Goal: Task Accomplishment & Management: Manage account settings

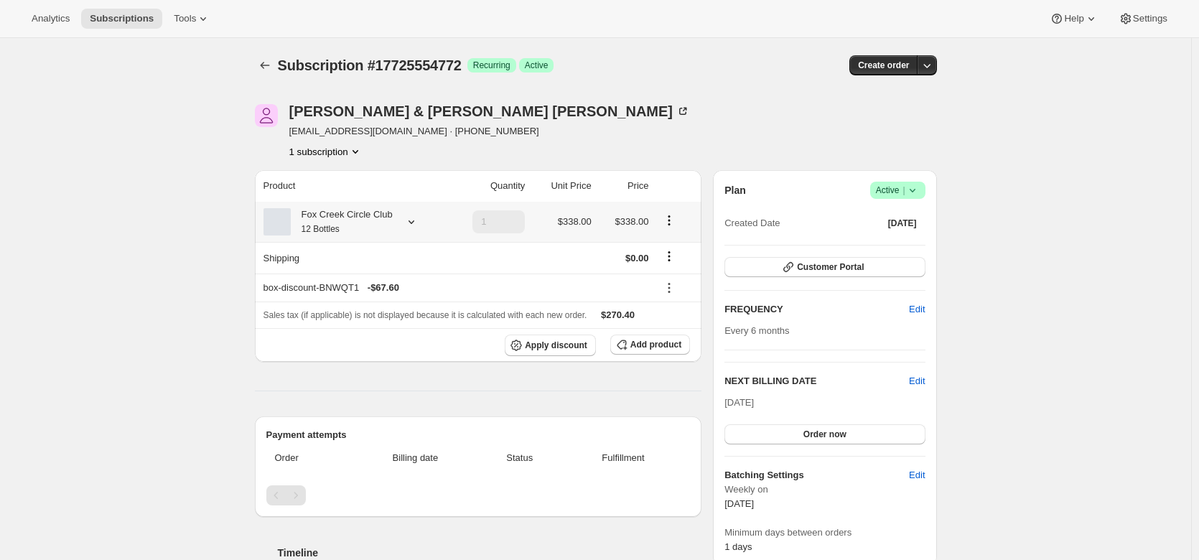
click at [409, 215] on icon at bounding box center [411, 222] width 14 height 14
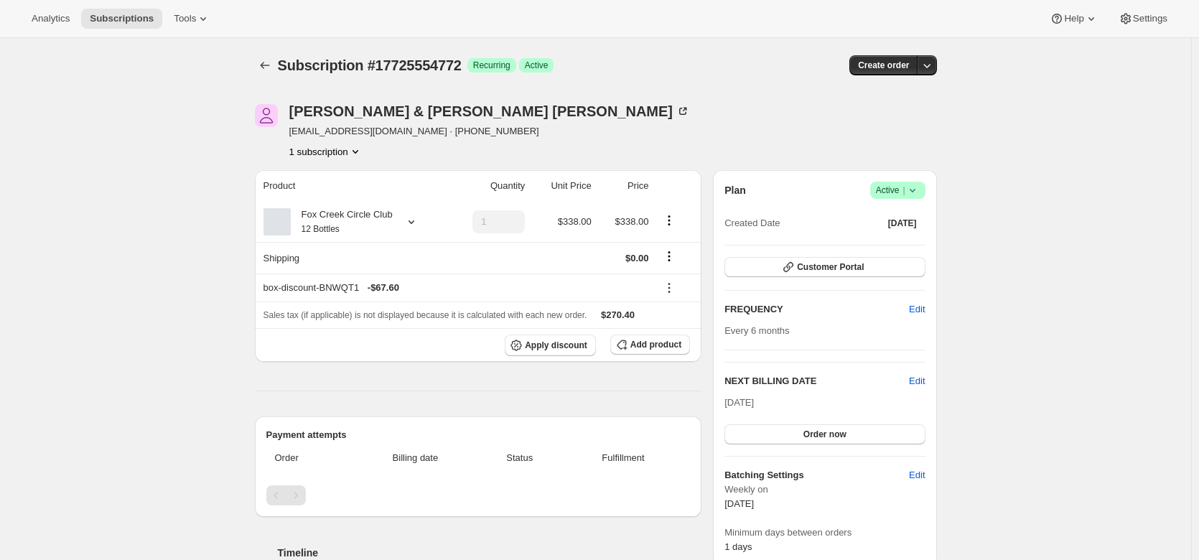
scroll to position [1, 0]
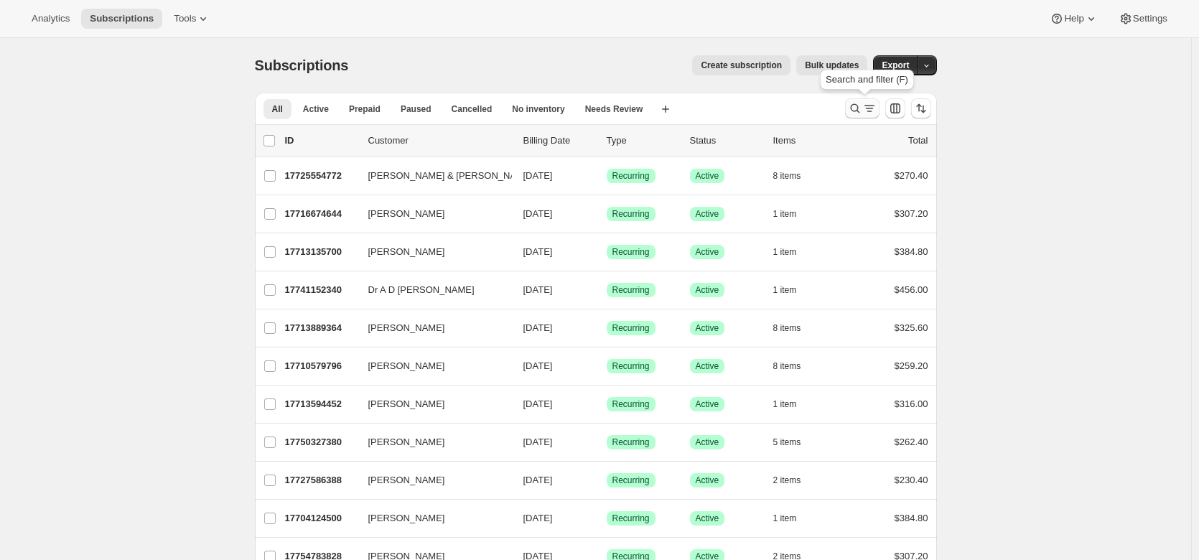
click at [870, 111] on icon "Search and filter results" at bounding box center [869, 108] width 14 height 14
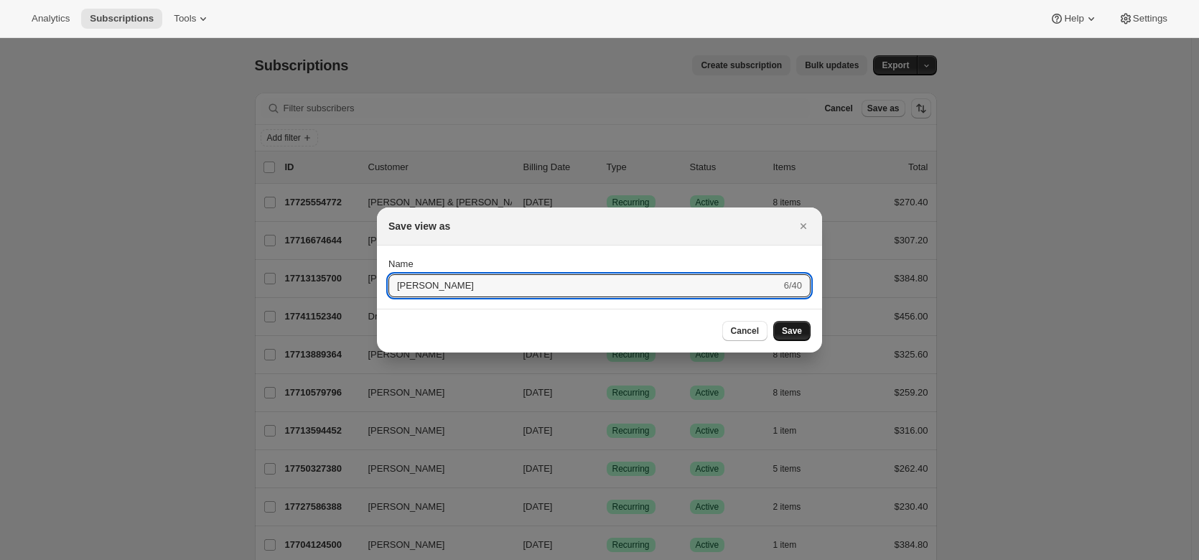
type input "thomas"
click at [805, 335] on button "Save" at bounding box center [791, 331] width 37 height 20
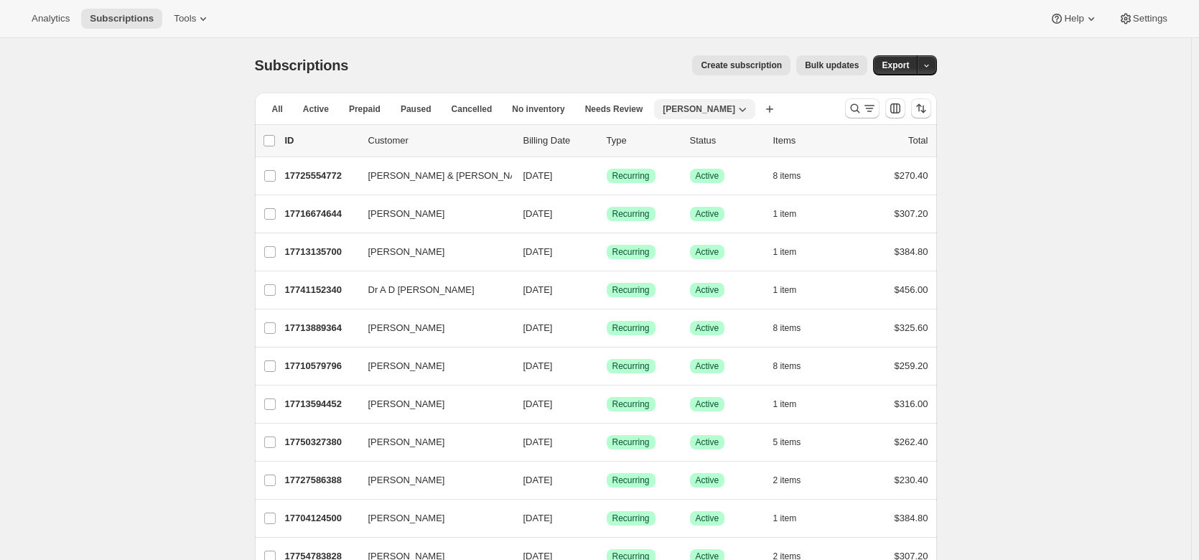
click at [735, 108] on icon "button" at bounding box center [742, 109] width 14 height 14
click at [688, 190] on span "Delete view" at bounding box center [675, 187] width 48 height 11
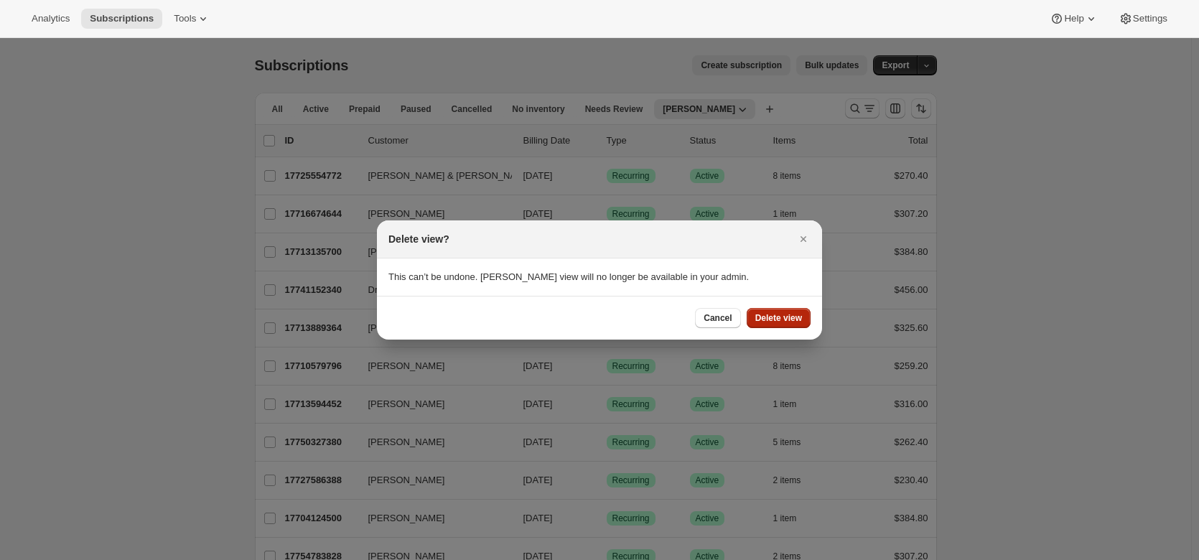
click at [776, 316] on span "Delete view" at bounding box center [778, 317] width 47 height 11
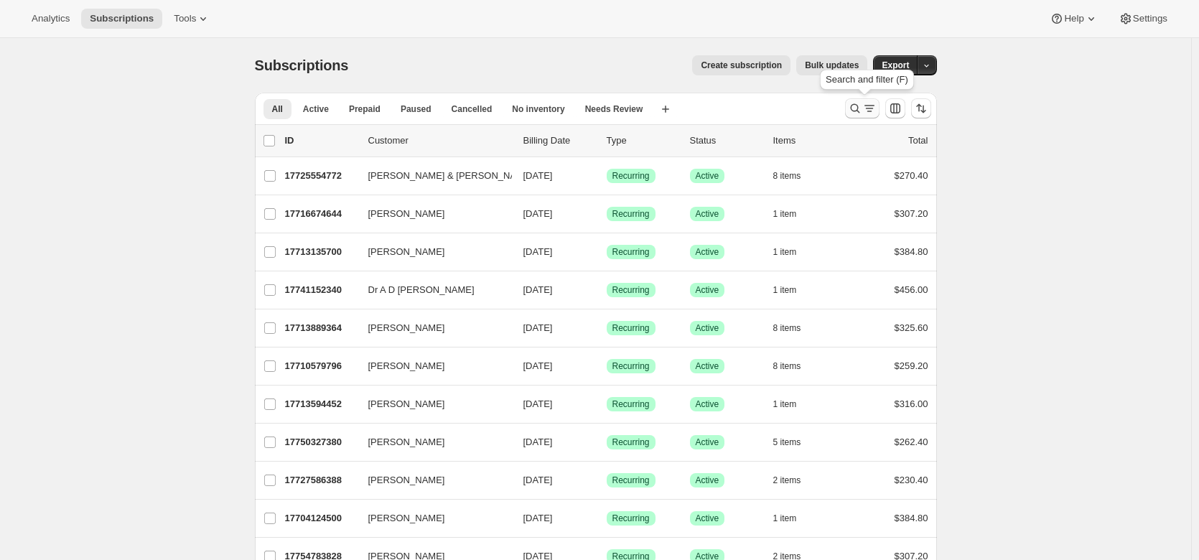
click at [867, 103] on icon "Search and filter results" at bounding box center [869, 108] width 14 height 14
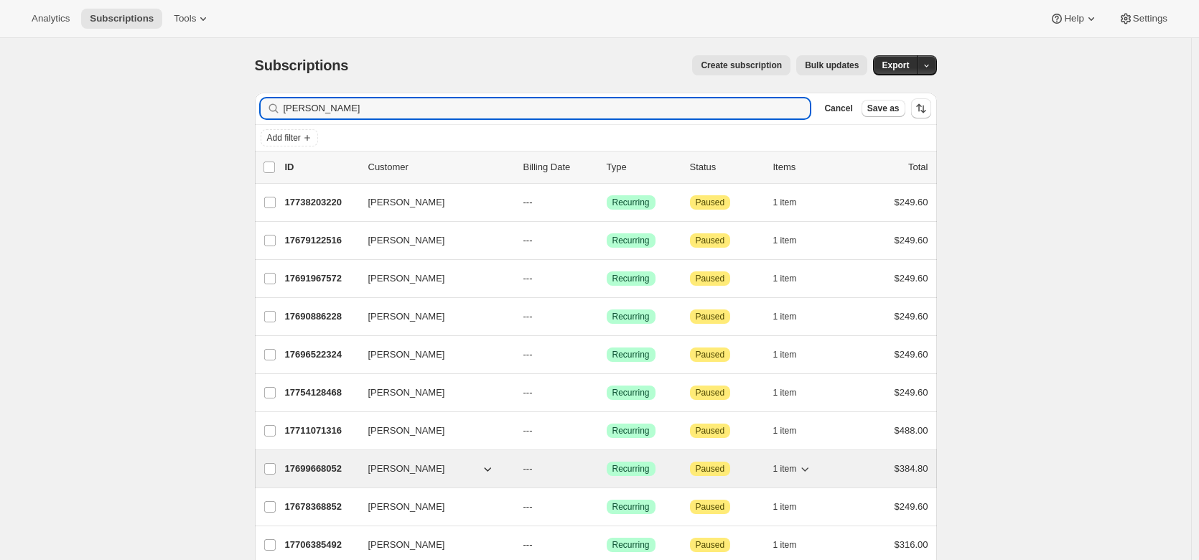
type input "thomas"
click at [323, 475] on p "17699668052" at bounding box center [321, 469] width 72 height 14
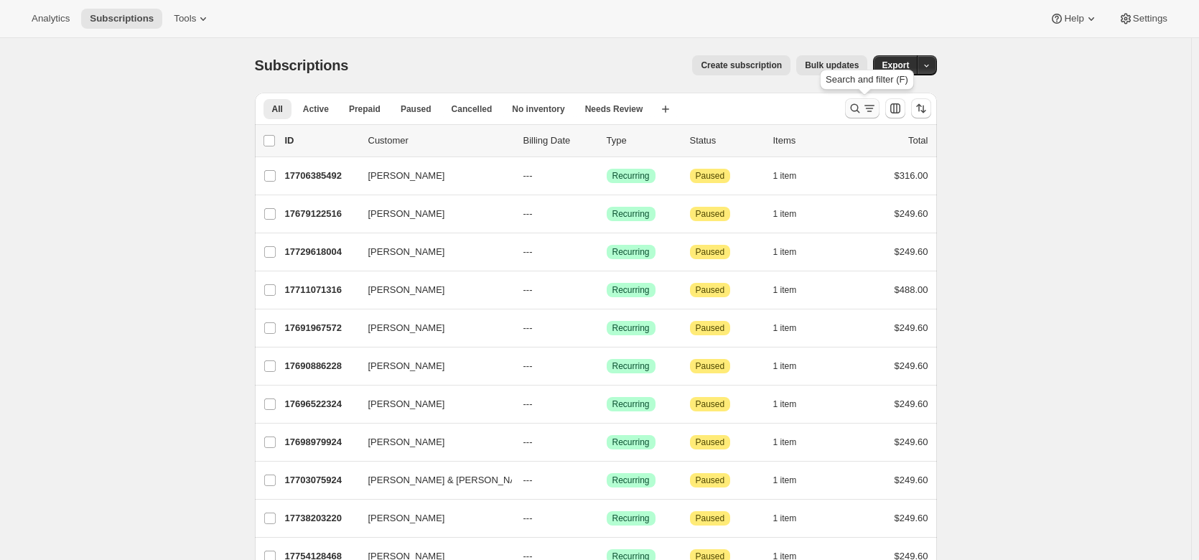
click at [859, 107] on icon "Search and filter results" at bounding box center [855, 108] width 14 height 14
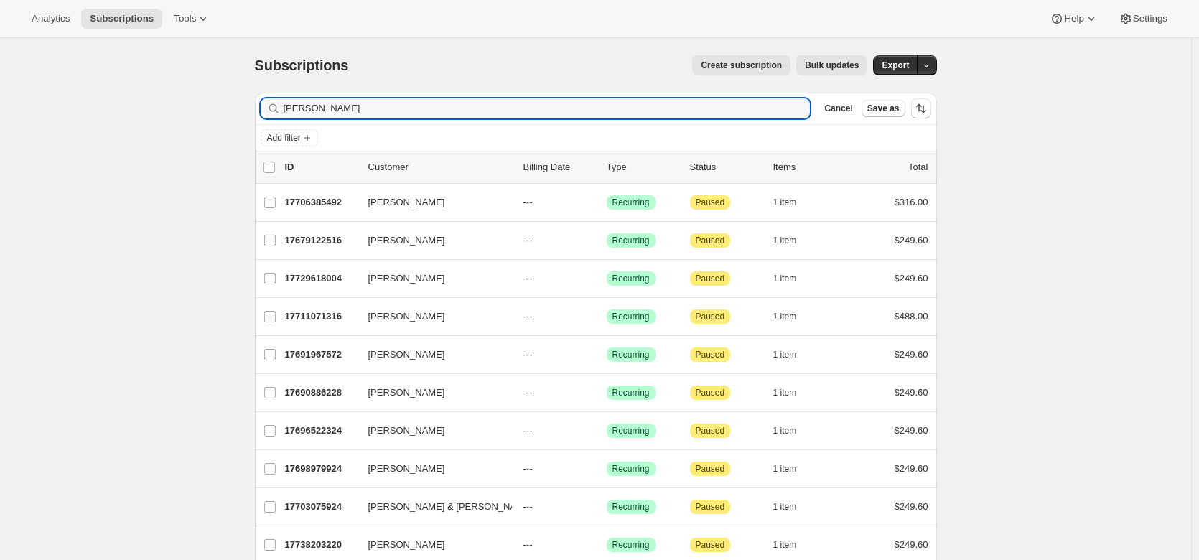
drag, startPoint x: 324, startPoint y: 105, endPoint x: 262, endPoint y: 114, distance: 62.4
click at [262, 114] on div "Filter subscribers thomas Clear Cancel Save as" at bounding box center [596, 109] width 682 height 32
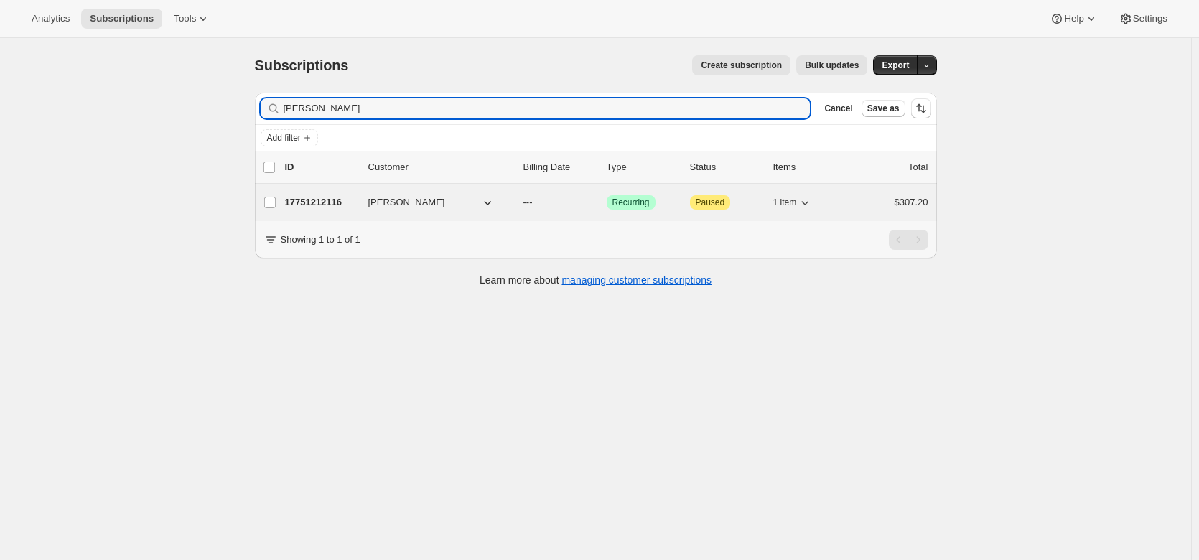
type input "hawley"
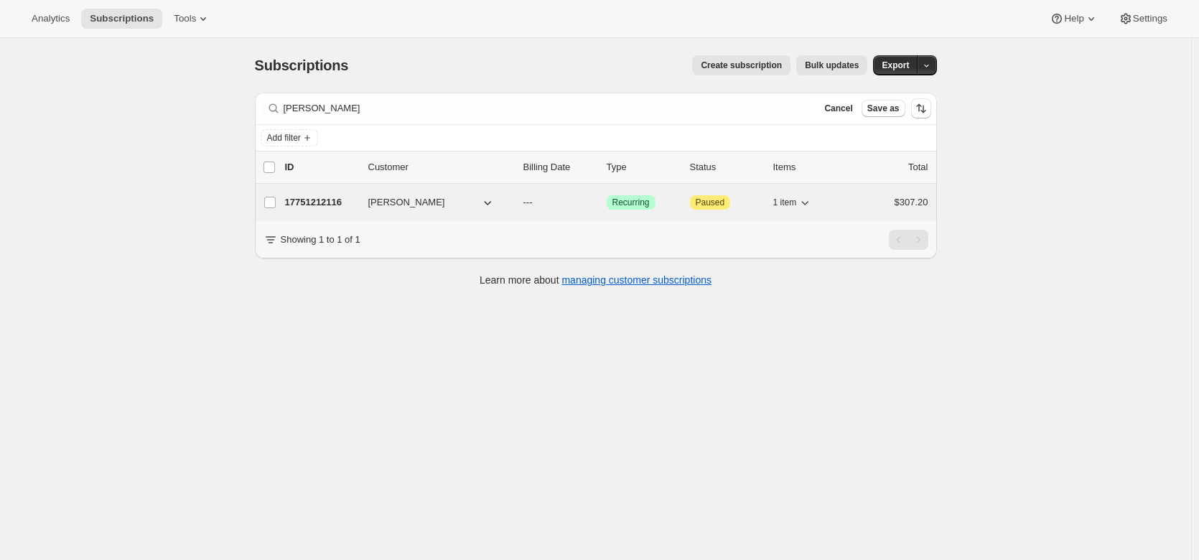
click at [320, 201] on p "17751212116" at bounding box center [321, 202] width 72 height 14
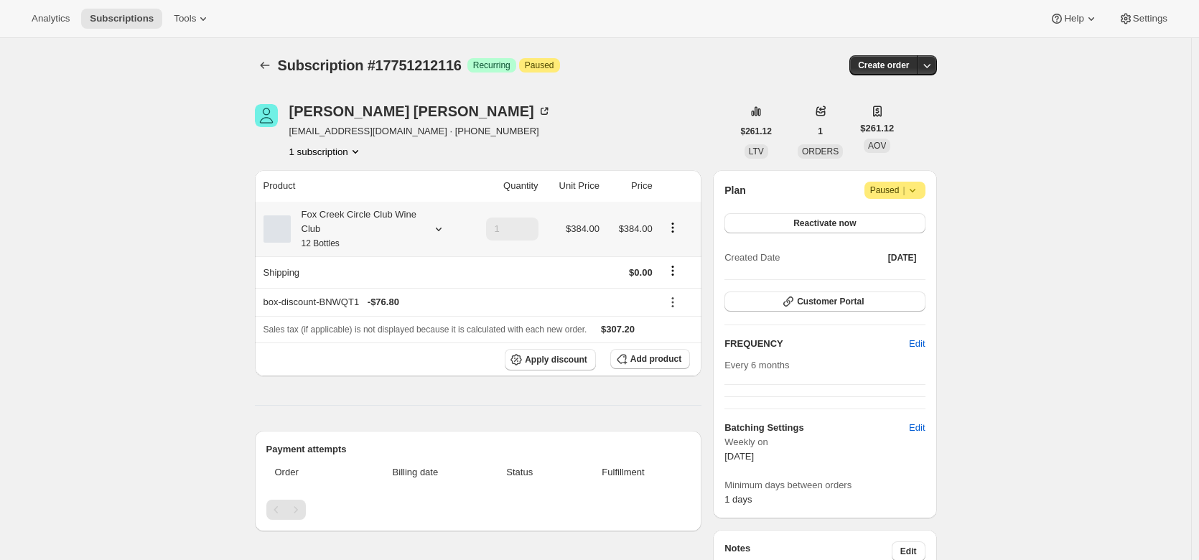
click at [436, 229] on icon at bounding box center [438, 229] width 14 height 14
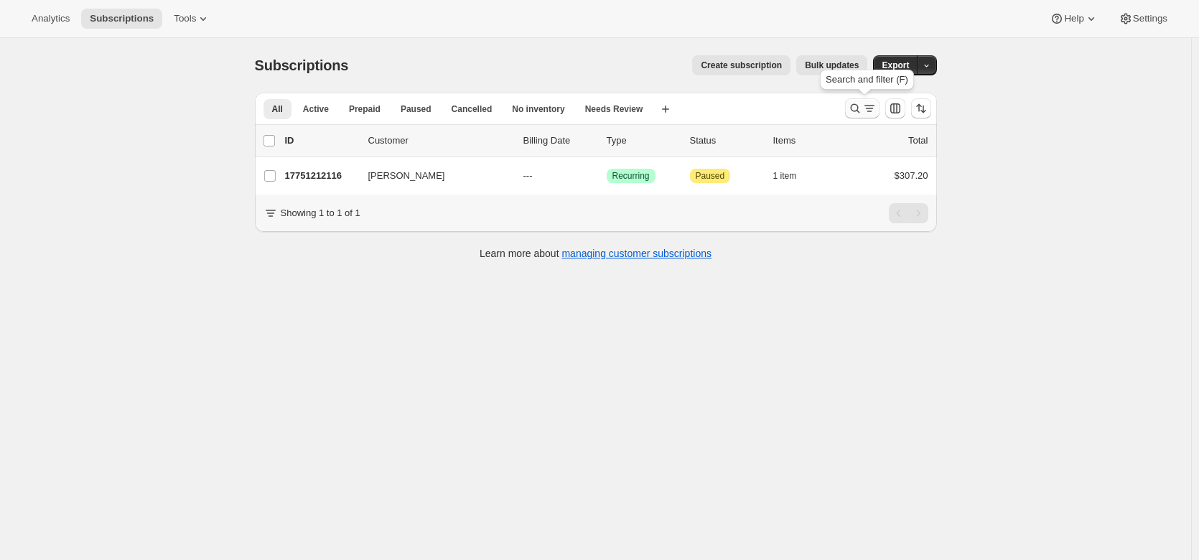
click at [857, 107] on icon "Search and filter results" at bounding box center [855, 108] width 14 height 14
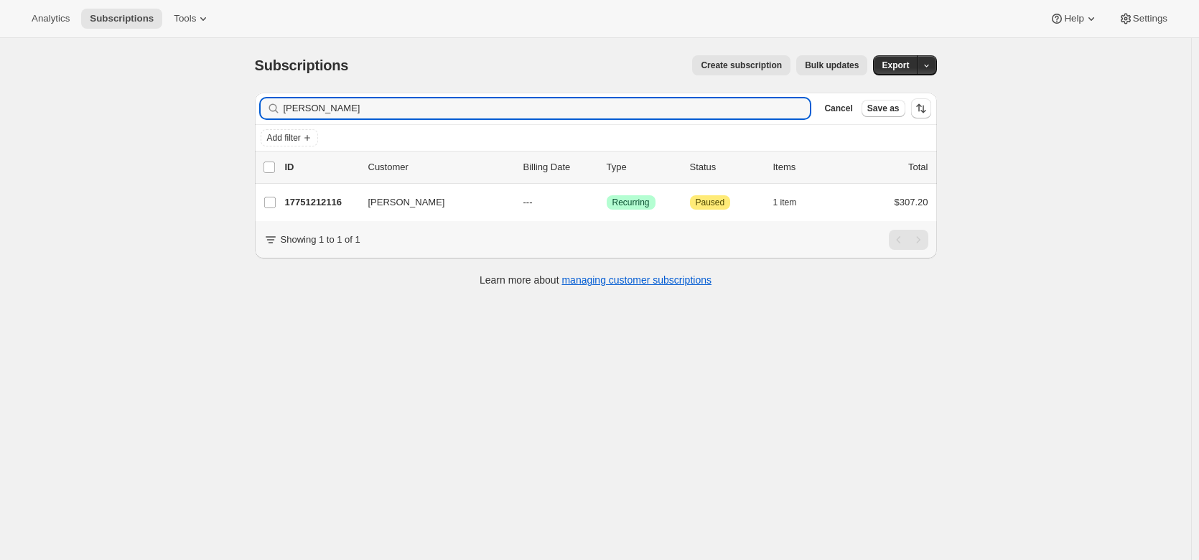
drag, startPoint x: 345, startPoint y: 110, endPoint x: 258, endPoint y: 112, distance: 86.9
click at [258, 112] on div "Filter subscribers hawley Clear Cancel Save as" at bounding box center [596, 109] width 682 height 32
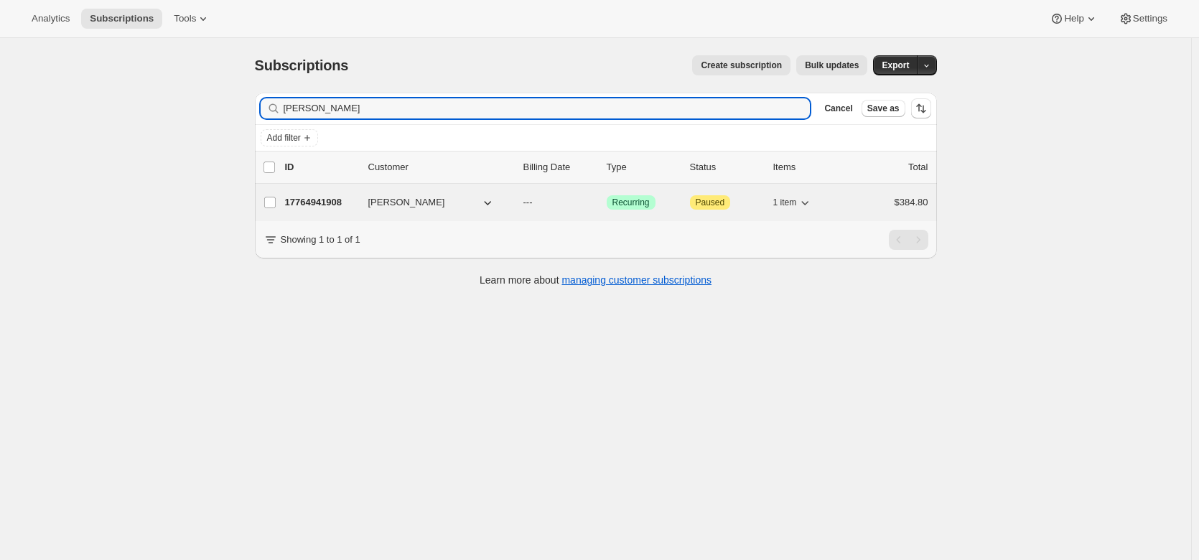
type input "lavery"
click at [309, 197] on p "17764941908" at bounding box center [321, 202] width 72 height 14
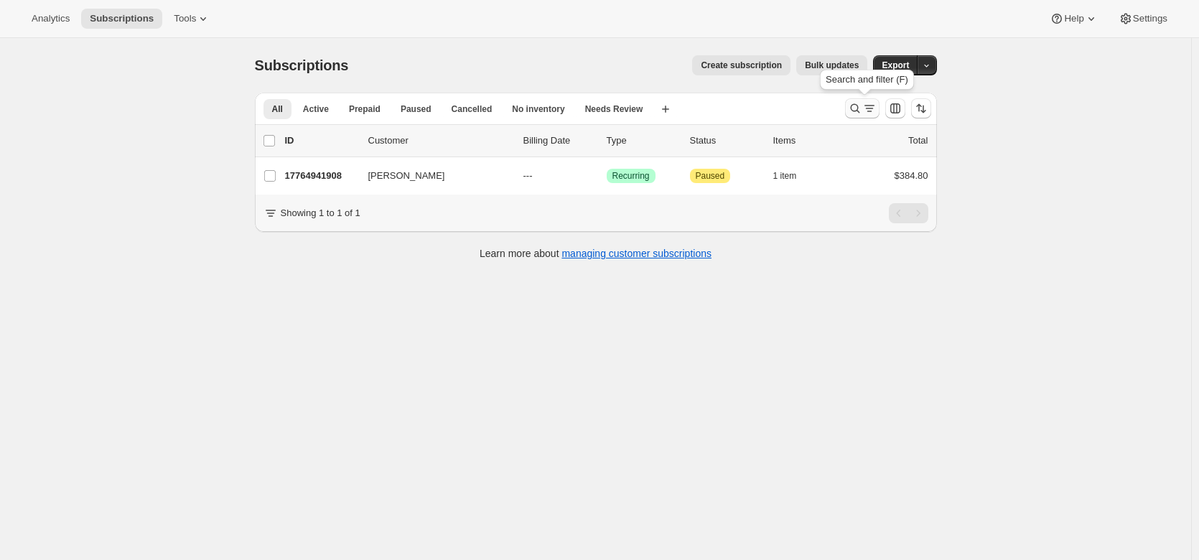
click at [864, 101] on button "Search and filter results" at bounding box center [862, 108] width 34 height 20
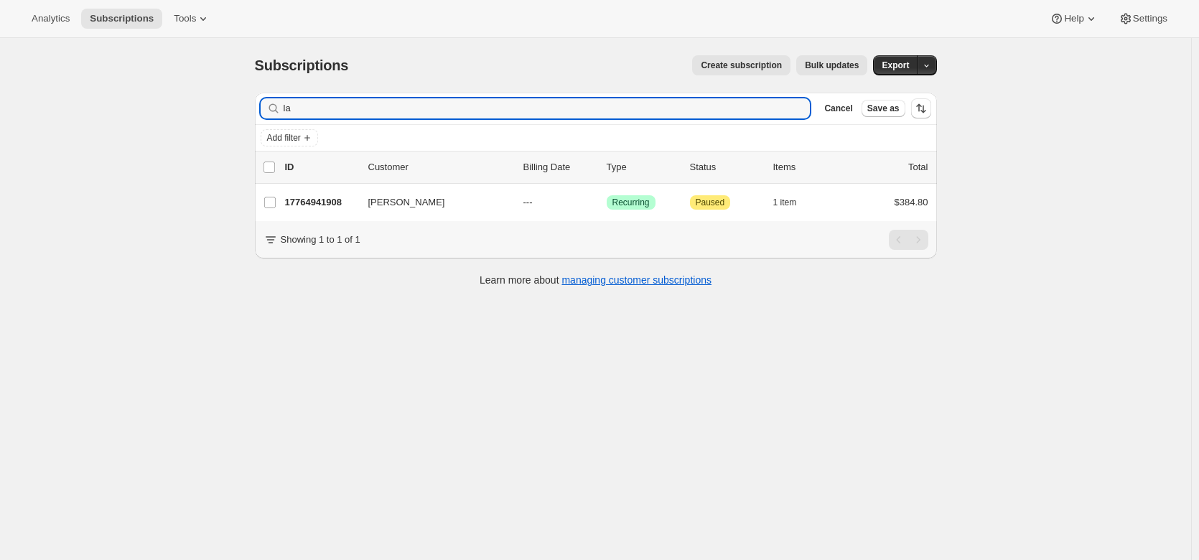
type input "l"
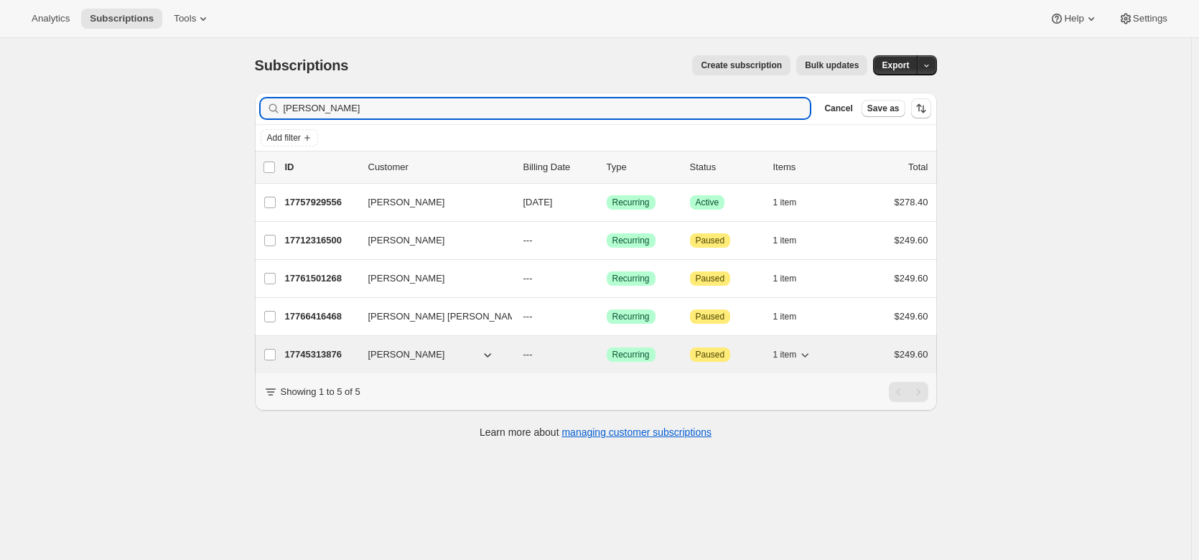
type input "[PERSON_NAME]"
click at [321, 357] on p "17745313876" at bounding box center [321, 354] width 72 height 14
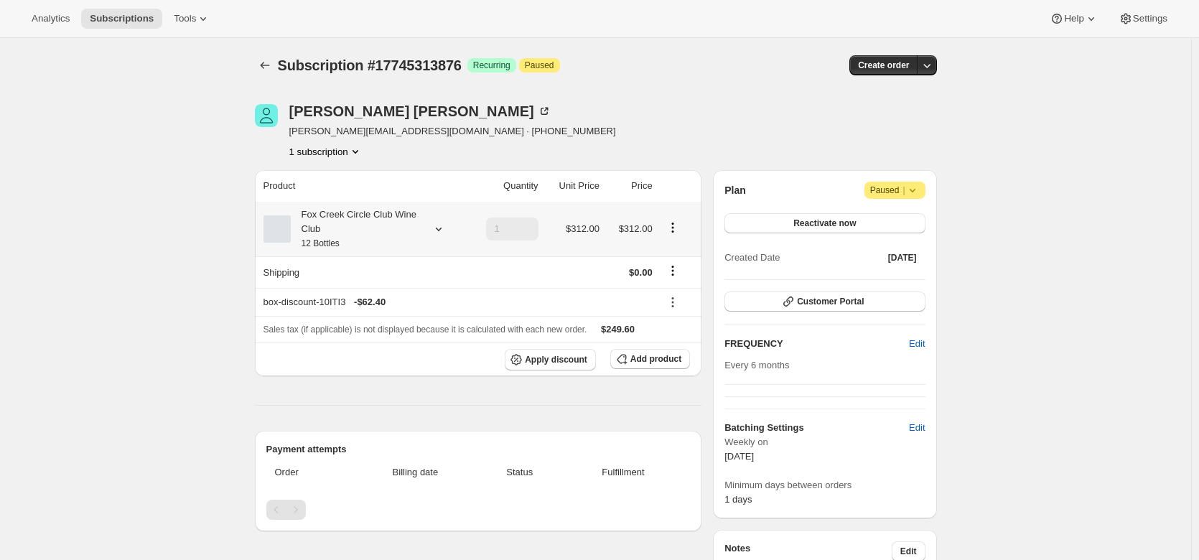
click at [442, 224] on icon at bounding box center [438, 229] width 14 height 14
click at [637, 355] on span "Add product" at bounding box center [655, 358] width 51 height 11
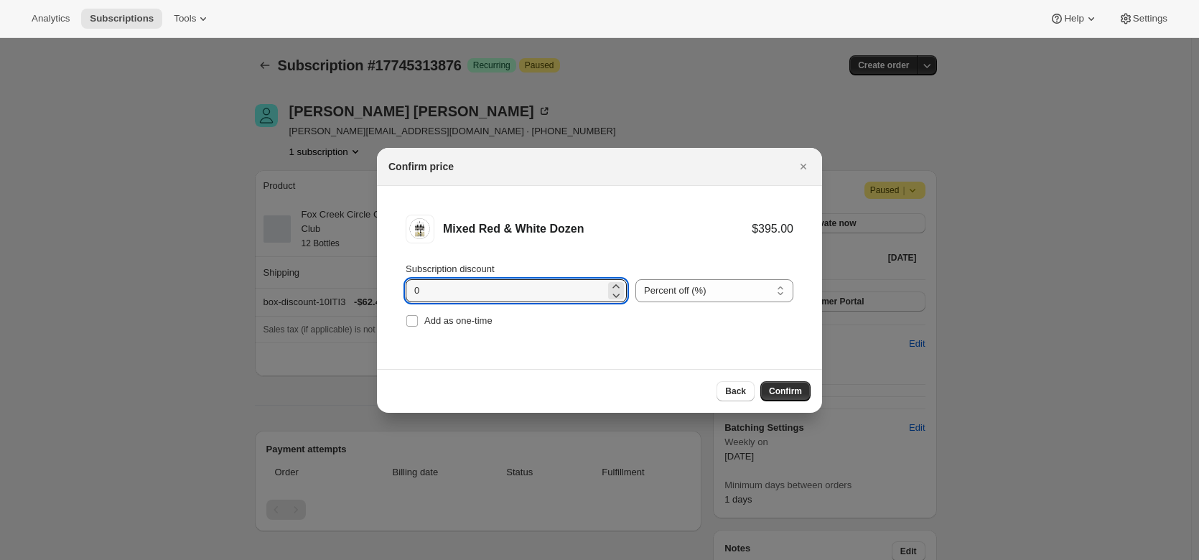
drag, startPoint x: 460, startPoint y: 288, endPoint x: 403, endPoint y: 296, distance: 57.3
click at [403, 296] on li "Mixed Red & White Dozen $395.00 Subscription discount 0 Percent off (%) Amount …" at bounding box center [599, 273] width 445 height 174
type input "20"
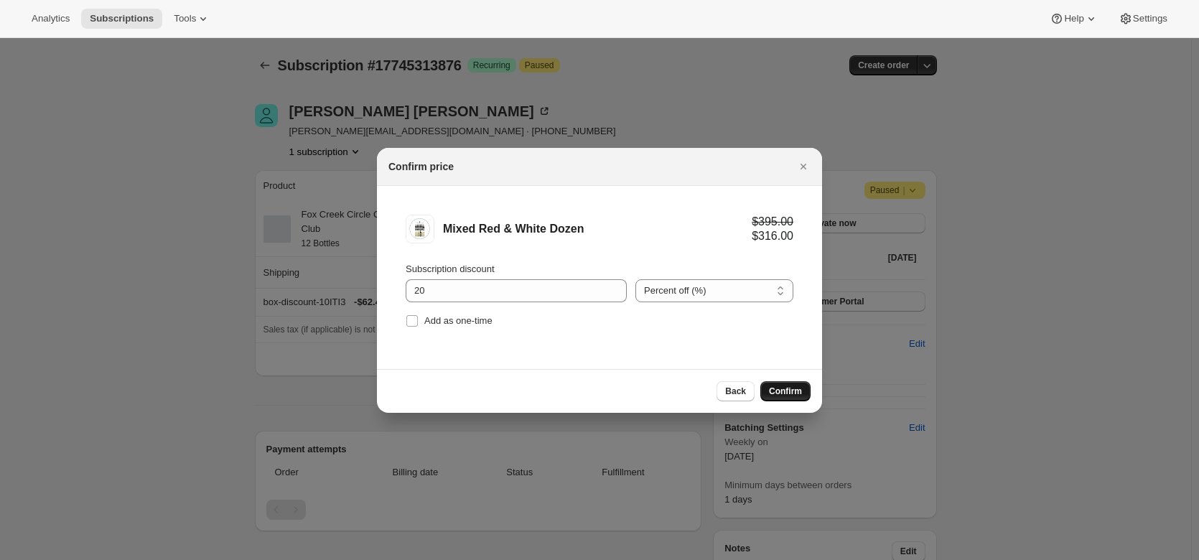
click at [791, 391] on span "Confirm" at bounding box center [785, 390] width 33 height 11
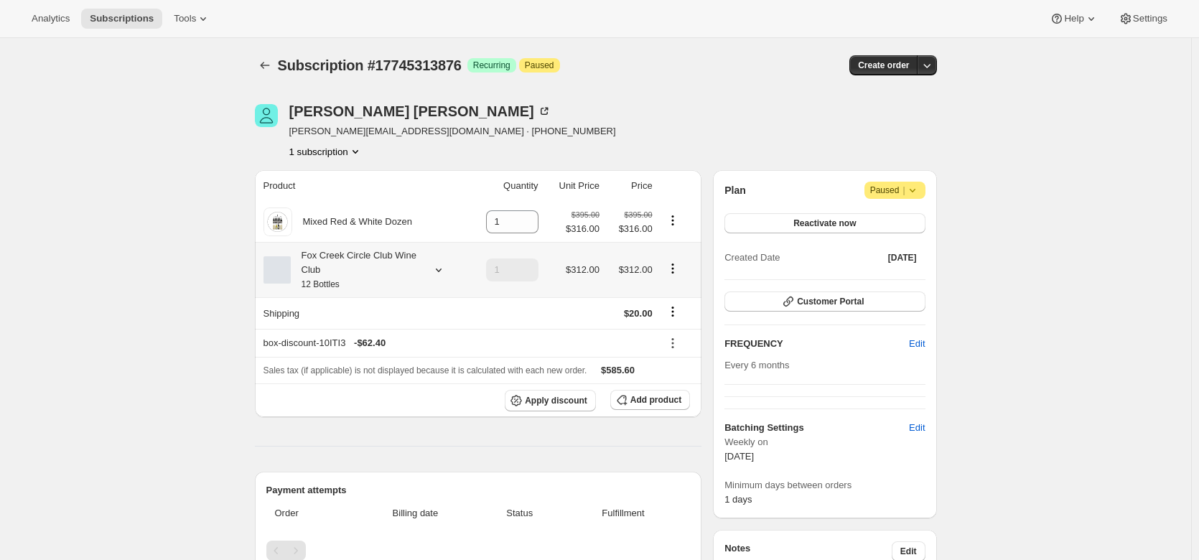
click at [677, 268] on icon "Product actions" at bounding box center [672, 268] width 14 height 14
click at [679, 322] on span "Remove" at bounding box center [676, 321] width 34 height 11
type input "0"
click at [678, 268] on icon "Product actions" at bounding box center [672, 268] width 14 height 14
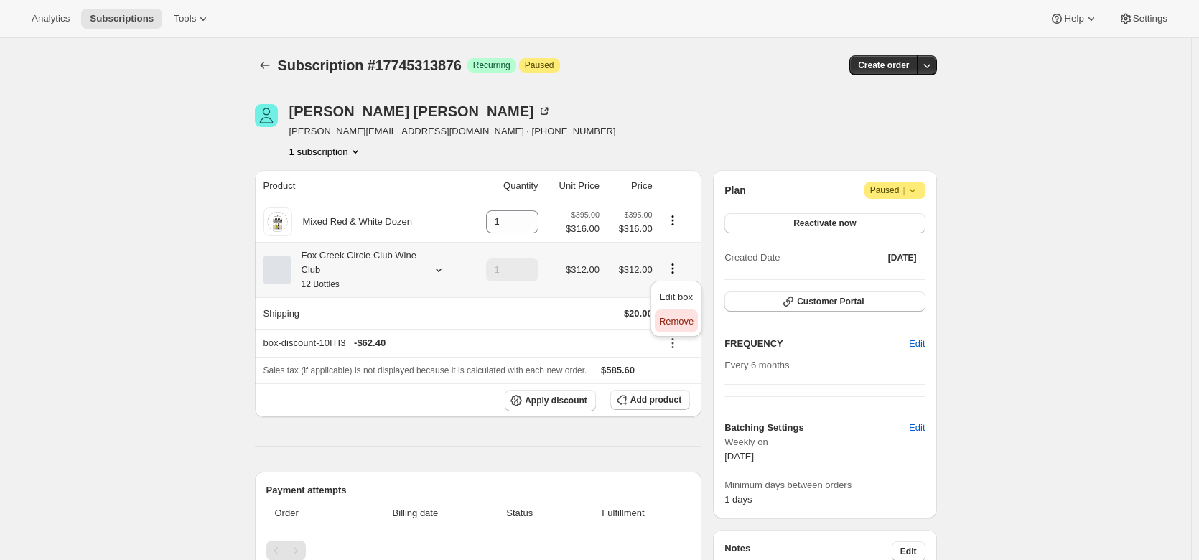
click at [689, 323] on span "Remove" at bounding box center [676, 321] width 34 height 11
type input "0"
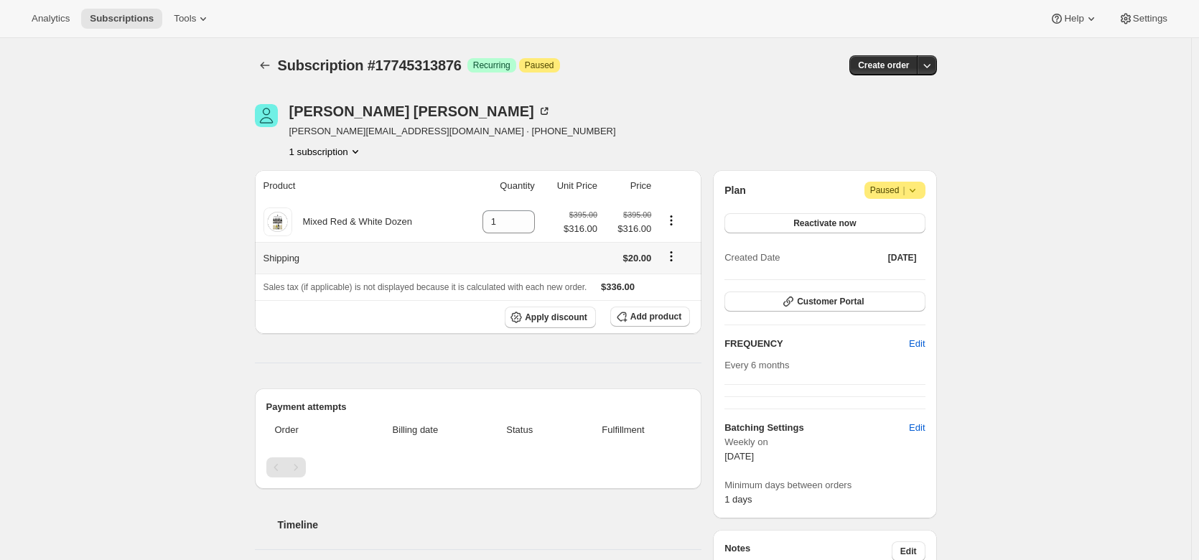
click at [676, 255] on icon "Shipping actions" at bounding box center [671, 256] width 14 height 14
click at [678, 283] on span "Edit shipping rate" at bounding box center [674, 284] width 72 height 11
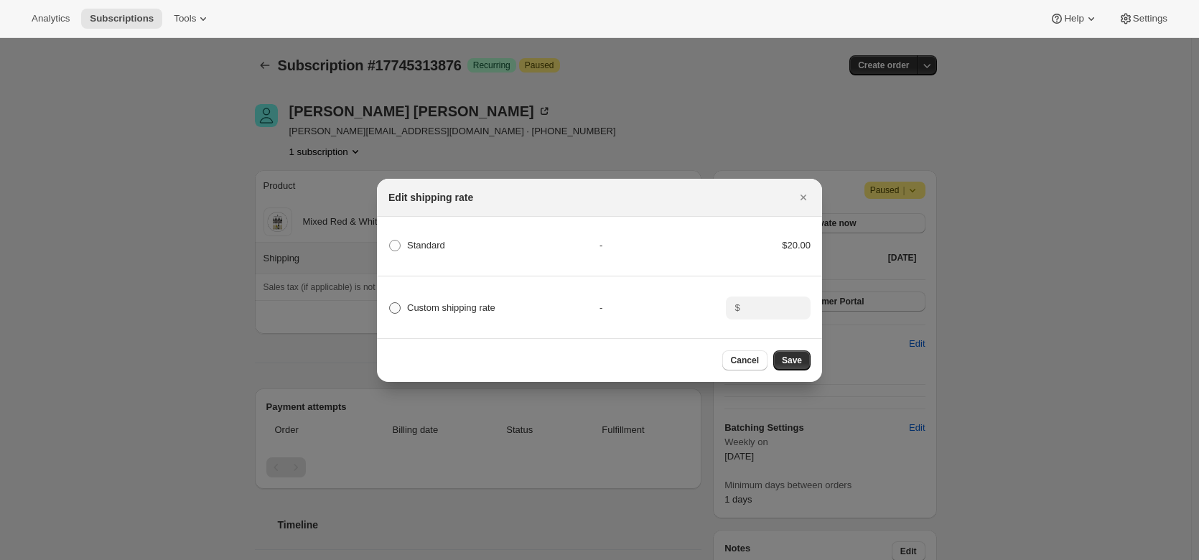
click at [394, 305] on span ":r5b:" at bounding box center [394, 307] width 11 height 11
click at [390, 303] on input "Custom shipping rate" at bounding box center [389, 302] width 1 height 1
radio input "true"
click at [764, 310] on input ":r5b:" at bounding box center [766, 307] width 45 height 23
type input "0"
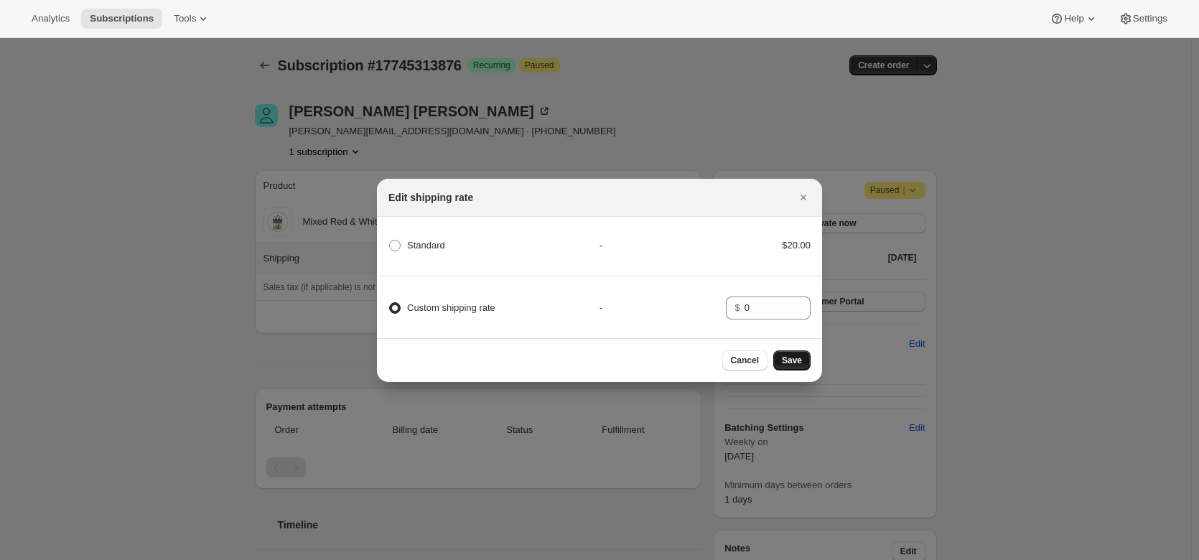
click at [784, 355] on button "Save" at bounding box center [791, 360] width 37 height 20
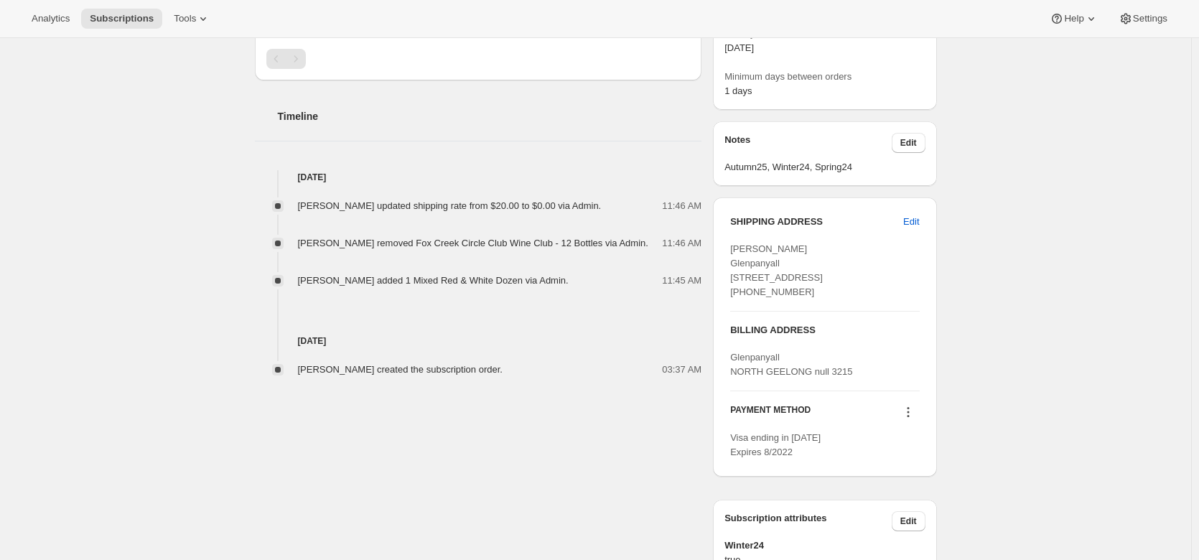
scroll to position [475, 0]
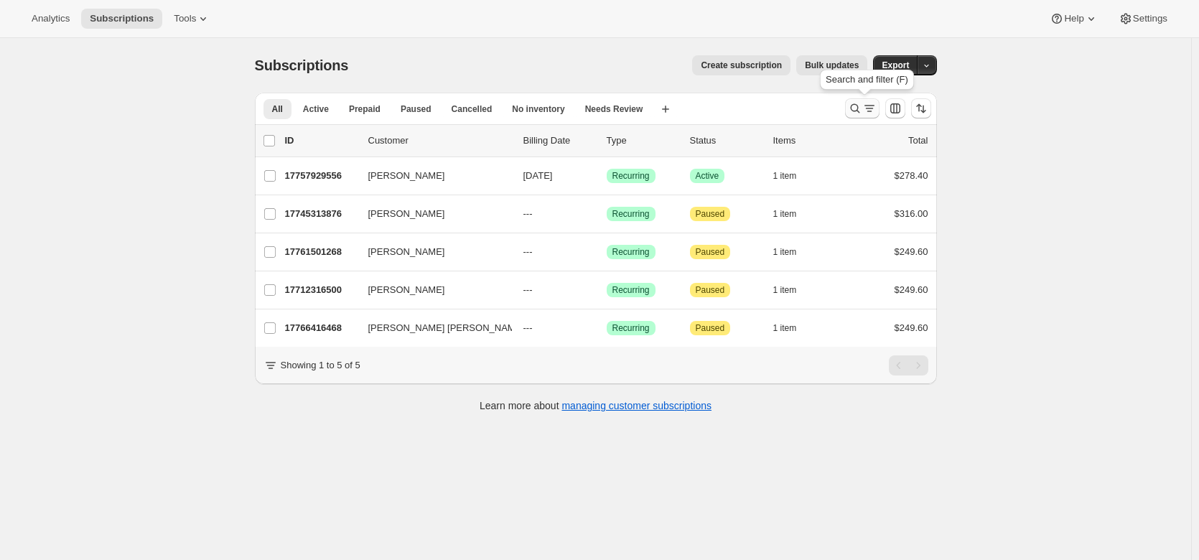
click at [862, 113] on icon "Search and filter results" at bounding box center [855, 108] width 14 height 14
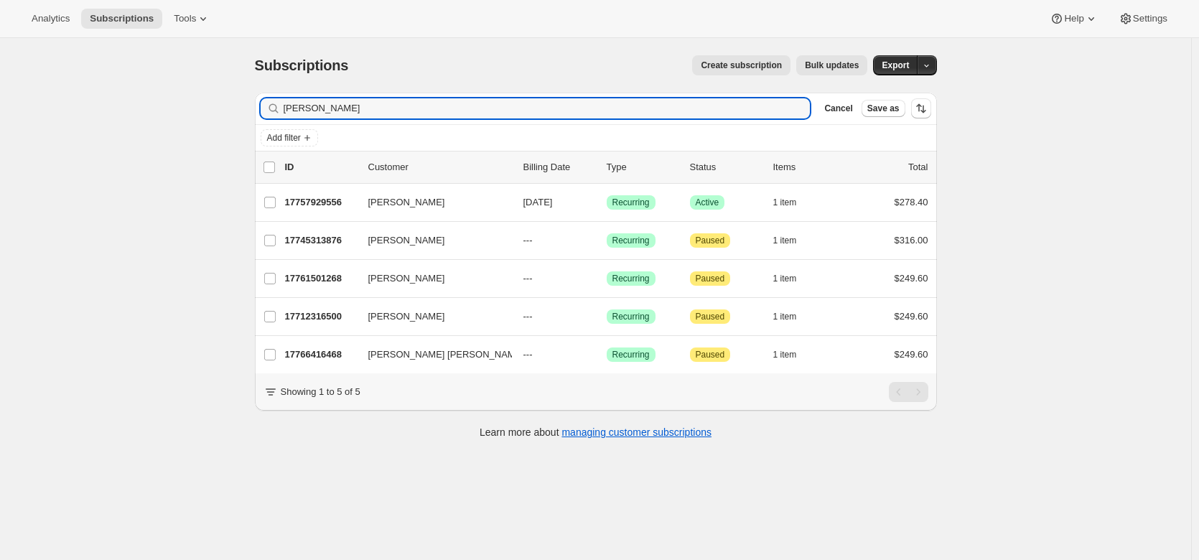
drag, startPoint x: 326, startPoint y: 100, endPoint x: 258, endPoint y: 116, distance: 69.5
click at [258, 116] on div "Filter subscribers Robb Clear Cancel Save as" at bounding box center [596, 109] width 682 height 32
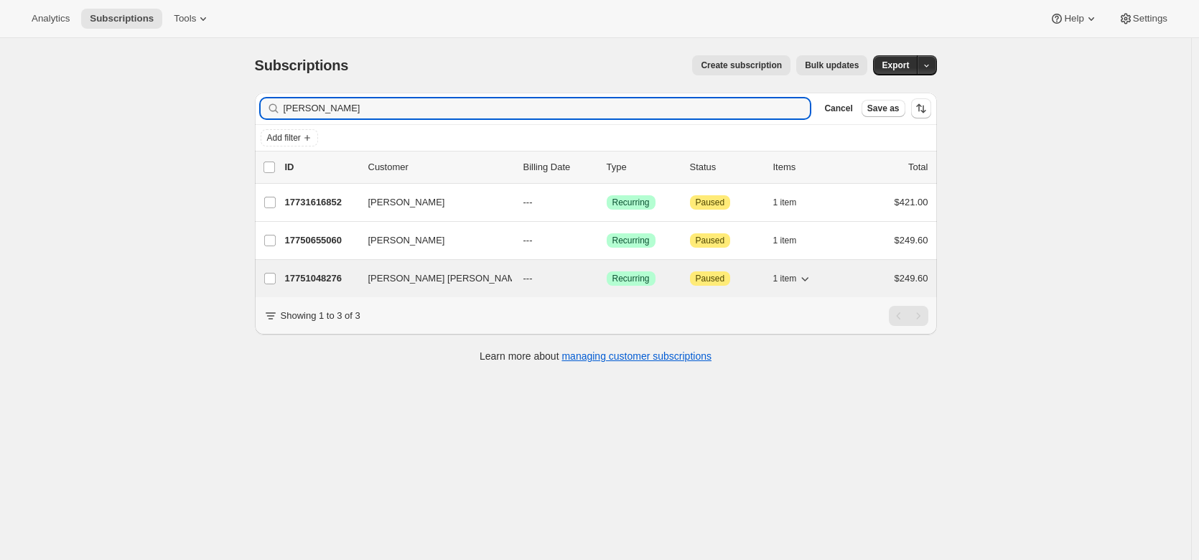
type input "hayes"
click at [316, 274] on p "17751048276" at bounding box center [321, 278] width 72 height 14
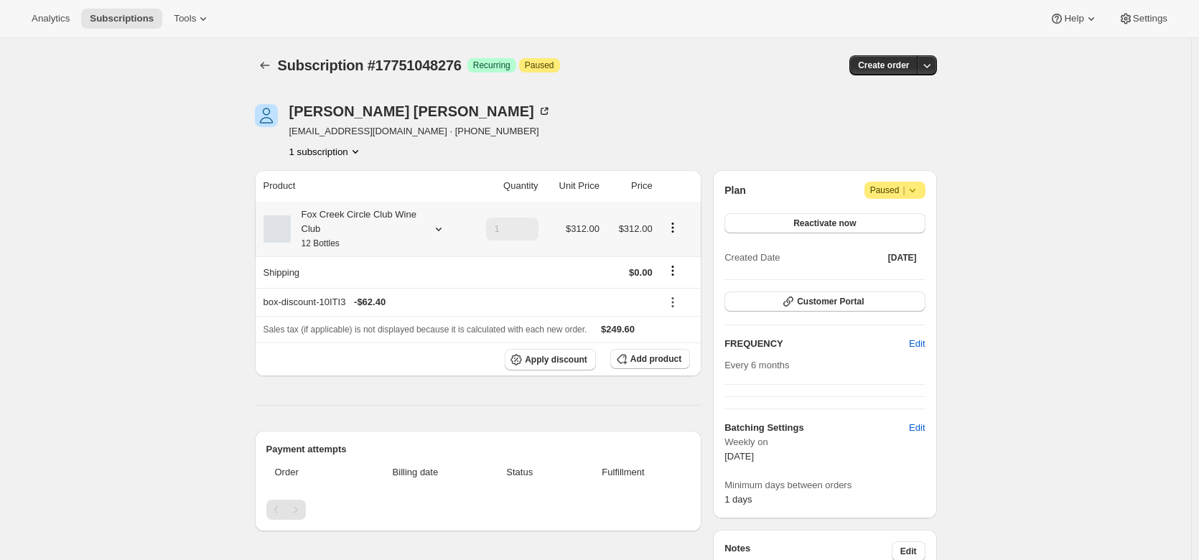
click at [437, 228] on icon at bounding box center [438, 229] width 14 height 14
click at [411, 326] on button "Edit box" at bounding box center [359, 324] width 141 height 20
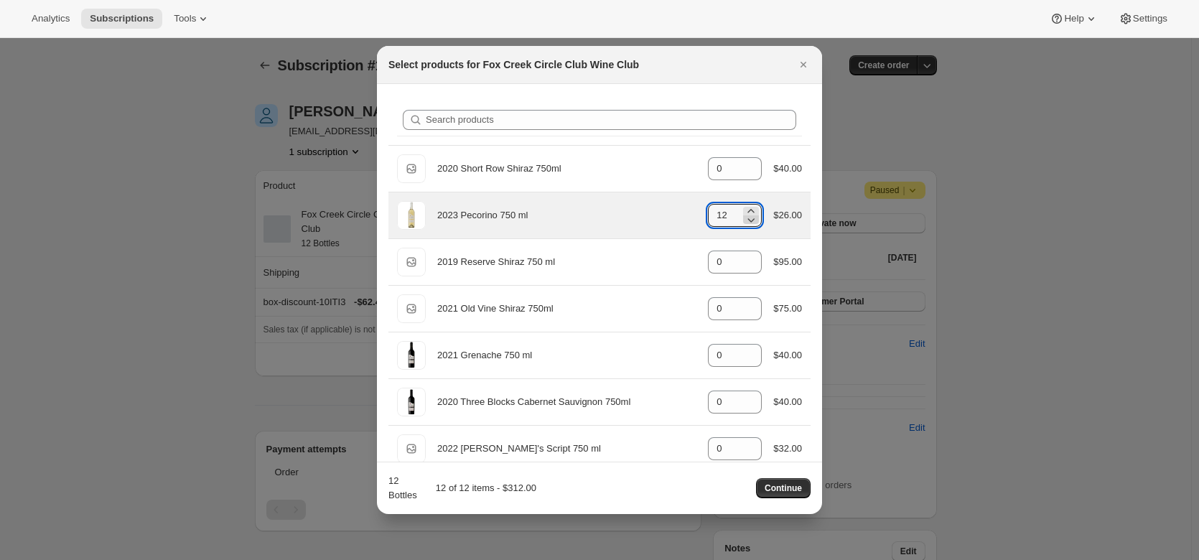
click at [749, 223] on icon ":reu:" at bounding box center [751, 219] width 14 height 14
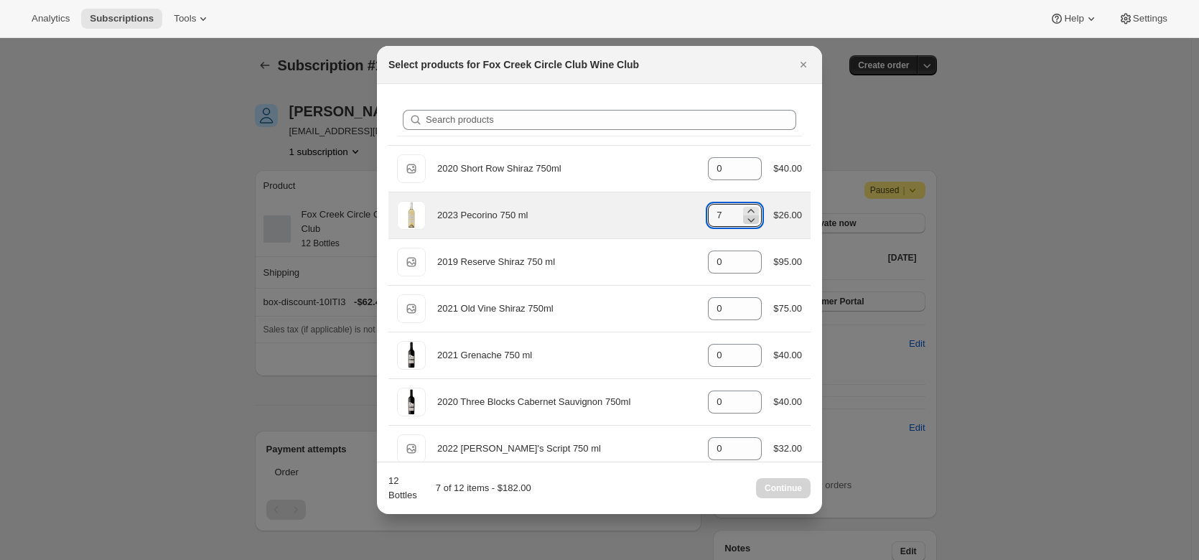
click at [749, 223] on icon ":reu:" at bounding box center [751, 219] width 14 height 14
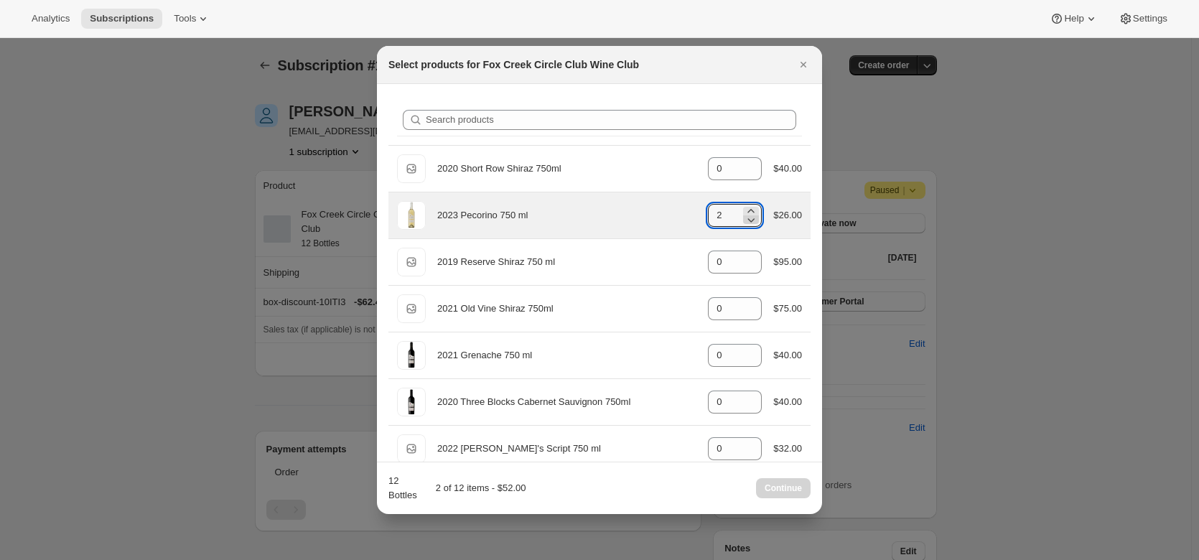
click at [749, 223] on icon ":reu:" at bounding box center [751, 219] width 14 height 14
type input "0"
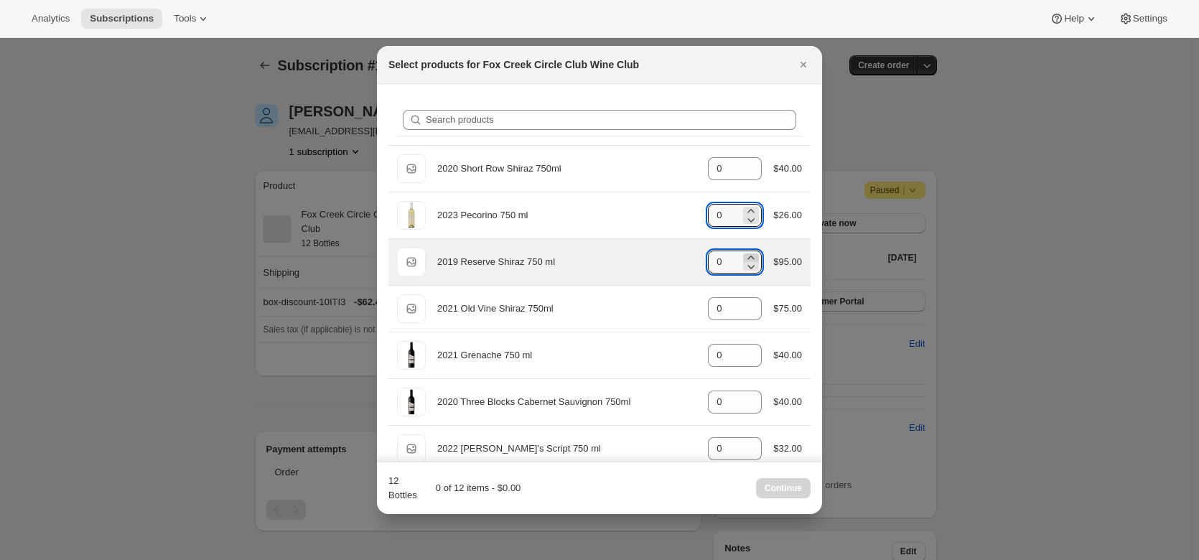
click at [749, 255] on icon ":reu:" at bounding box center [751, 258] width 14 height 14
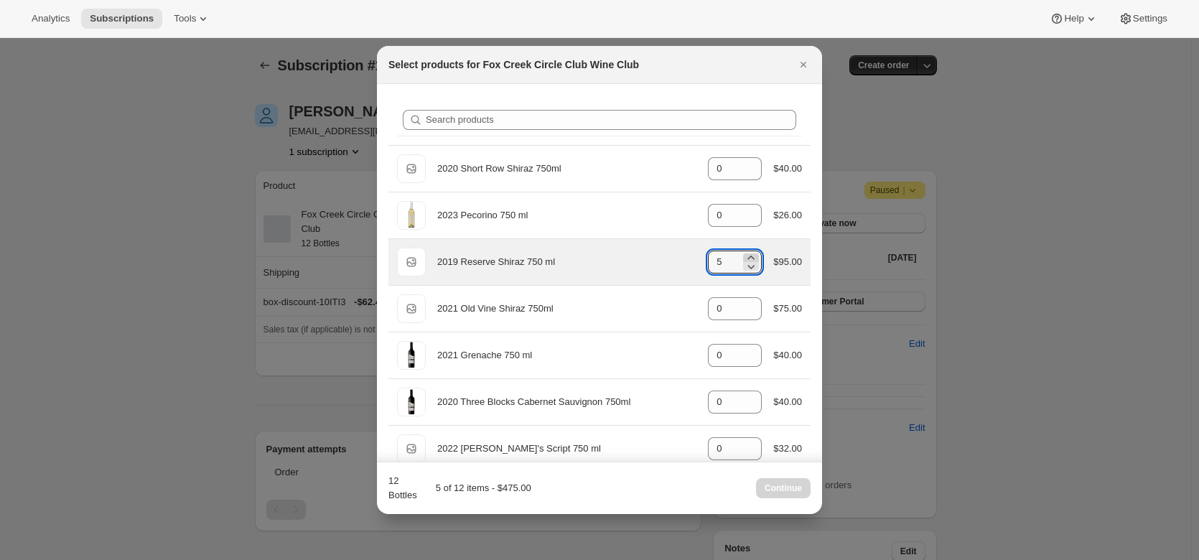
click at [749, 255] on icon ":reu:" at bounding box center [751, 258] width 14 height 14
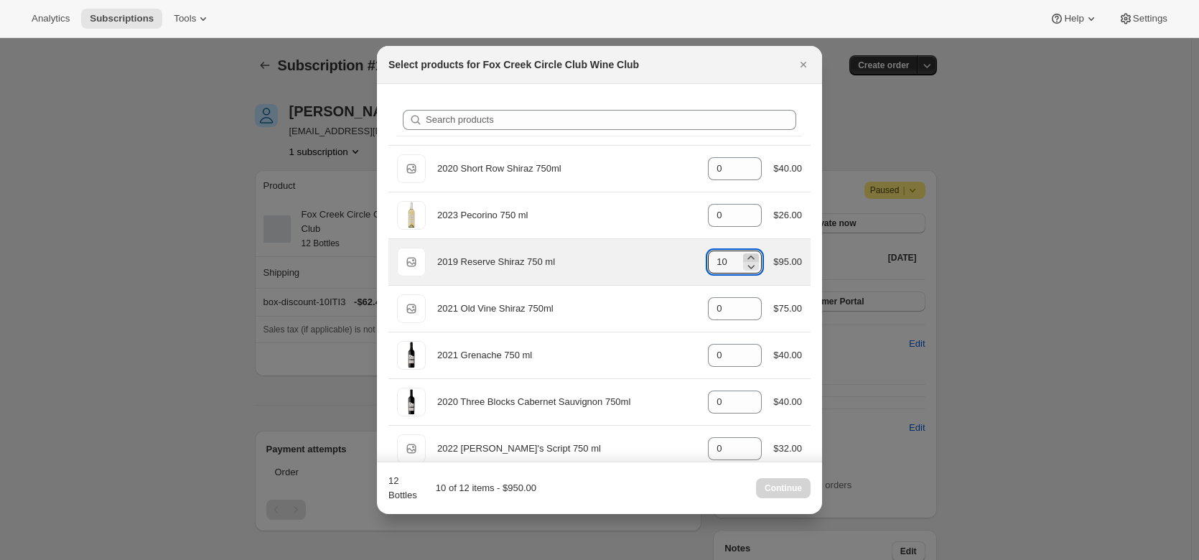
click at [749, 255] on icon ":reu:" at bounding box center [751, 258] width 14 height 14
type input "12"
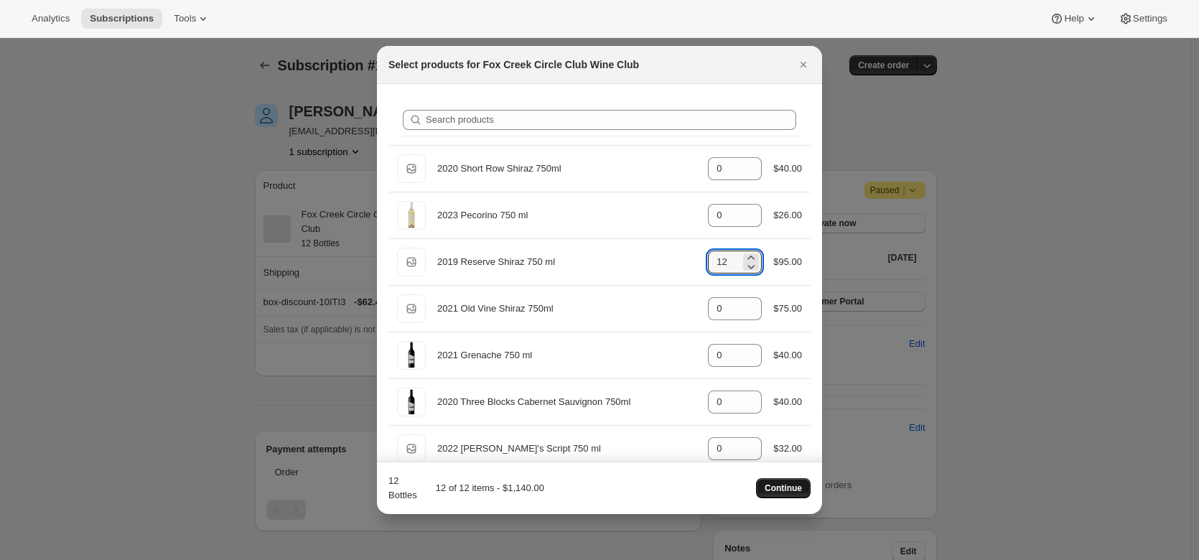
click at [802, 482] on button "Continue" at bounding box center [783, 488] width 55 height 20
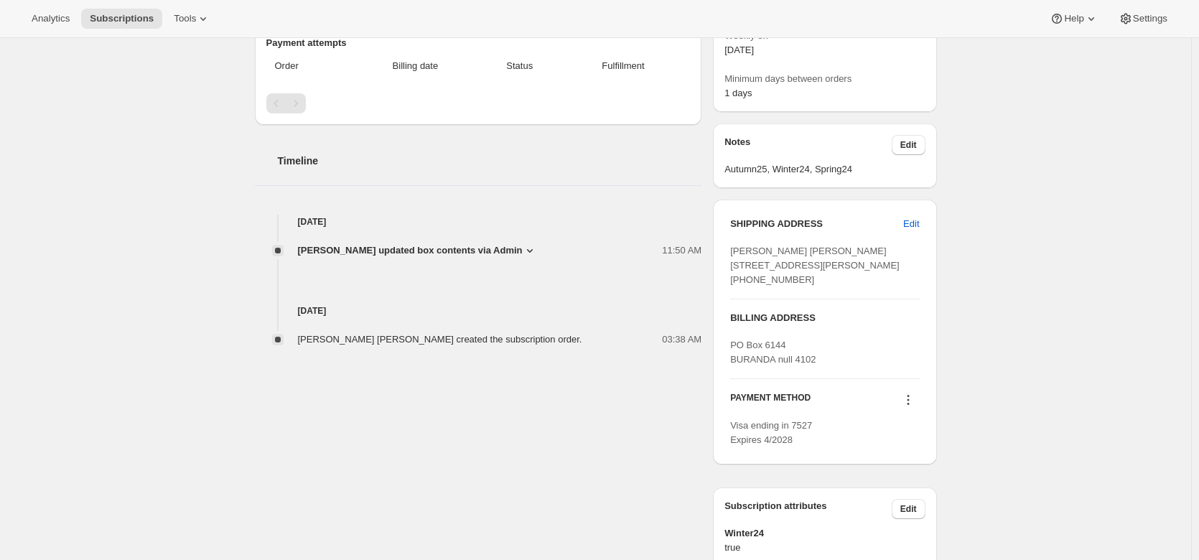
scroll to position [473, 0]
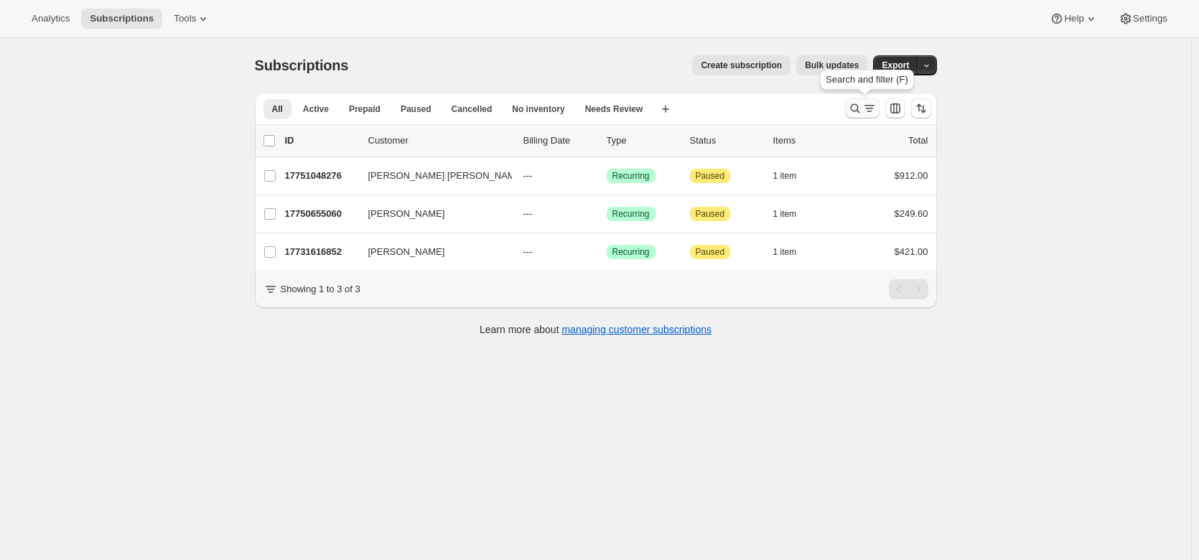
click at [867, 114] on icon "Search and filter results" at bounding box center [869, 108] width 14 height 14
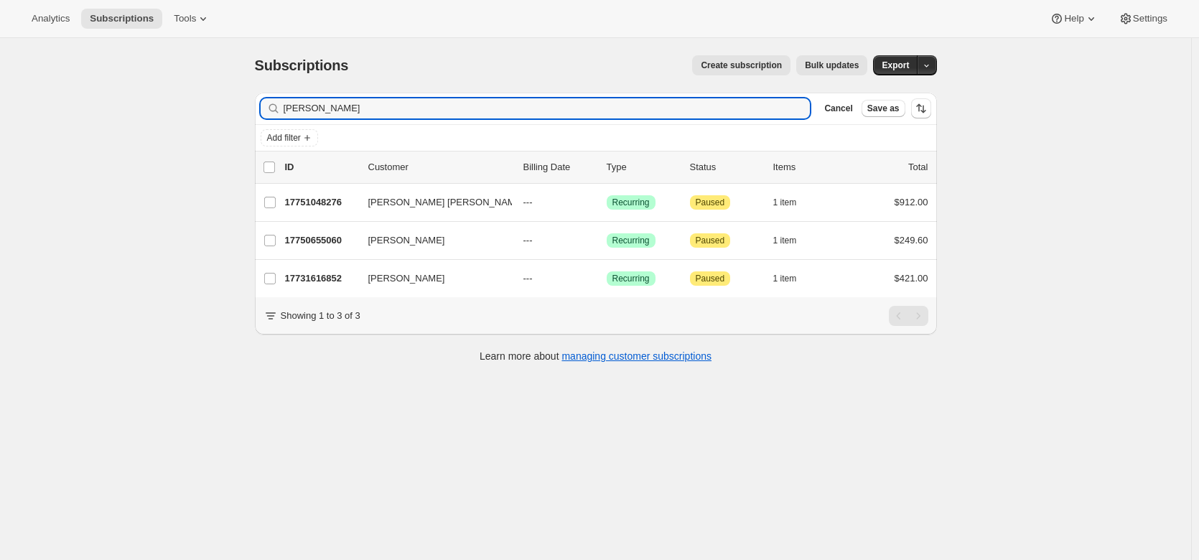
drag, startPoint x: 319, startPoint y: 105, endPoint x: 263, endPoint y: 100, distance: 56.9
click at [263, 100] on div "Filter subscribers hayes Clear Cancel Save as" at bounding box center [596, 109] width 682 height 32
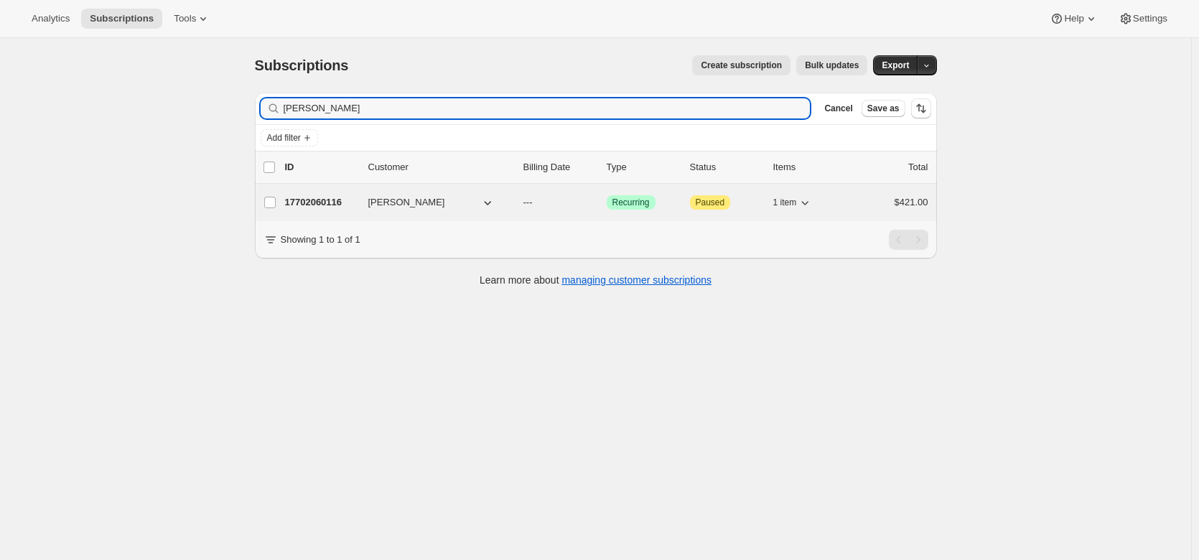
type input "Dave Allan"
click at [324, 204] on p "17702060116" at bounding box center [321, 202] width 72 height 14
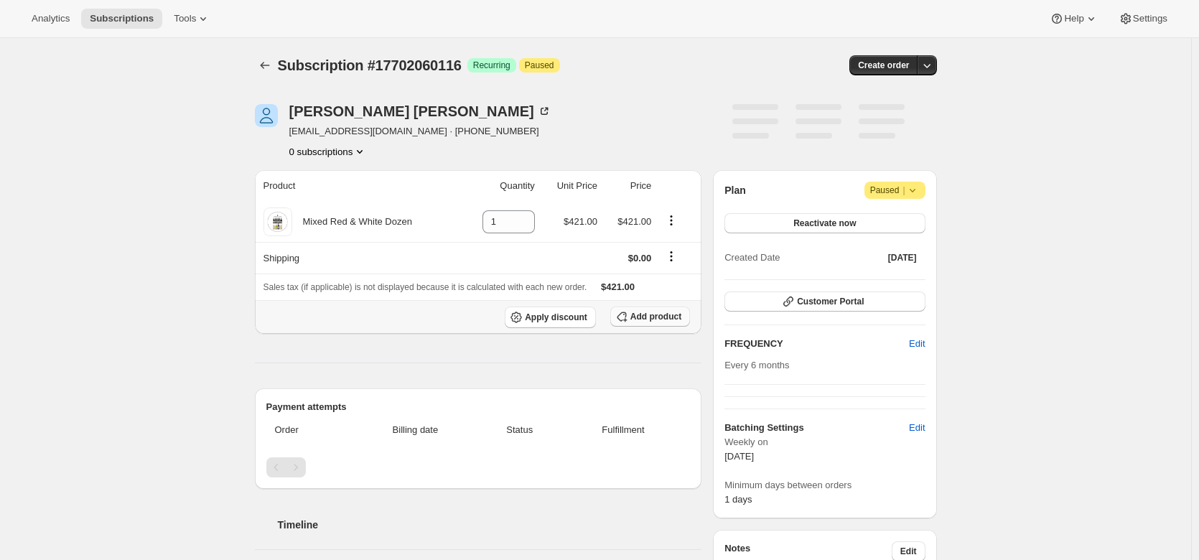
click at [664, 309] on button "Add product" at bounding box center [650, 317] width 80 height 20
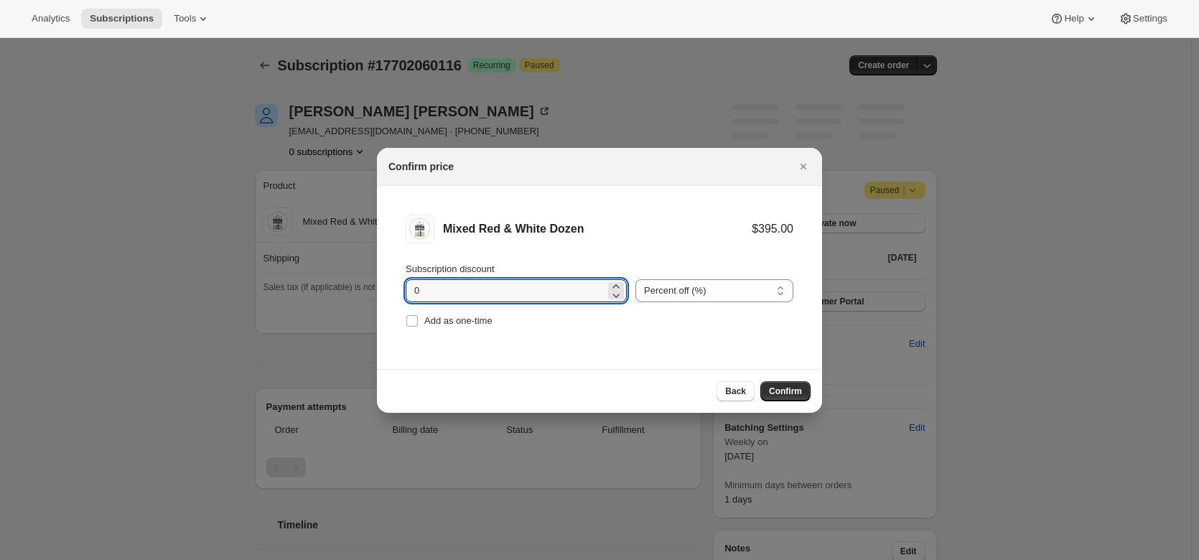
drag, startPoint x: 448, startPoint y: 293, endPoint x: 396, endPoint y: 287, distance: 52.0
click at [396, 287] on li "Mixed Red & White Dozen $395.00 Subscription discount 0 Percent off (%) Amount …" at bounding box center [599, 273] width 445 height 174
type input "20"
click at [791, 391] on span "Confirm" at bounding box center [785, 390] width 33 height 11
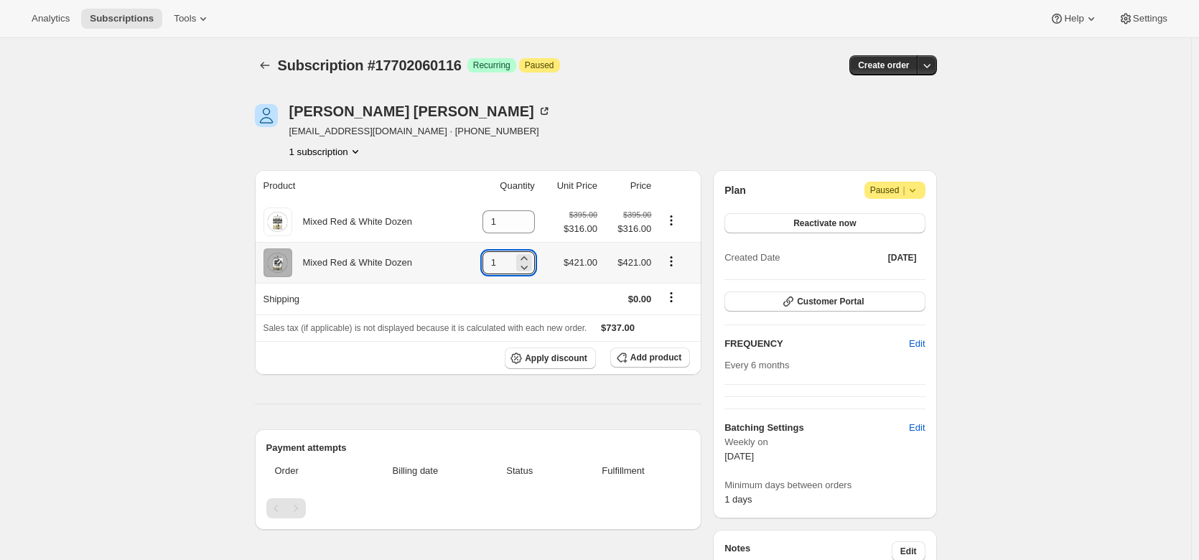
drag, startPoint x: 508, startPoint y: 258, endPoint x: 475, endPoint y: 260, distance: 33.8
click at [475, 260] on td "1" at bounding box center [500, 262] width 78 height 41
click at [526, 268] on icon at bounding box center [524, 267] width 14 height 14
type input "0"
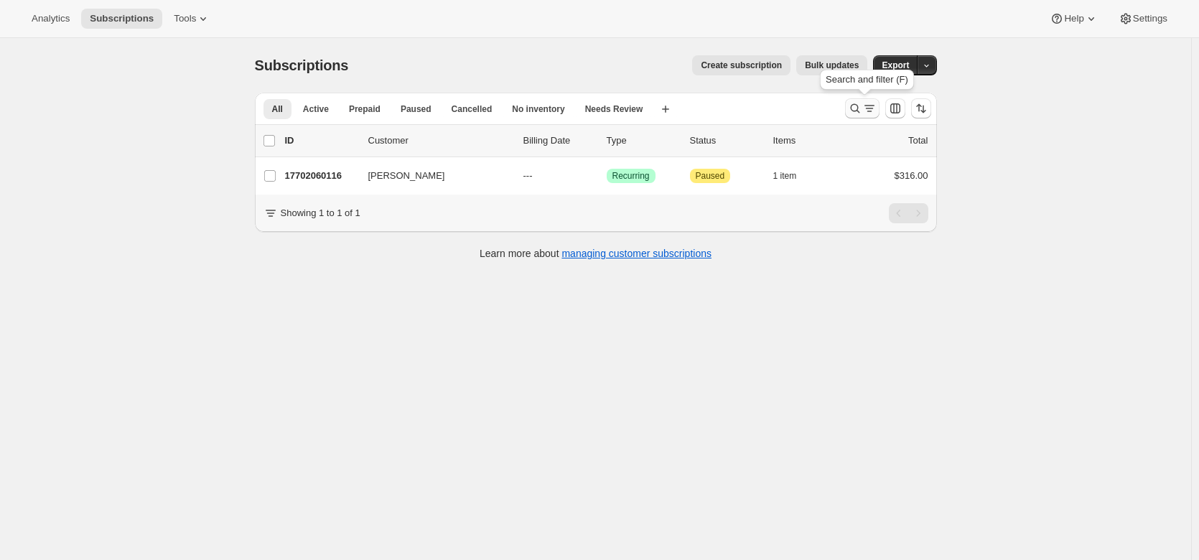
click at [861, 106] on icon "Search and filter results" at bounding box center [855, 108] width 14 height 14
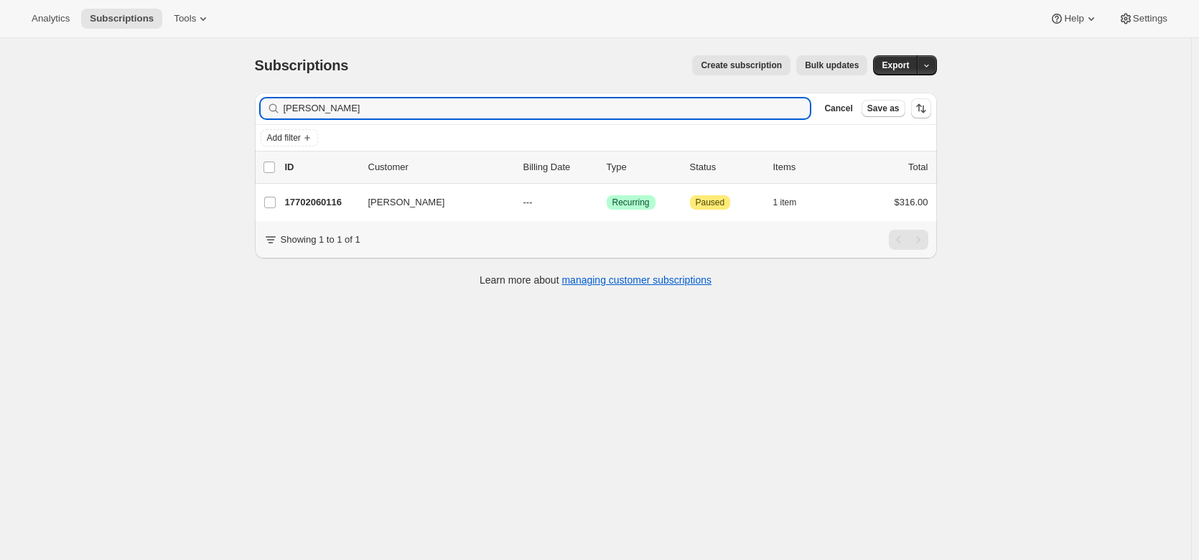
drag, startPoint x: 342, startPoint y: 108, endPoint x: 228, endPoint y: 93, distance: 115.1
click at [228, 93] on div "Subscriptions. This page is ready Subscriptions Create subscription Bulk update…" at bounding box center [595, 318] width 1191 height 560
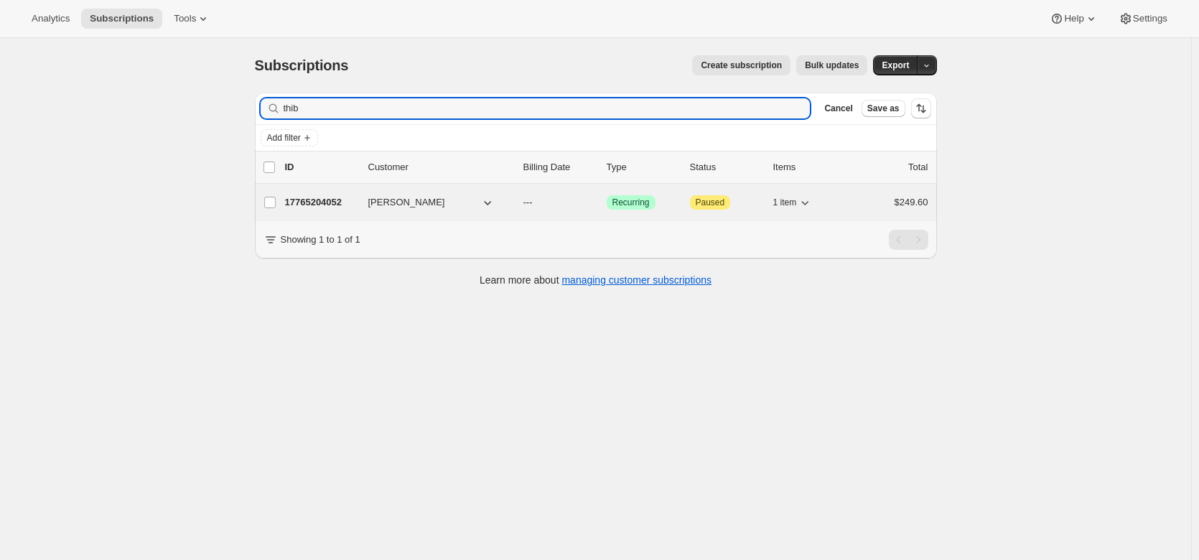
type input "thib"
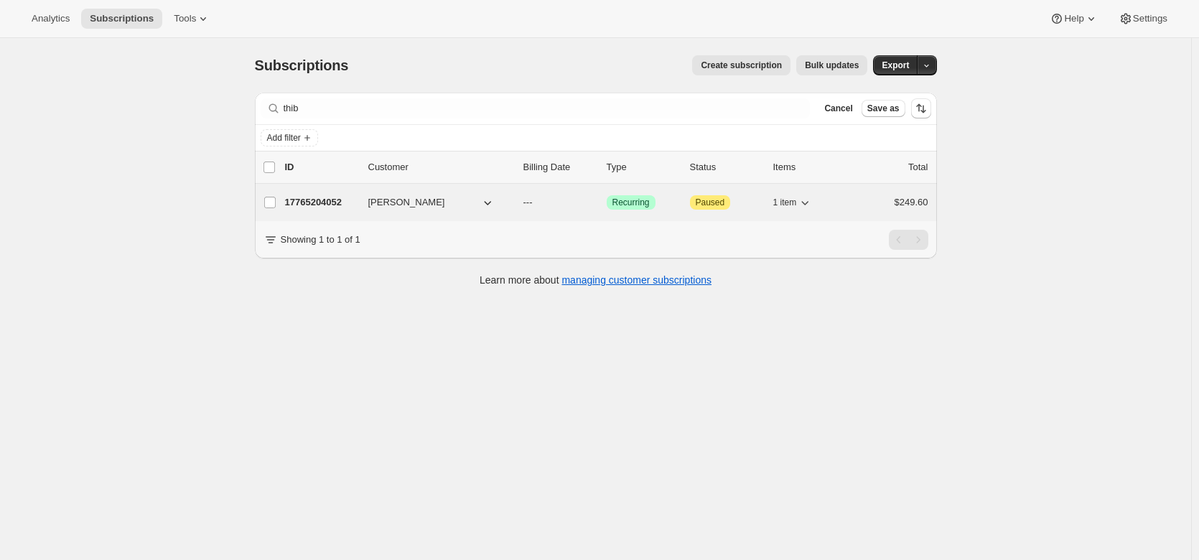
click at [314, 196] on p "17765204052" at bounding box center [321, 202] width 72 height 14
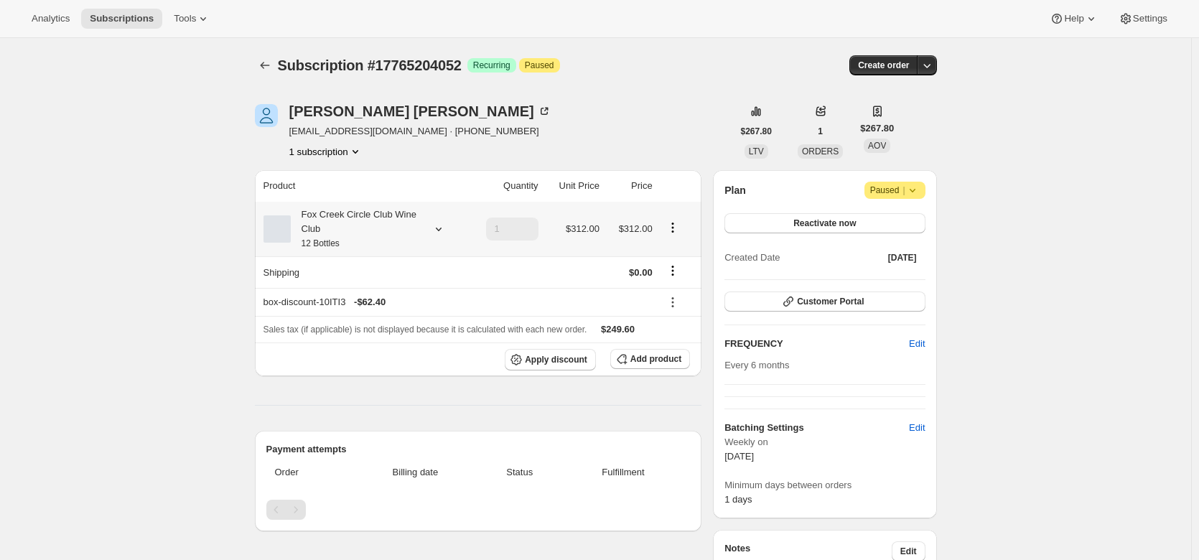
click at [444, 227] on icon at bounding box center [438, 229] width 14 height 14
click at [408, 321] on button "Edit box" at bounding box center [359, 324] width 141 height 20
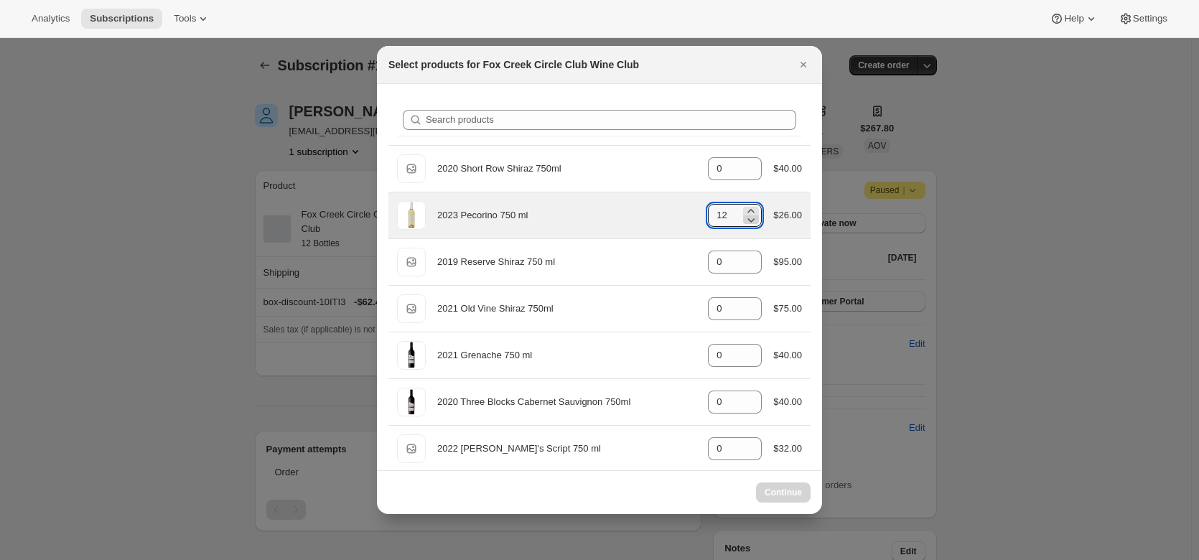
click at [751, 223] on icon ":r17i:" at bounding box center [751, 219] width 14 height 14
click at [749, 225] on icon ":r17i:" at bounding box center [751, 219] width 14 height 14
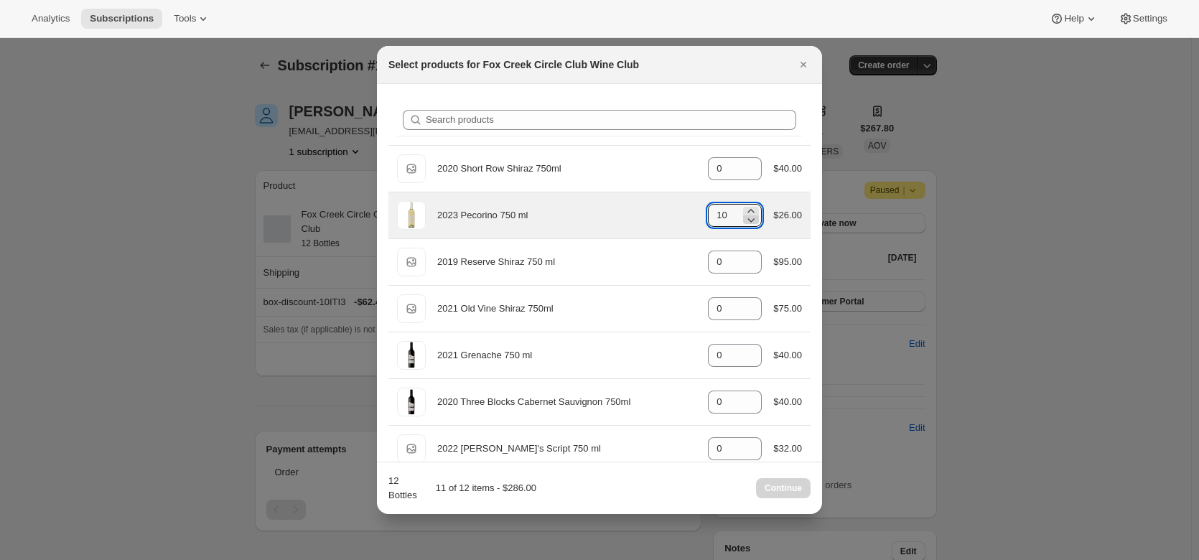
click at [749, 225] on icon ":r17i:" at bounding box center [751, 219] width 14 height 14
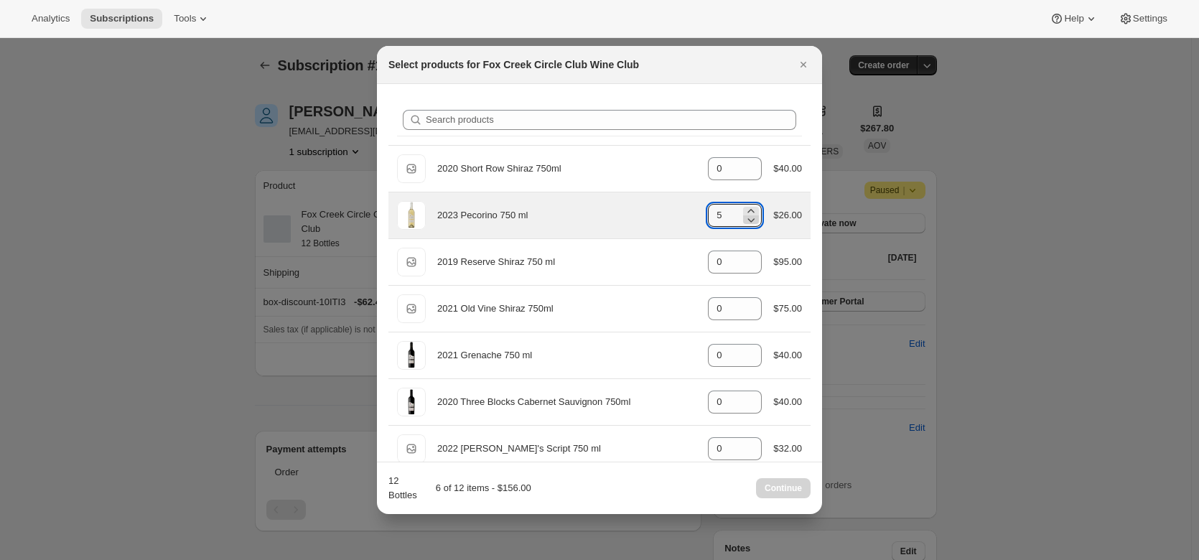
click at [749, 225] on icon ":r17i:" at bounding box center [751, 219] width 14 height 14
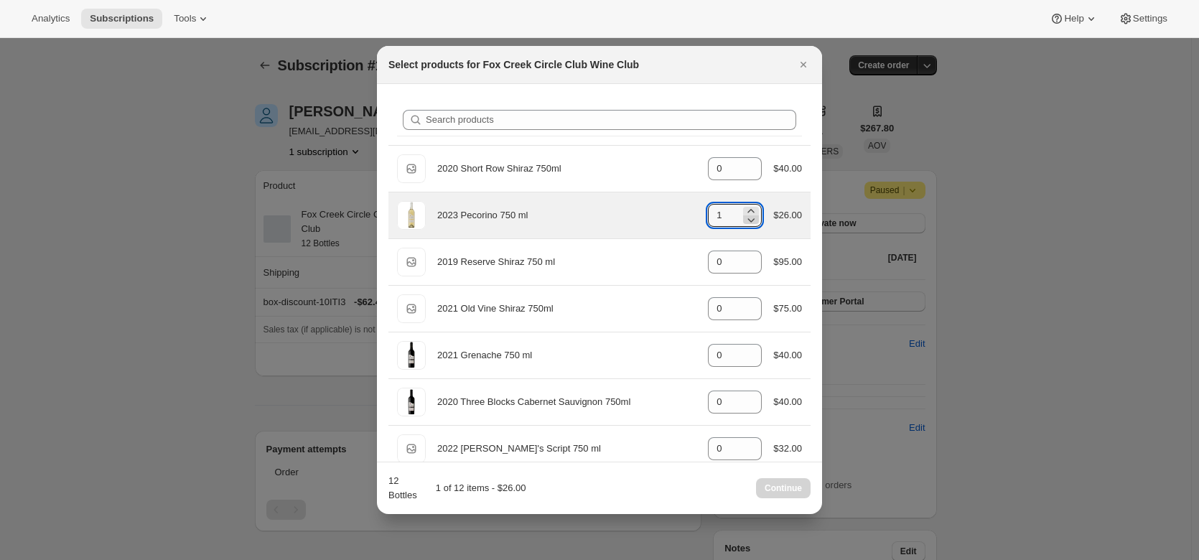
type input "0"
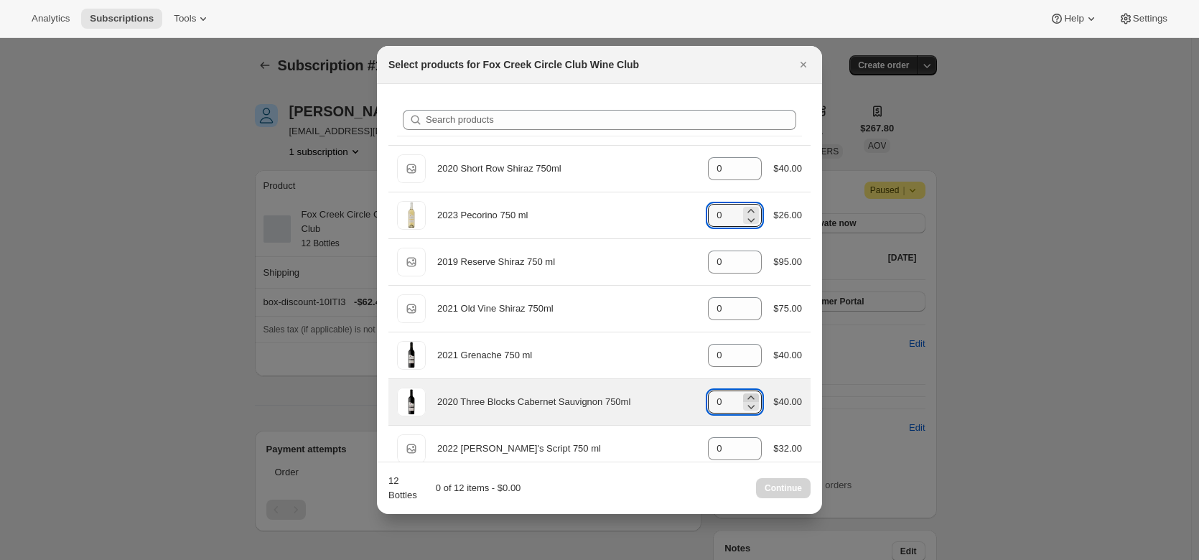
click at [744, 395] on icon ":r17i:" at bounding box center [751, 398] width 14 height 14
type input "3"
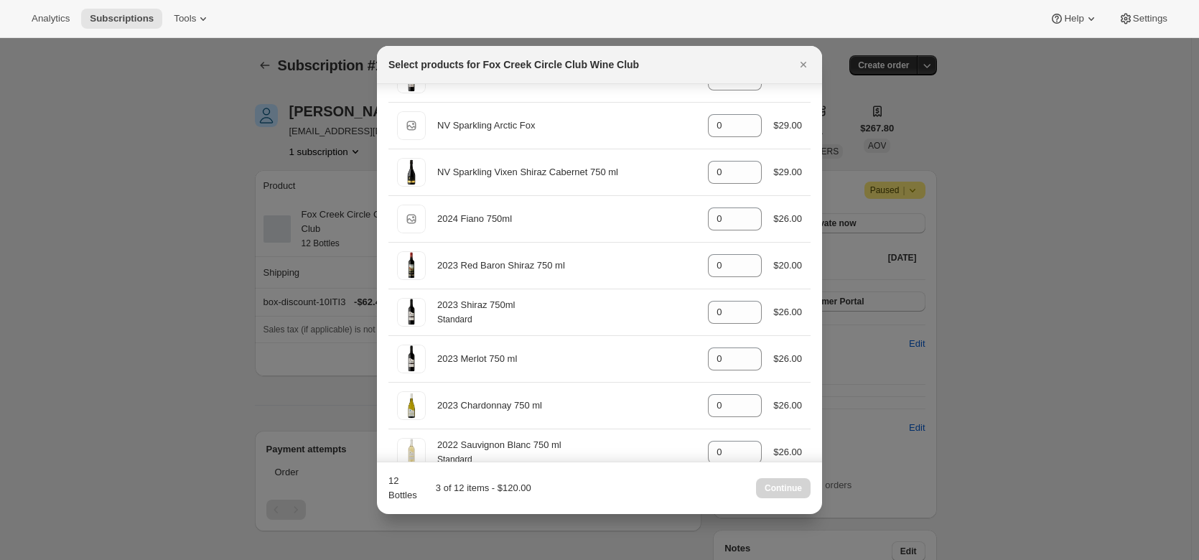
scroll to position [557, 0]
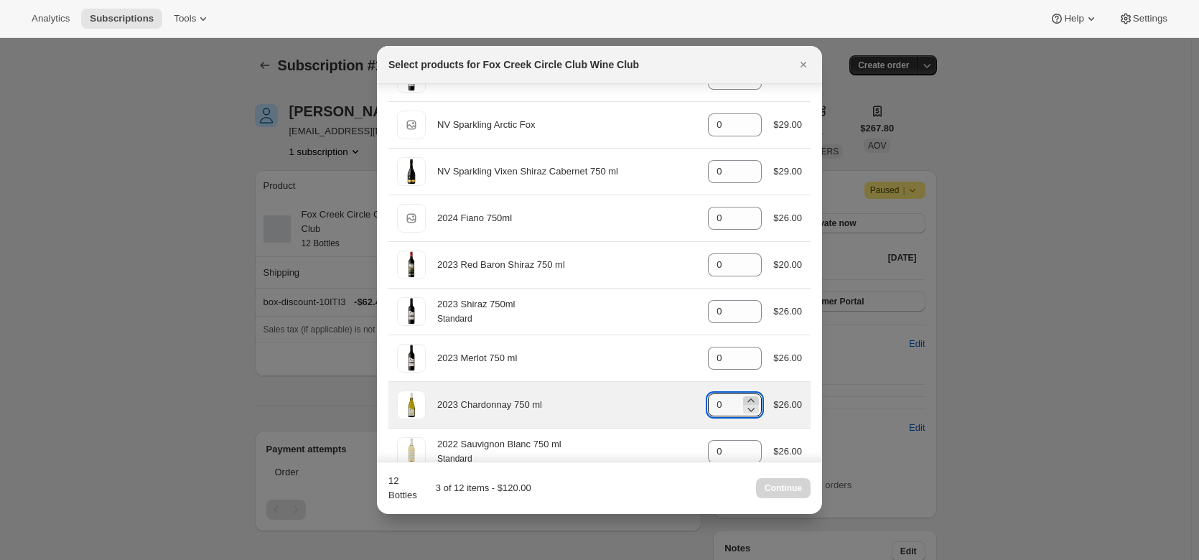
click at [748, 401] on icon ":r17i:" at bounding box center [751, 400] width 6 height 4
type input "3"
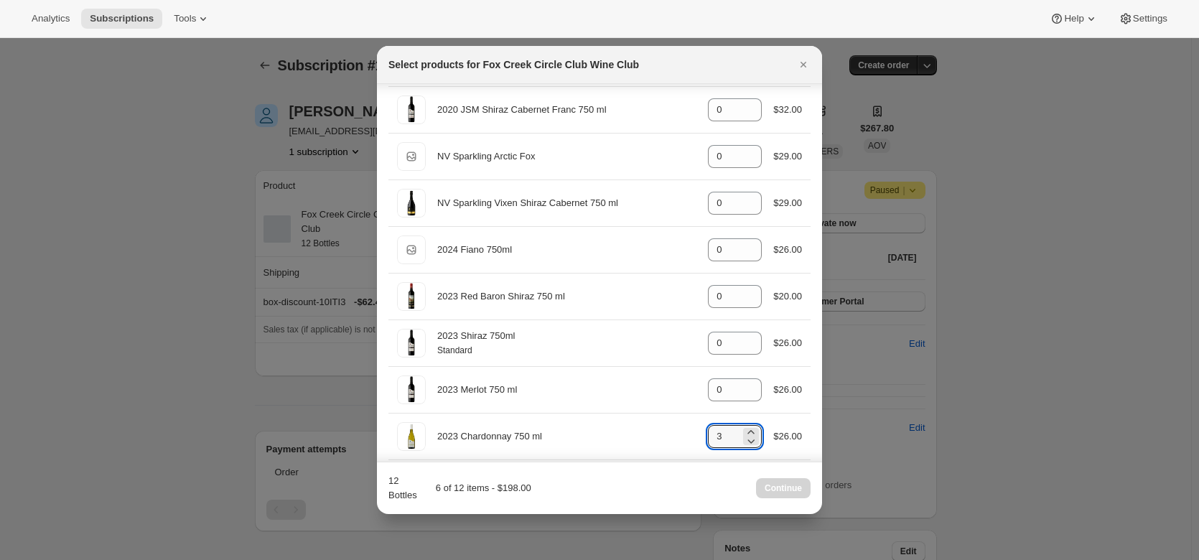
scroll to position [528, 0]
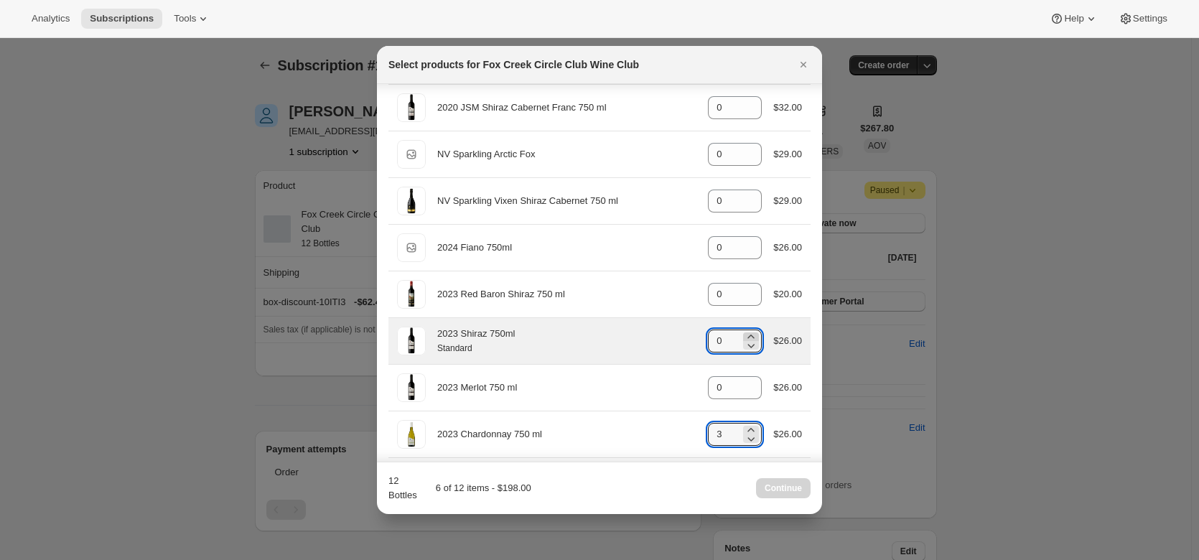
click at [748, 335] on icon ":r17i:" at bounding box center [751, 337] width 14 height 14
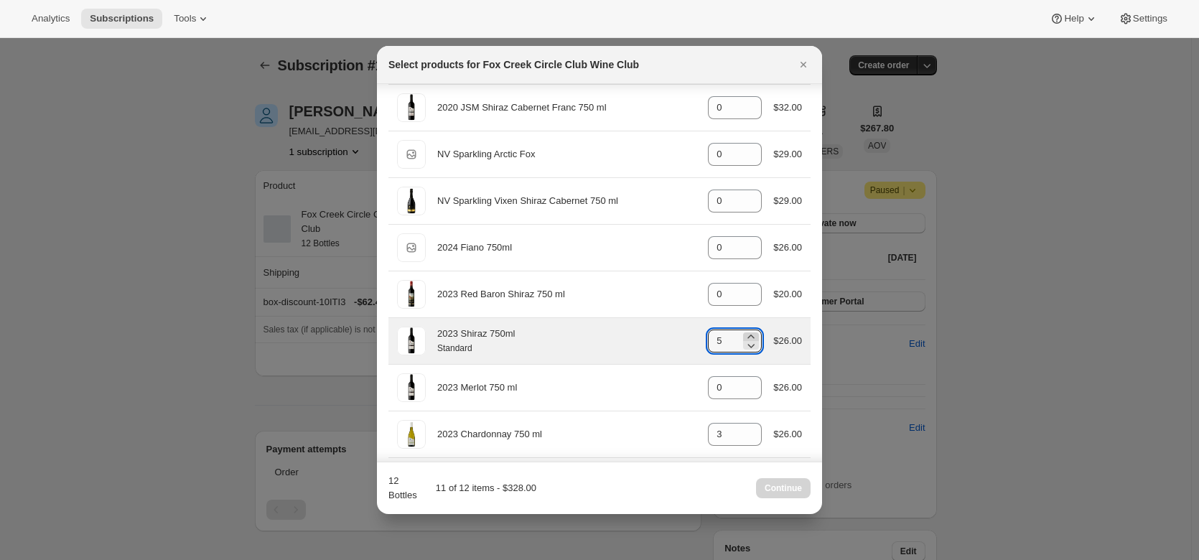
click at [748, 335] on icon ":r17i:" at bounding box center [751, 337] width 14 height 14
type input "6"
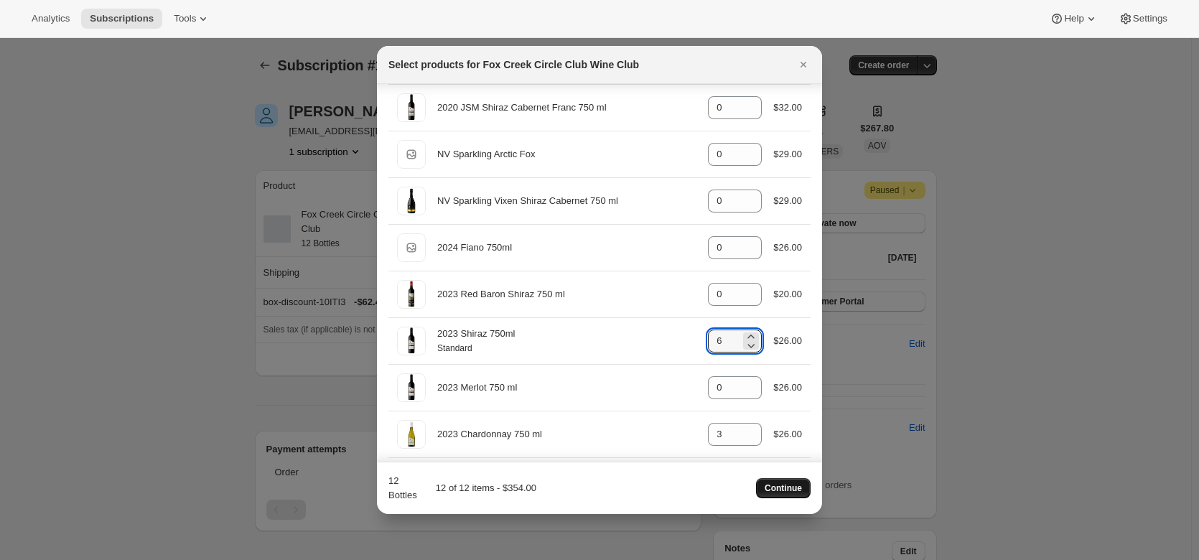
click at [775, 484] on span "Continue" at bounding box center [783, 487] width 37 height 11
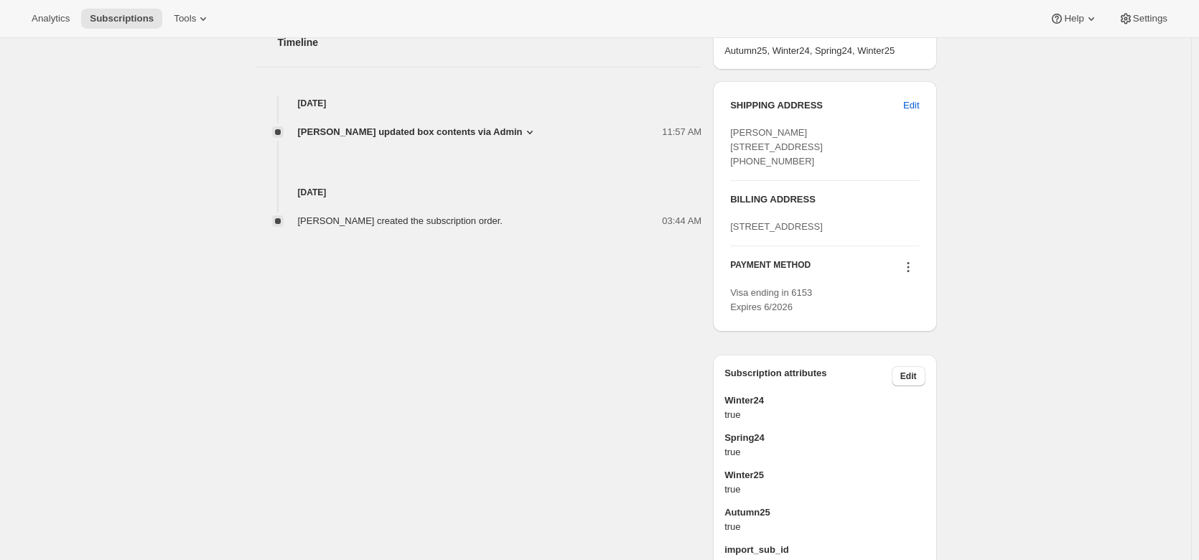
scroll to position [586, 0]
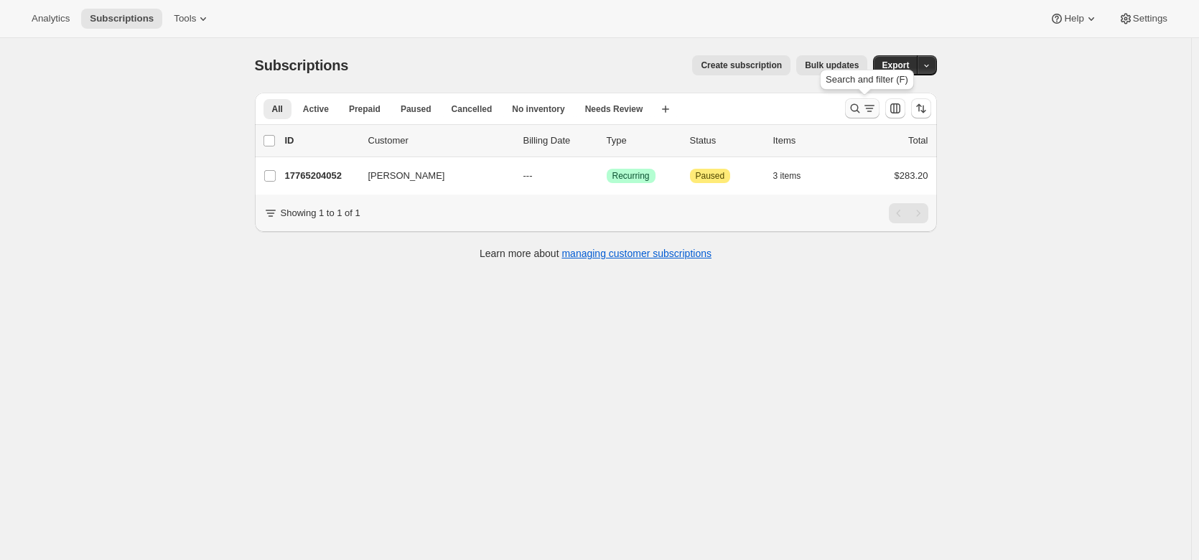
click at [866, 113] on icon "Search and filter results" at bounding box center [869, 108] width 14 height 14
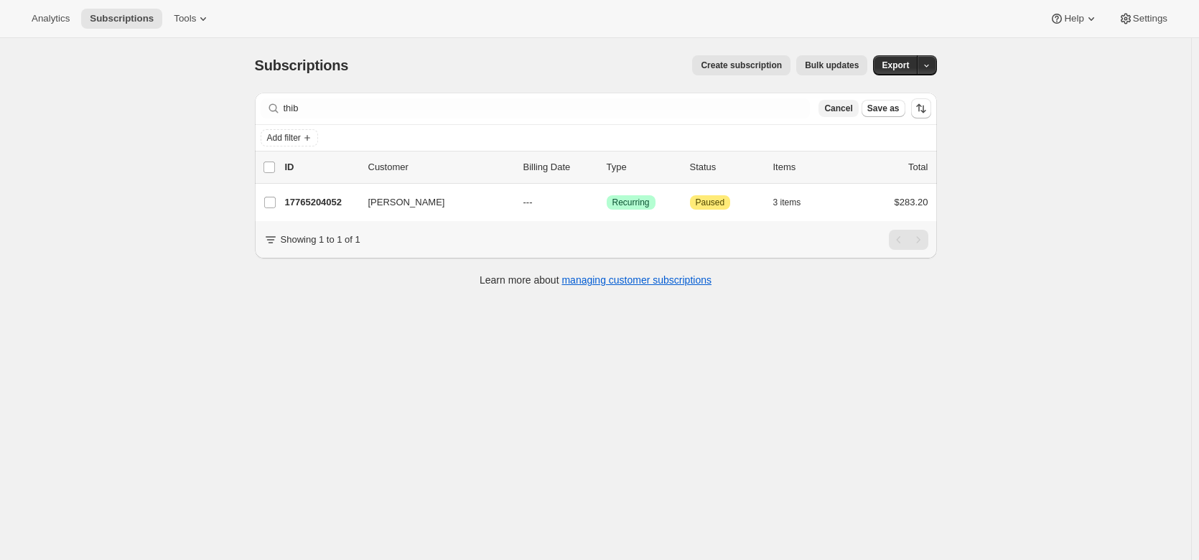
click at [843, 104] on span "Cancel" at bounding box center [838, 108] width 28 height 11
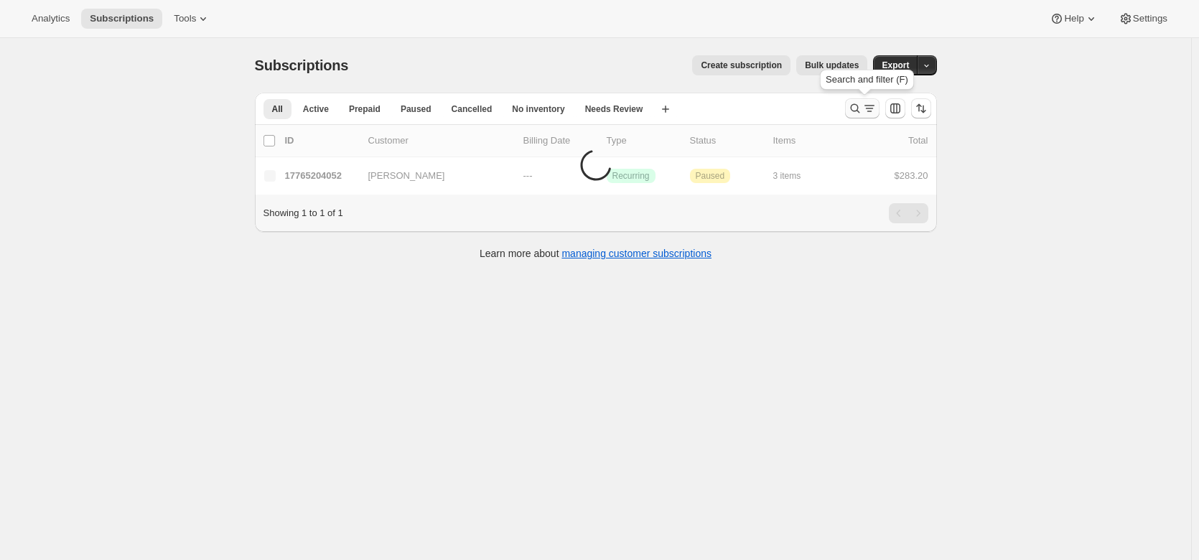
click at [862, 110] on icon "Search and filter results" at bounding box center [855, 108] width 14 height 14
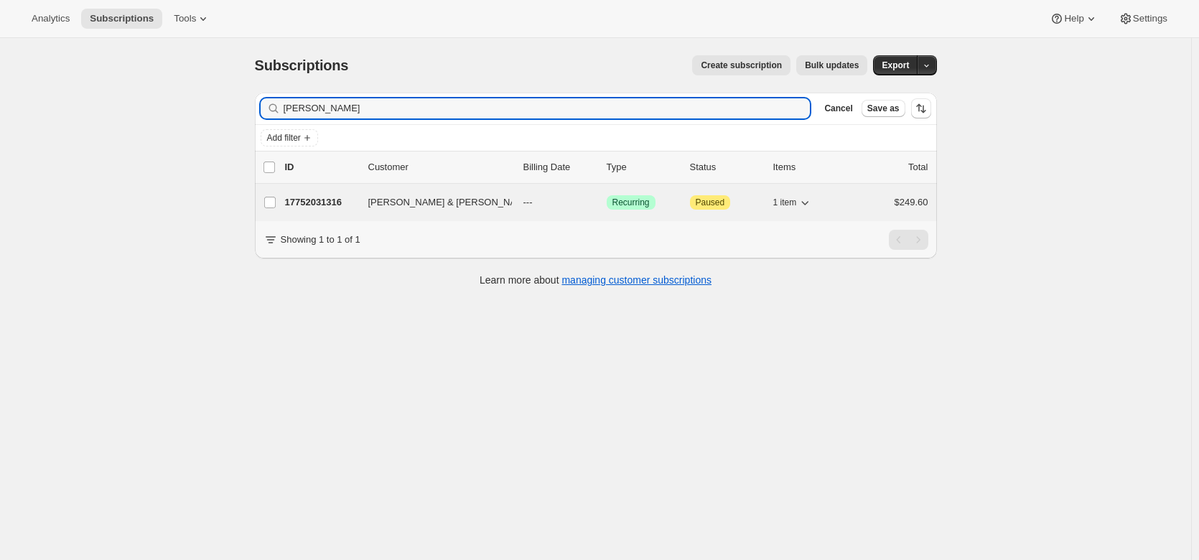
type input "dillon"
click at [318, 200] on p "17752031316" at bounding box center [321, 202] width 72 height 14
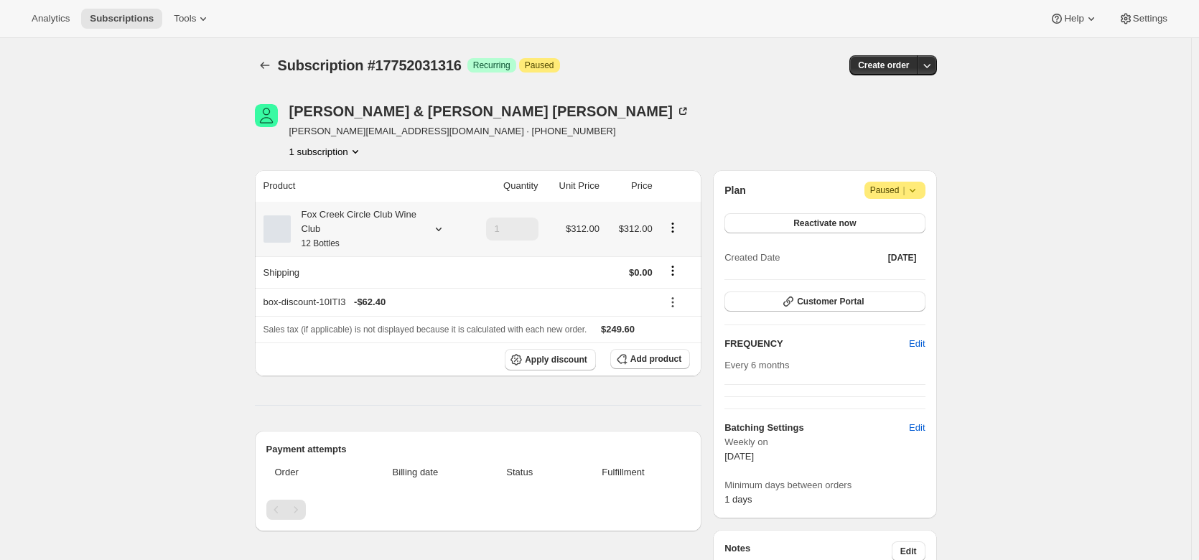
click at [439, 226] on icon at bounding box center [438, 229] width 14 height 14
click at [401, 322] on button "Edit box" at bounding box center [359, 324] width 141 height 20
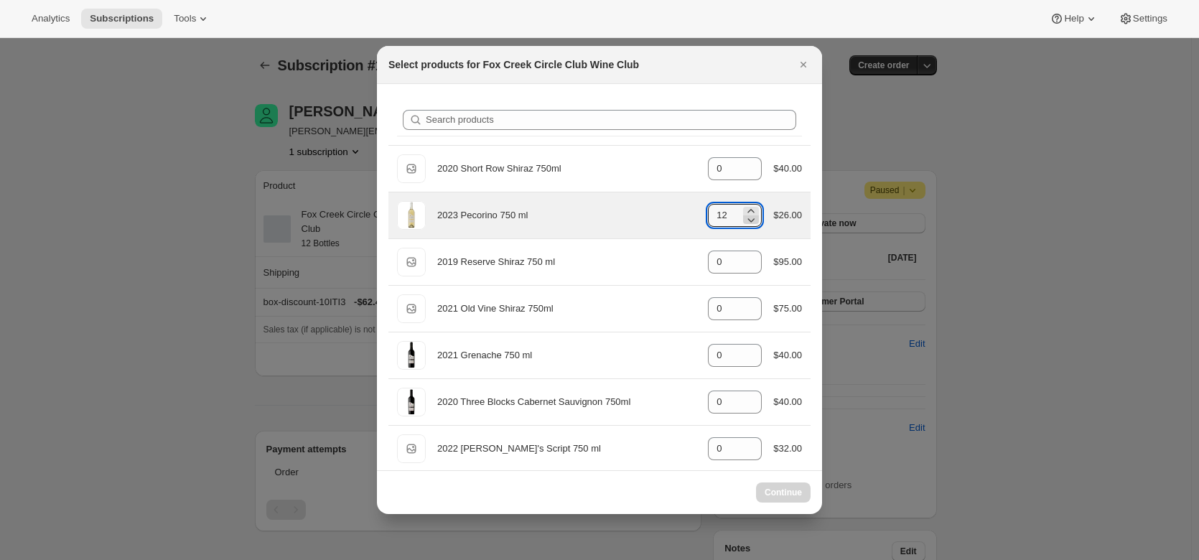
click at [748, 220] on icon ":r1rg:" at bounding box center [751, 220] width 7 height 4
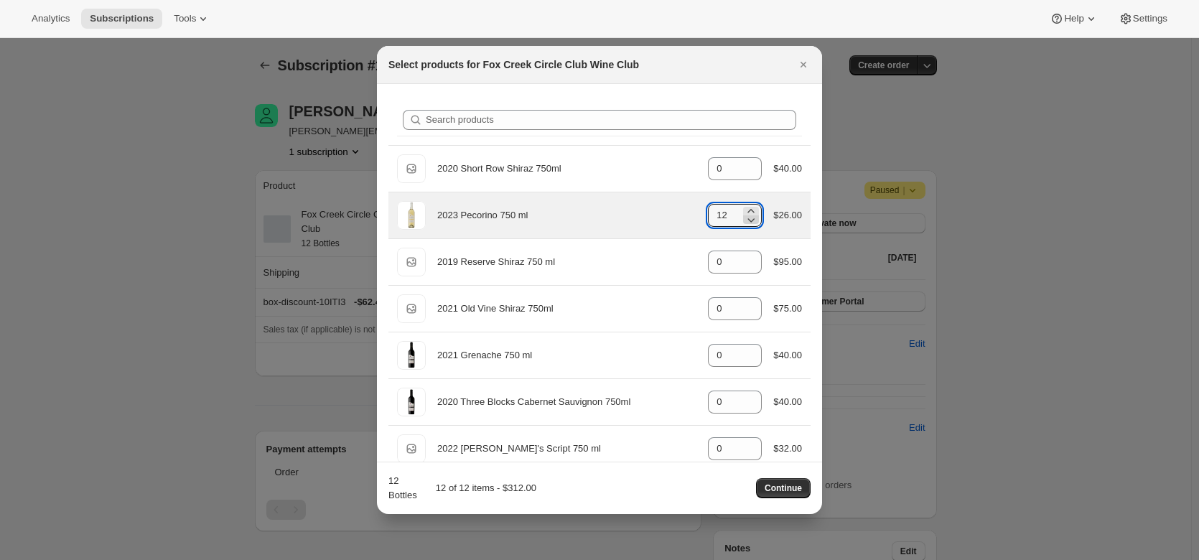
click at [747, 222] on icon ":r1rg:" at bounding box center [751, 219] width 14 height 14
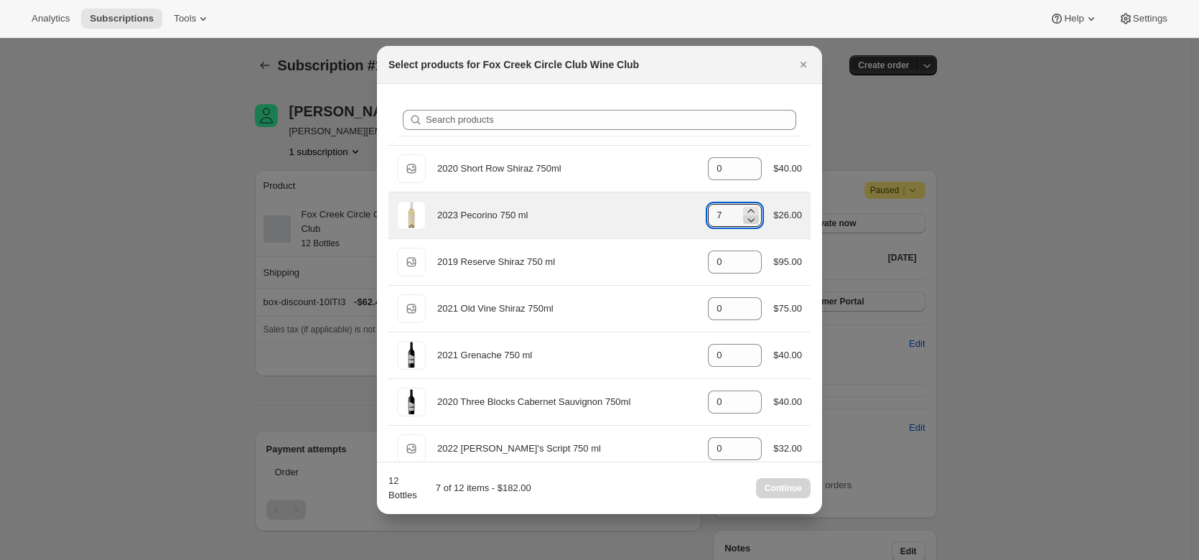
click at [747, 222] on icon ":r1rg:" at bounding box center [751, 219] width 14 height 14
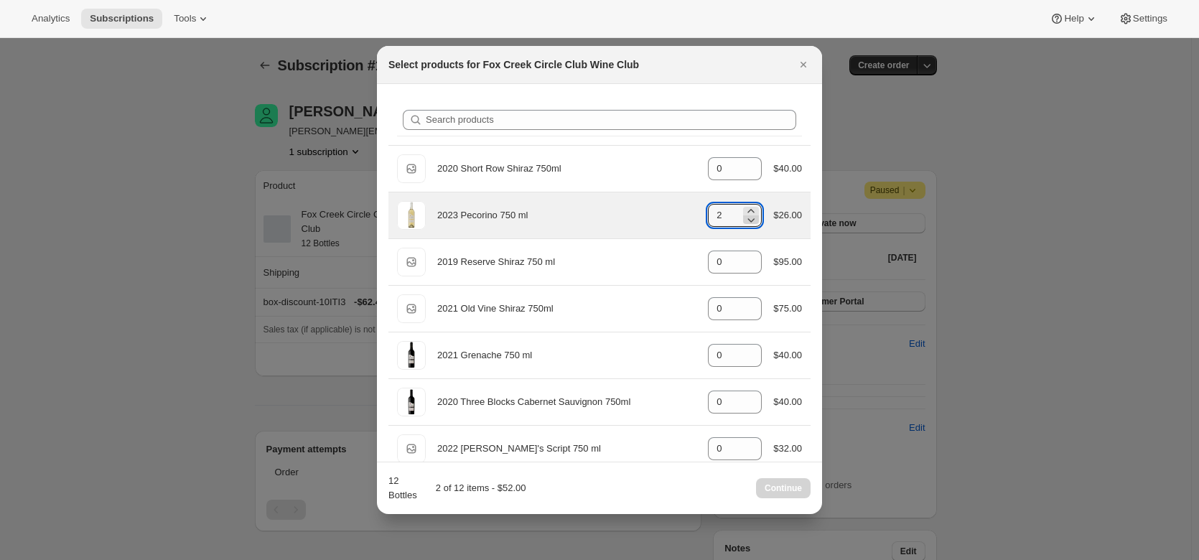
click at [747, 222] on icon ":r1rg:" at bounding box center [751, 219] width 14 height 14
type input "0"
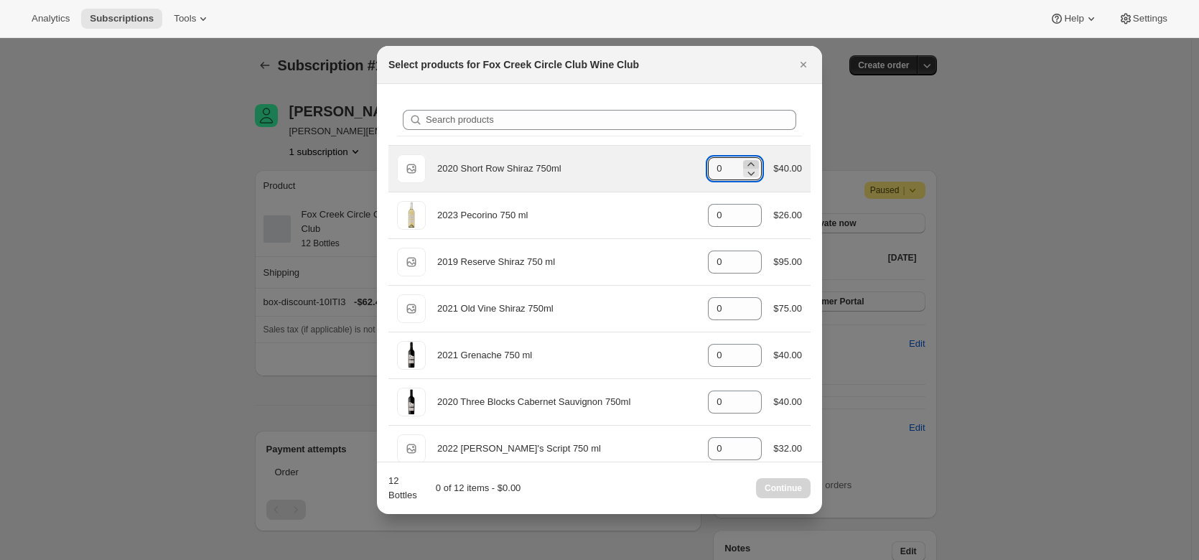
click at [748, 164] on icon ":r1rg:" at bounding box center [751, 164] width 6 height 4
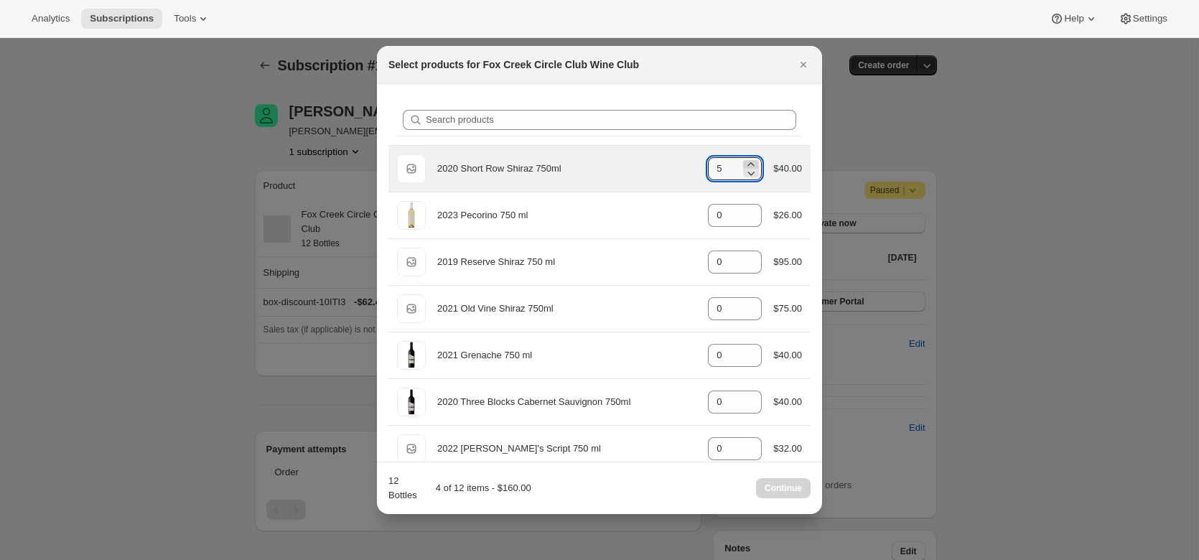
click at [748, 164] on icon ":r1rg:" at bounding box center [751, 164] width 6 height 4
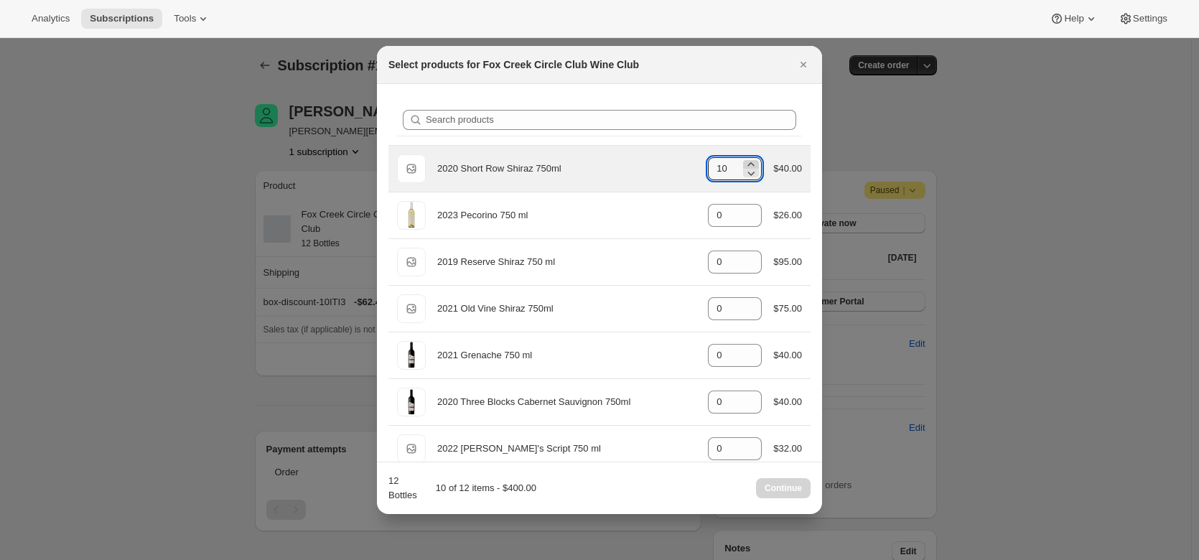
click at [748, 164] on icon ":r1rg:" at bounding box center [751, 164] width 6 height 4
type input "12"
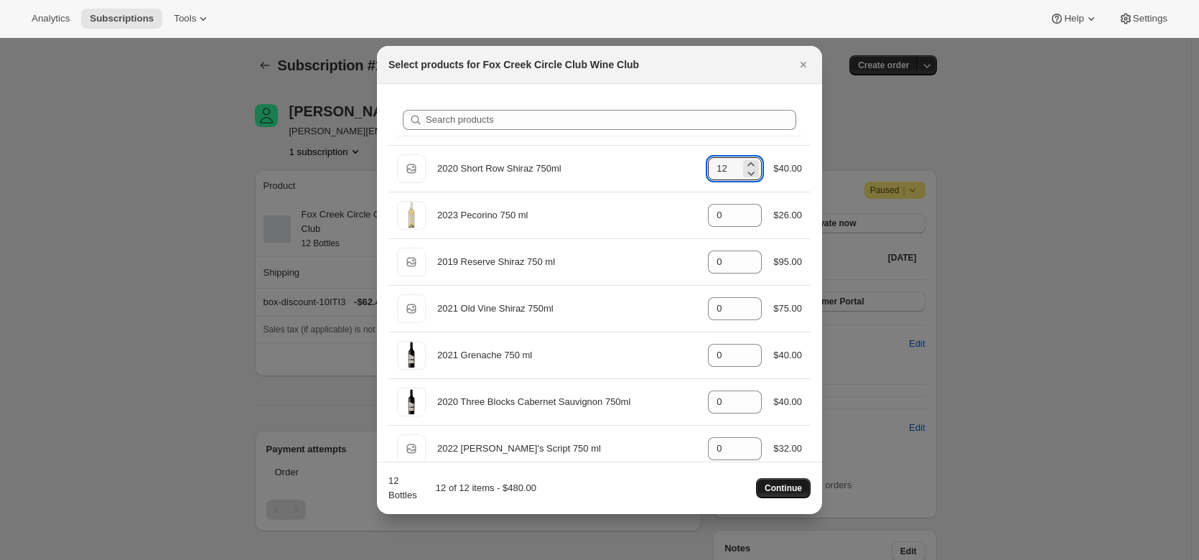
click at [785, 481] on button "Continue" at bounding box center [783, 488] width 55 height 20
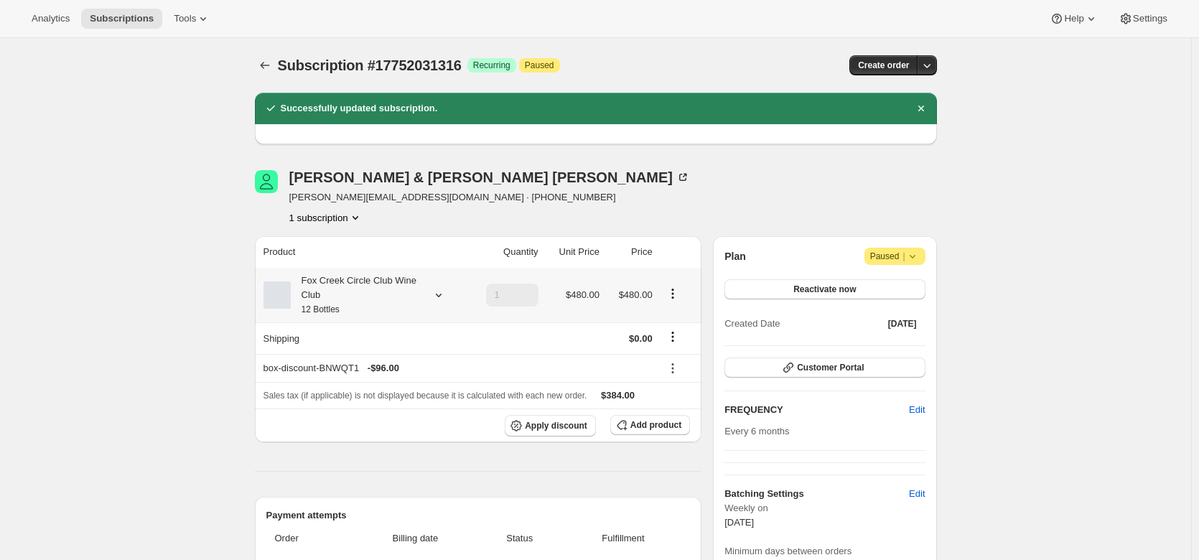
click at [441, 291] on icon at bounding box center [438, 295] width 14 height 14
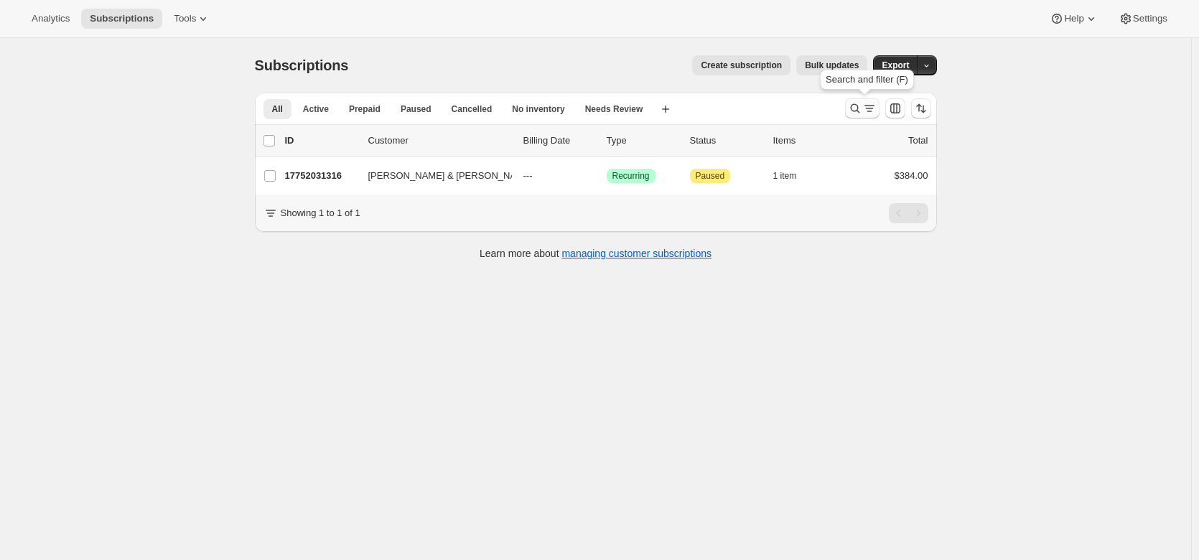
click at [865, 110] on icon "Search and filter results" at bounding box center [869, 108] width 14 height 14
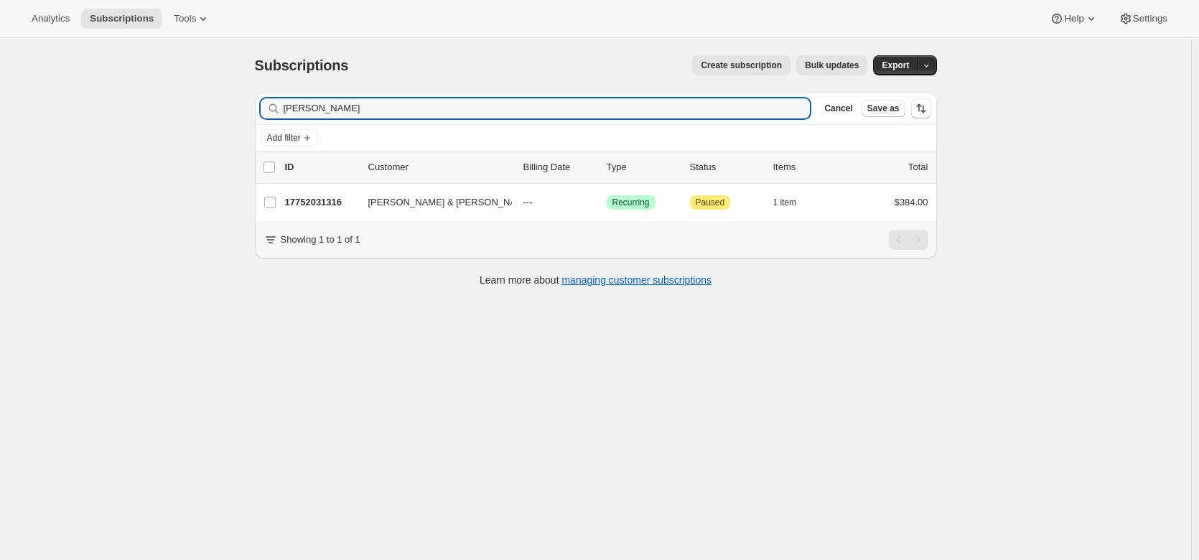
drag, startPoint x: 337, startPoint y: 108, endPoint x: 263, endPoint y: 123, distance: 76.0
click at [263, 123] on div "Filter subscribers dillon Clear Cancel Save as" at bounding box center [596, 109] width 682 height 32
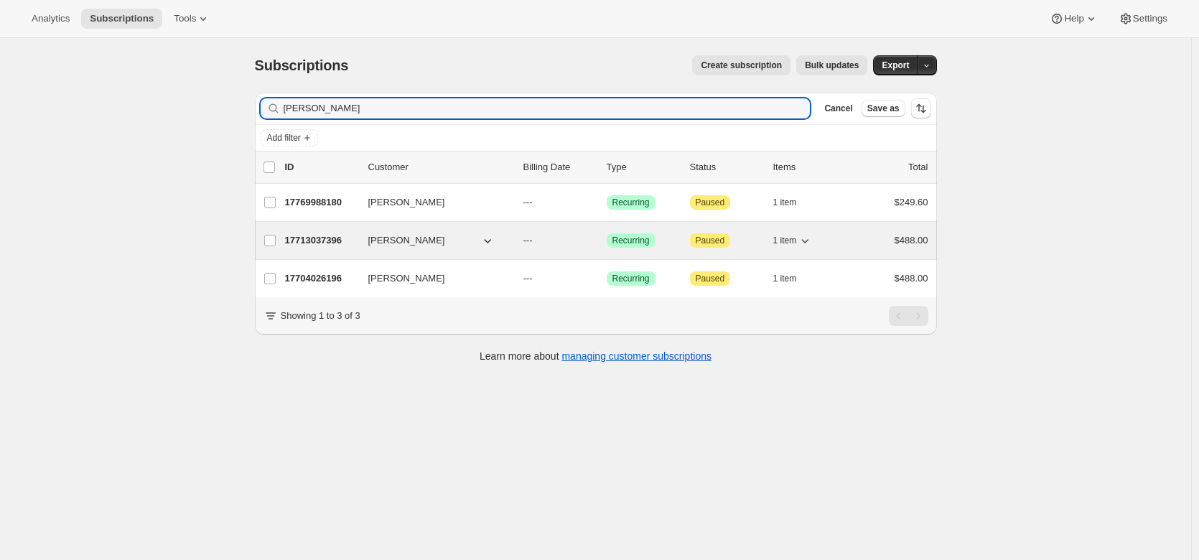
type input "norris"
click at [306, 238] on p "17713037396" at bounding box center [321, 240] width 72 height 14
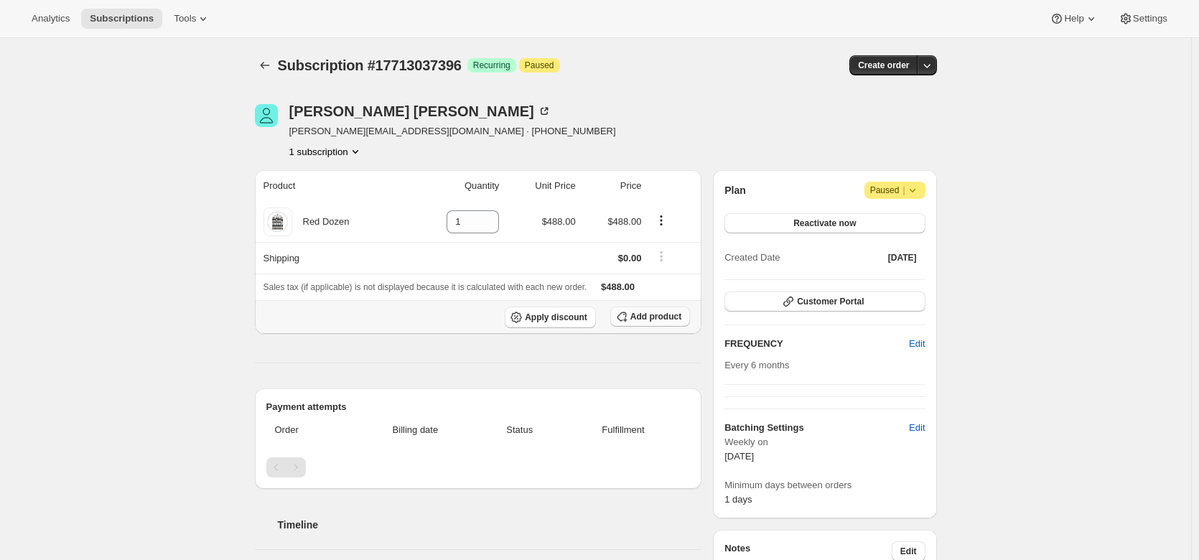
click at [643, 314] on span "Add product" at bounding box center [655, 316] width 51 height 11
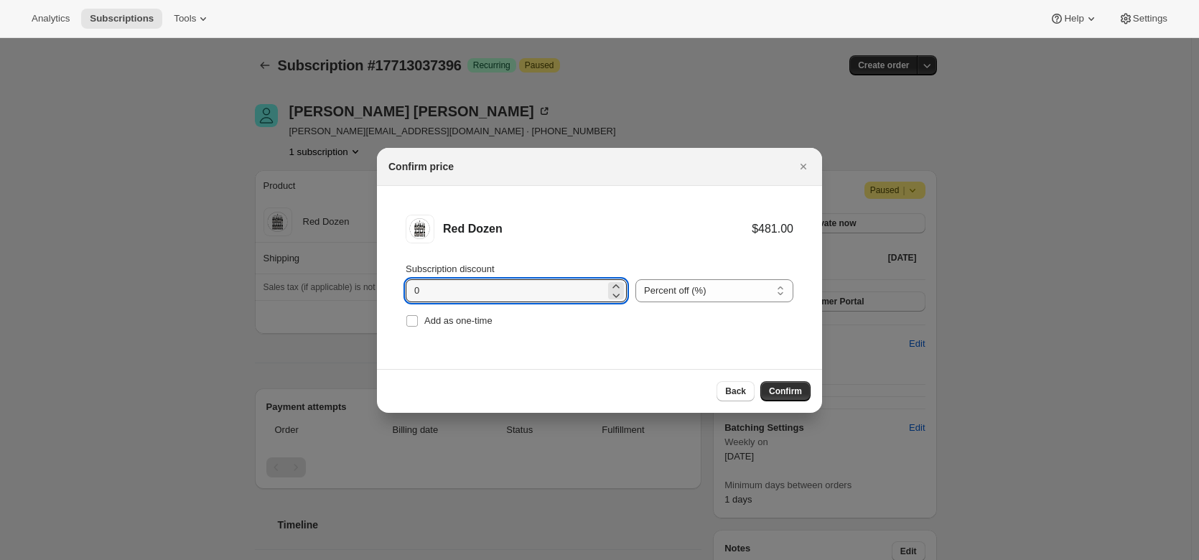
drag, startPoint x: 439, startPoint y: 292, endPoint x: 378, endPoint y: 281, distance: 62.1
click at [378, 281] on li "Red Dozen $481.00 Subscription discount 0 Percent off (%) Amount off ($) Percen…" at bounding box center [599, 273] width 445 height 174
type input "20"
click at [787, 391] on span "Confirm" at bounding box center [785, 390] width 33 height 11
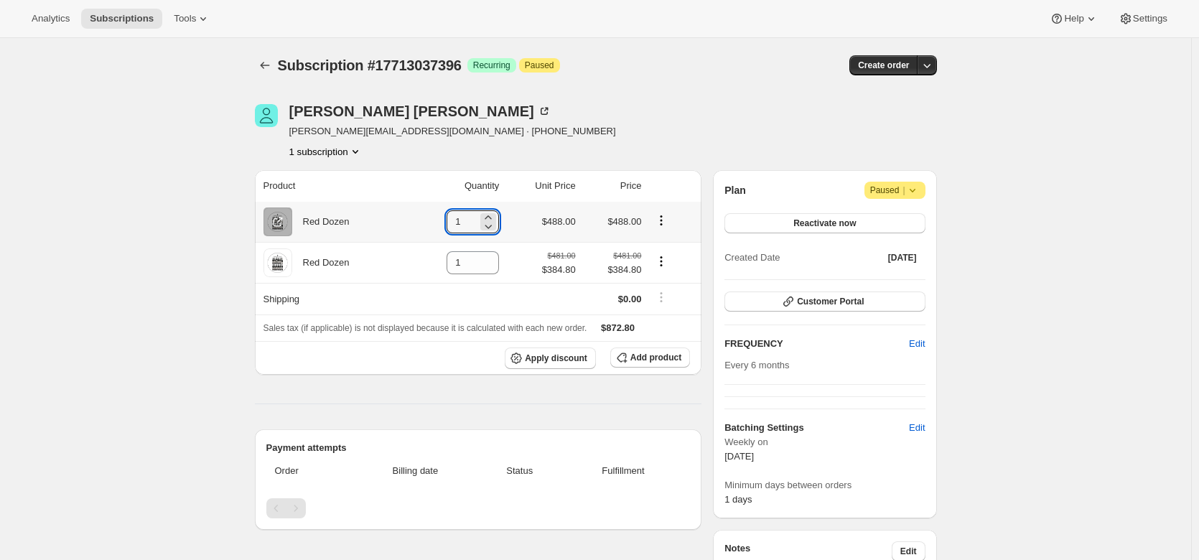
drag, startPoint x: 467, startPoint y: 220, endPoint x: 446, endPoint y: 223, distance: 20.9
click at [446, 223] on td "1" at bounding box center [455, 222] width 95 height 40
type input "0"
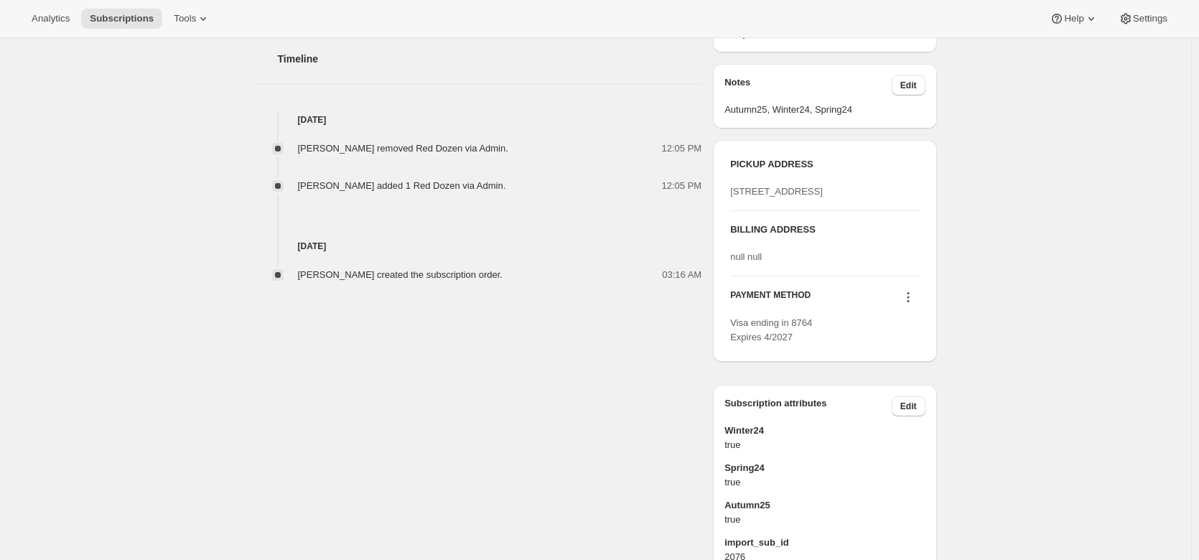
scroll to position [467, 0]
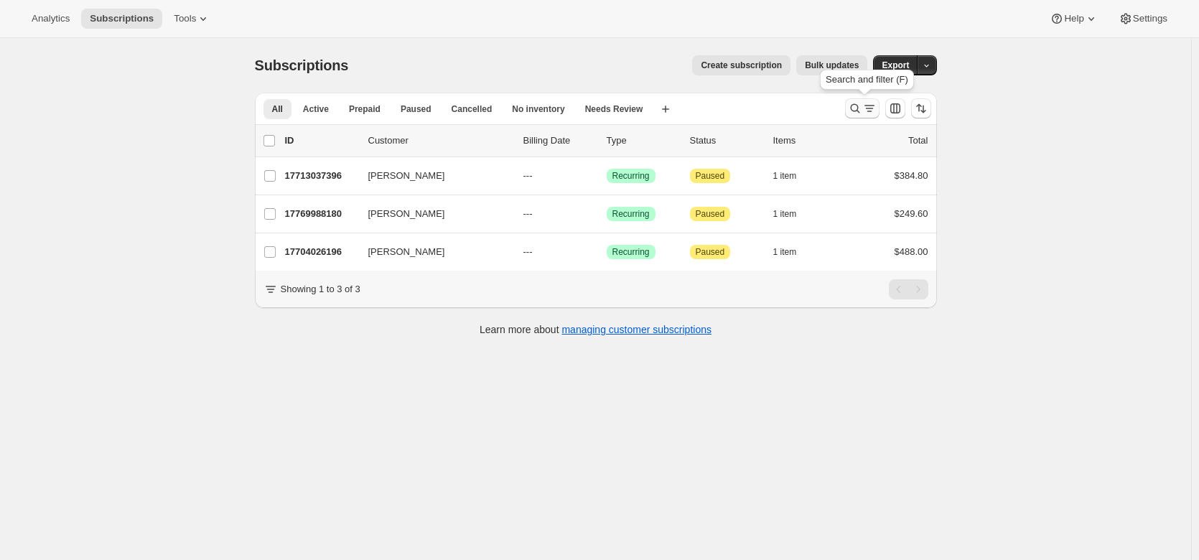
click at [862, 106] on icon "Search and filter results" at bounding box center [855, 108] width 14 height 14
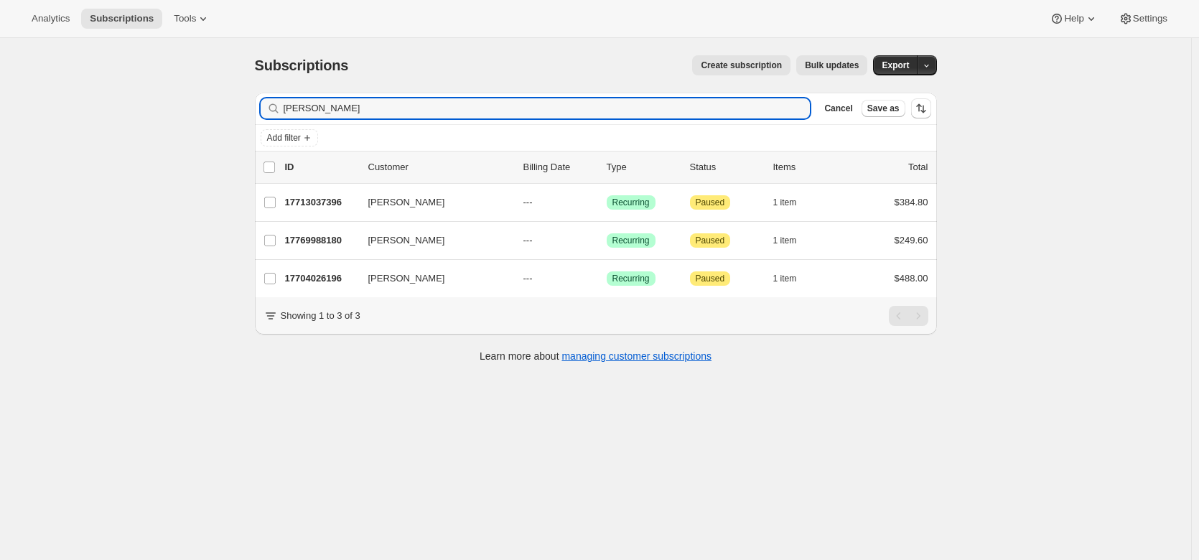
drag, startPoint x: 352, startPoint y: 106, endPoint x: 251, endPoint y: 101, distance: 100.6
click at [251, 101] on div "Filter subscribers norris Clear Cancel Save as Add filter 0 selected Update nex…" at bounding box center [589, 229] width 693 height 296
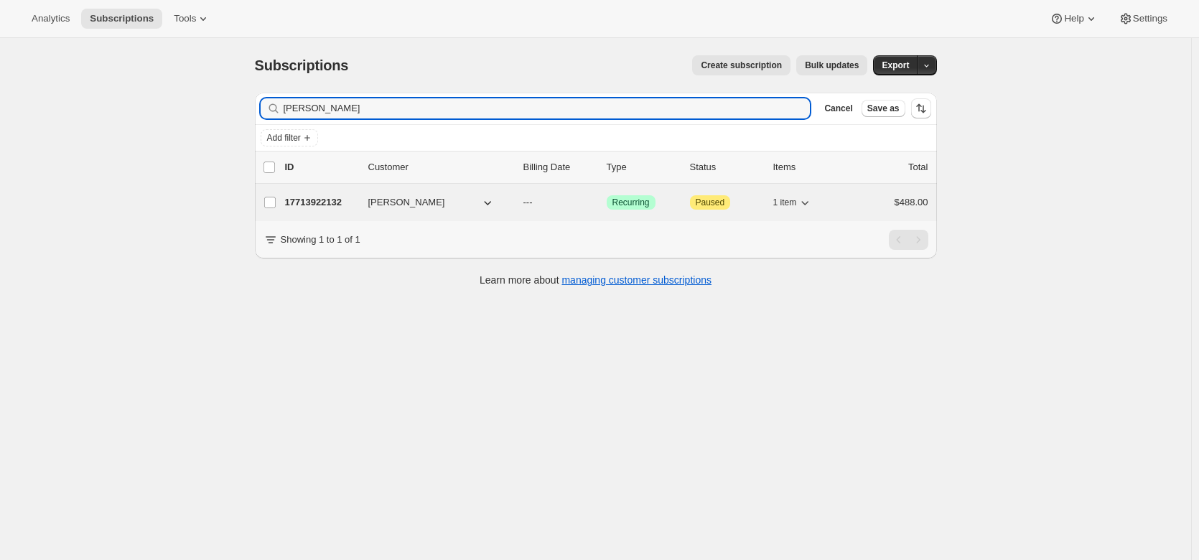
type input "Stuart Presco"
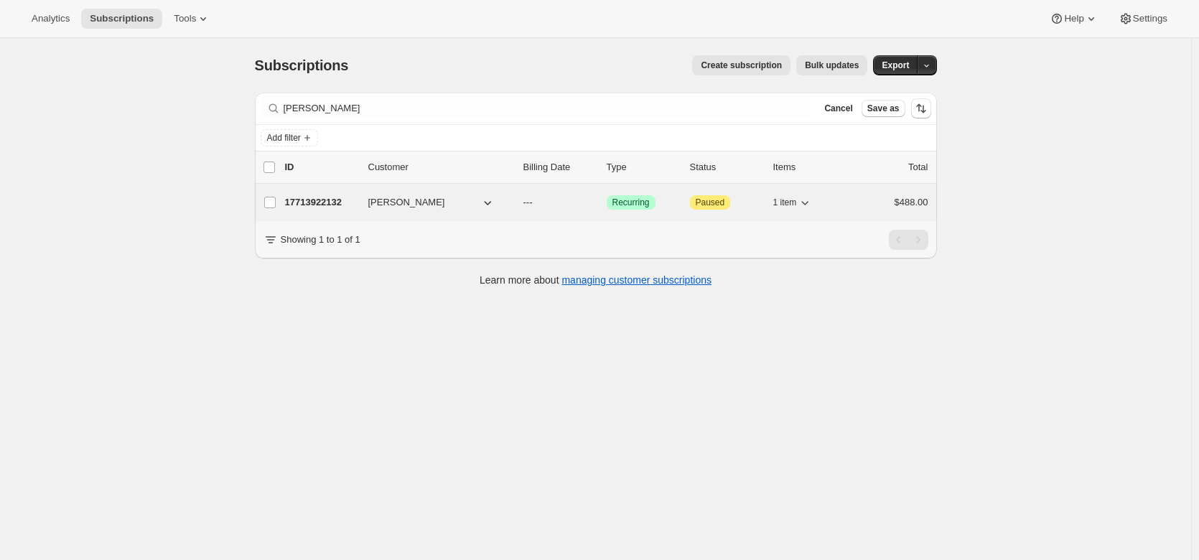
click at [309, 197] on p "17713922132" at bounding box center [321, 202] width 72 height 14
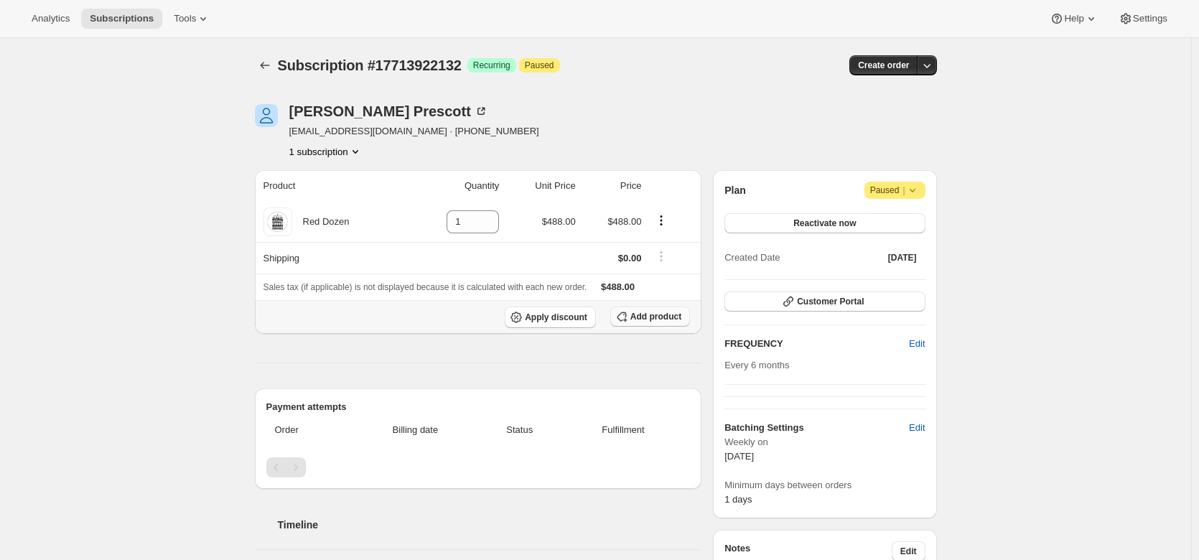
click at [675, 314] on span "Add product" at bounding box center [655, 316] width 51 height 11
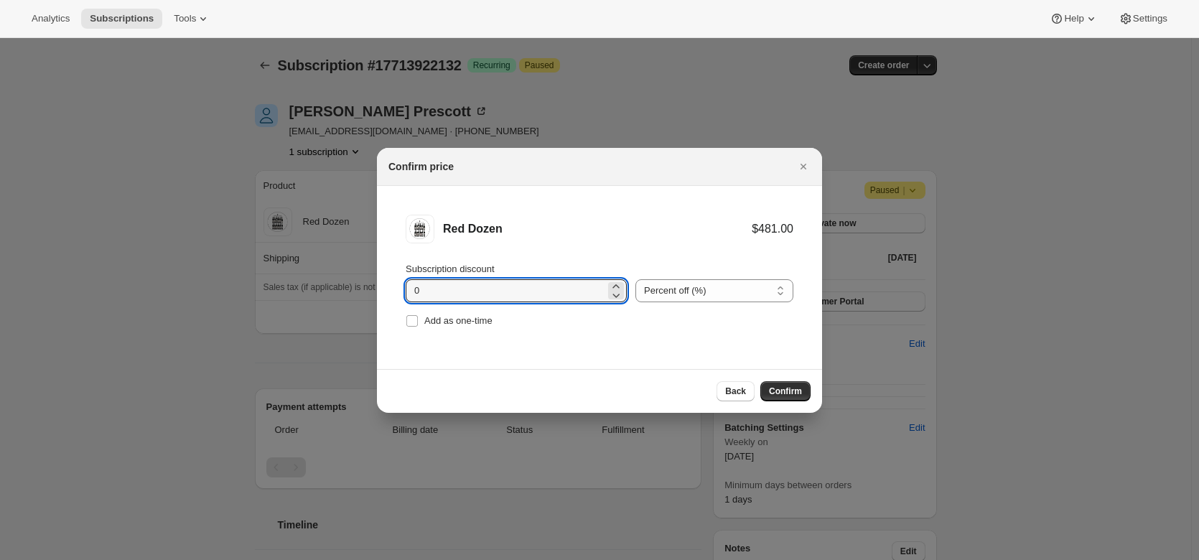
drag, startPoint x: 428, startPoint y: 289, endPoint x: 402, endPoint y: 290, distance: 25.9
click at [402, 290] on li "Red Dozen $481.00 Subscription discount 0 Percent off (%) Amount off ($) Percen…" at bounding box center [599, 273] width 445 height 174
type input "20"
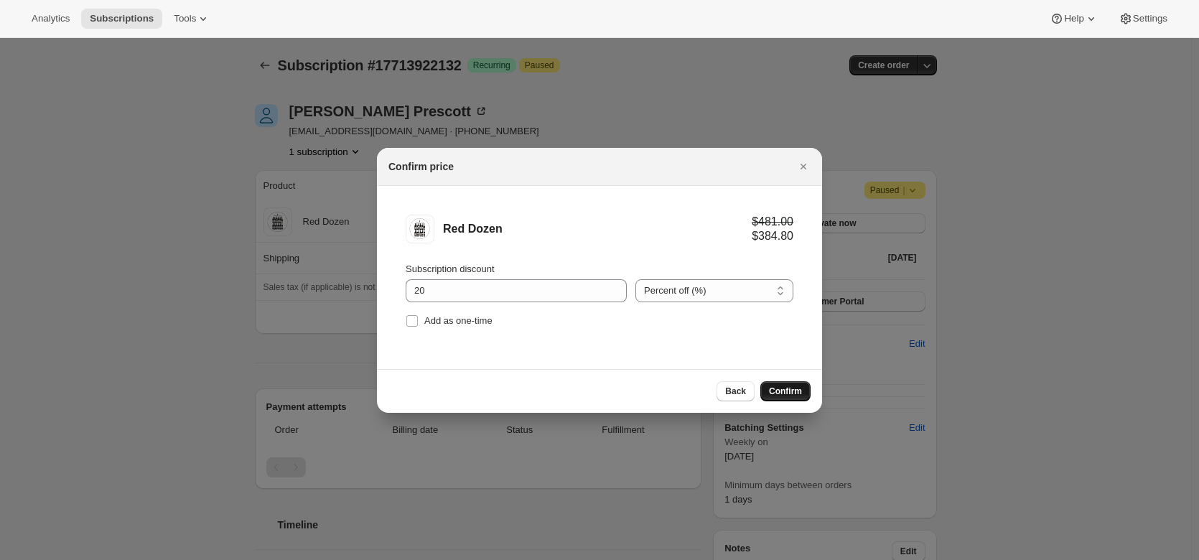
click at [793, 390] on span "Confirm" at bounding box center [785, 390] width 33 height 11
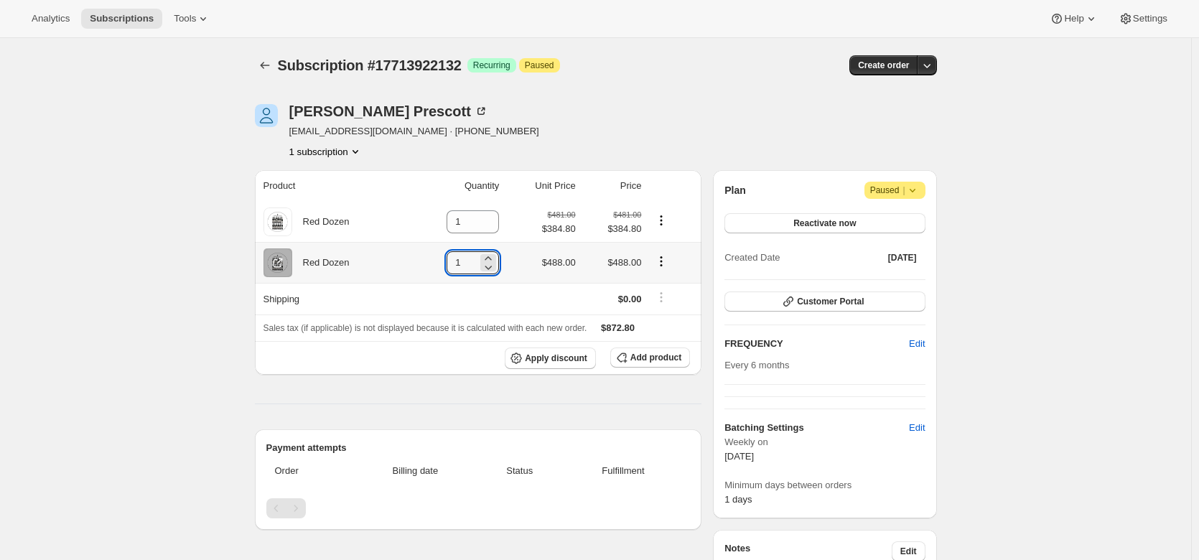
drag, startPoint x: 471, startPoint y: 263, endPoint x: 448, endPoint y: 260, distance: 23.3
click at [448, 260] on td "1" at bounding box center [455, 262] width 95 height 41
type input "0"
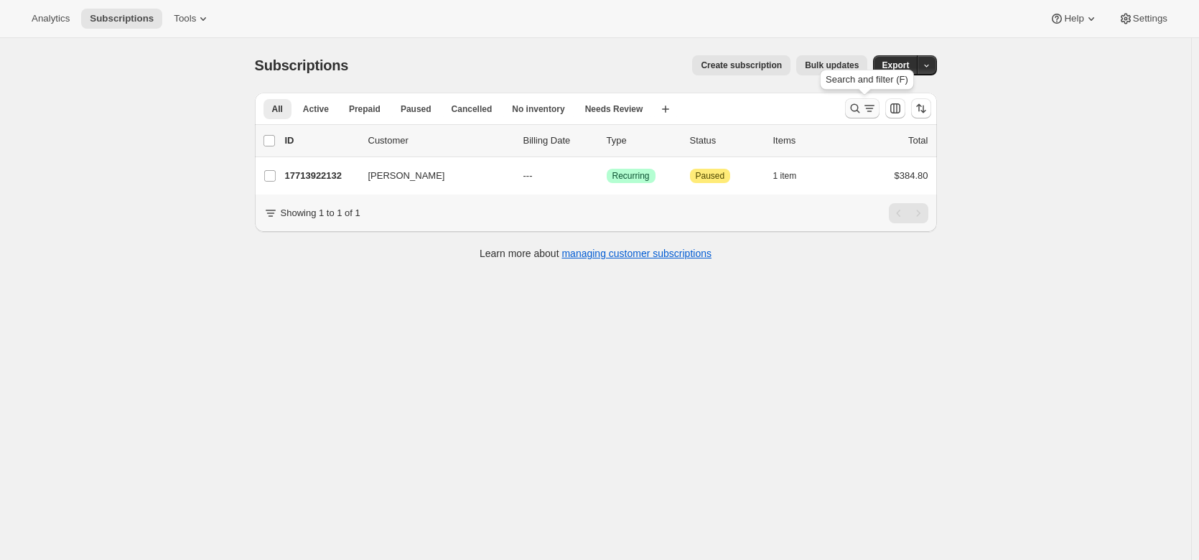
click at [866, 108] on icon "Search and filter results" at bounding box center [869, 108] width 14 height 14
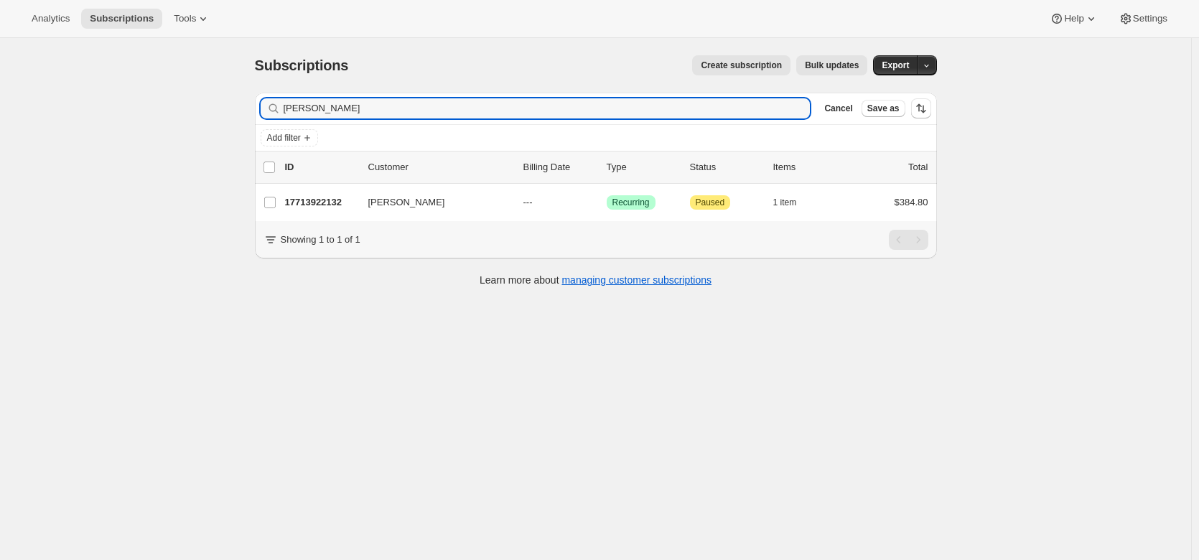
drag, startPoint x: 360, startPoint y: 114, endPoint x: 276, endPoint y: 111, distance: 84.1
click at [276, 111] on div "Stuart Presco Clear" at bounding box center [536, 108] width 550 height 20
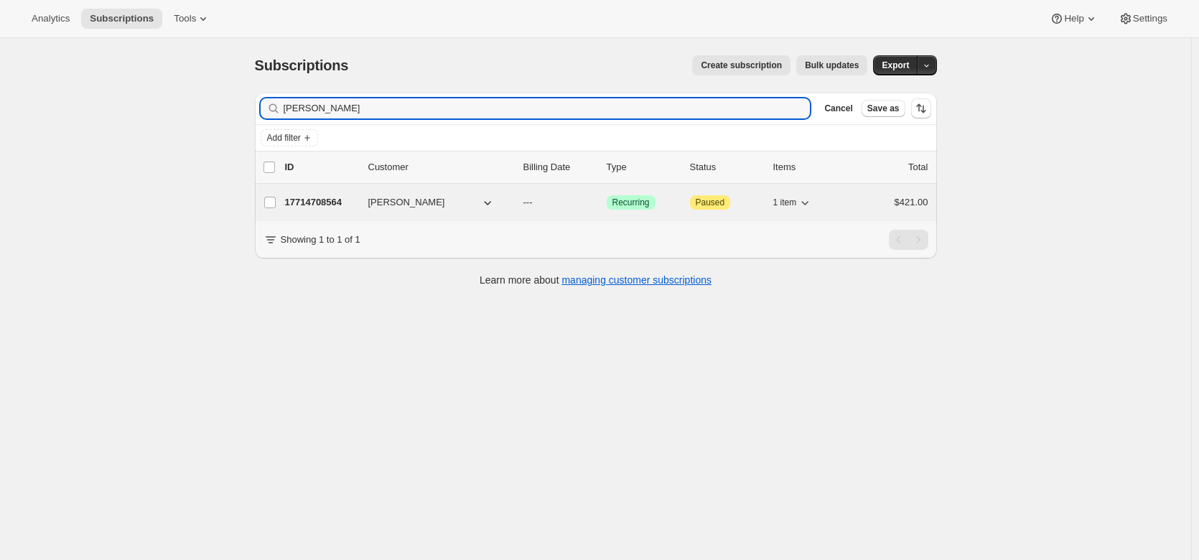
type input "malcolm Riley"
click at [325, 206] on p "17714708564" at bounding box center [321, 202] width 72 height 14
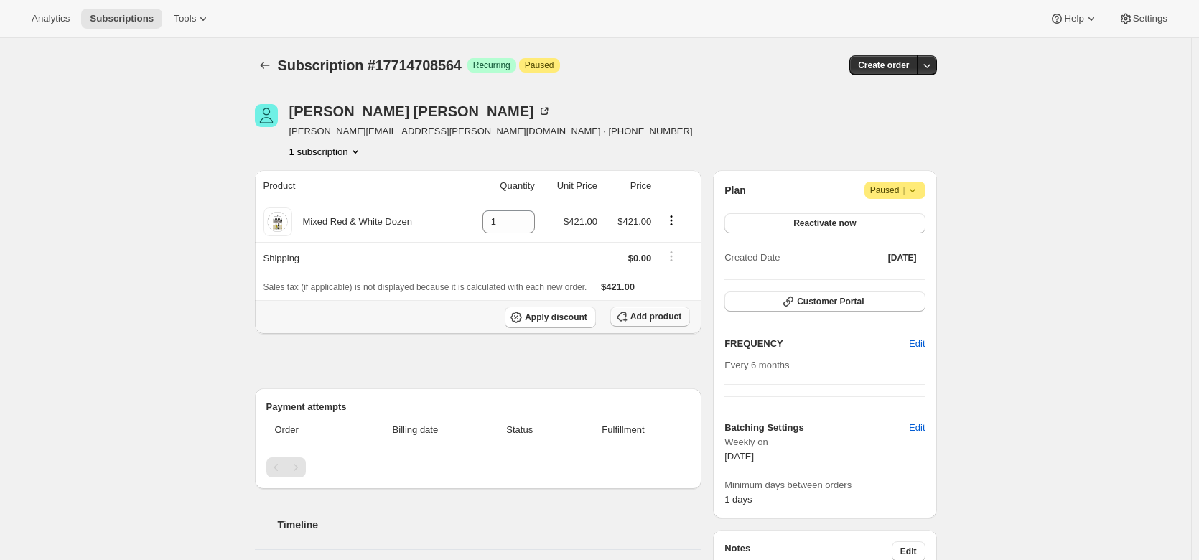
click at [657, 319] on span "Add product" at bounding box center [655, 316] width 51 height 11
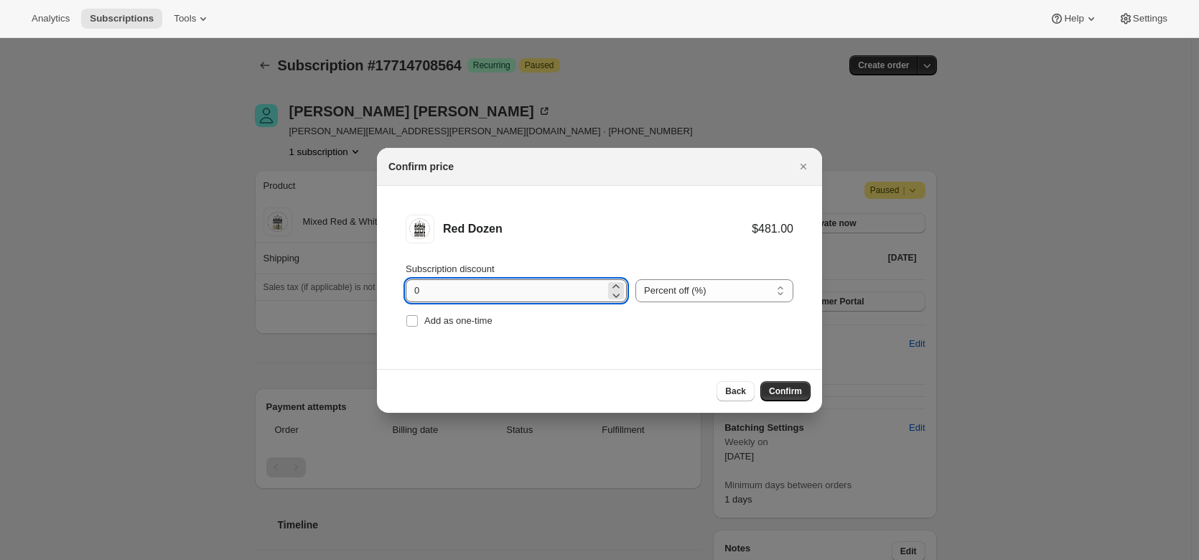
drag, startPoint x: 441, startPoint y: 292, endPoint x: 406, endPoint y: 293, distance: 34.5
click at [406, 293] on input "0" at bounding box center [506, 290] width 200 height 23
type input "20"
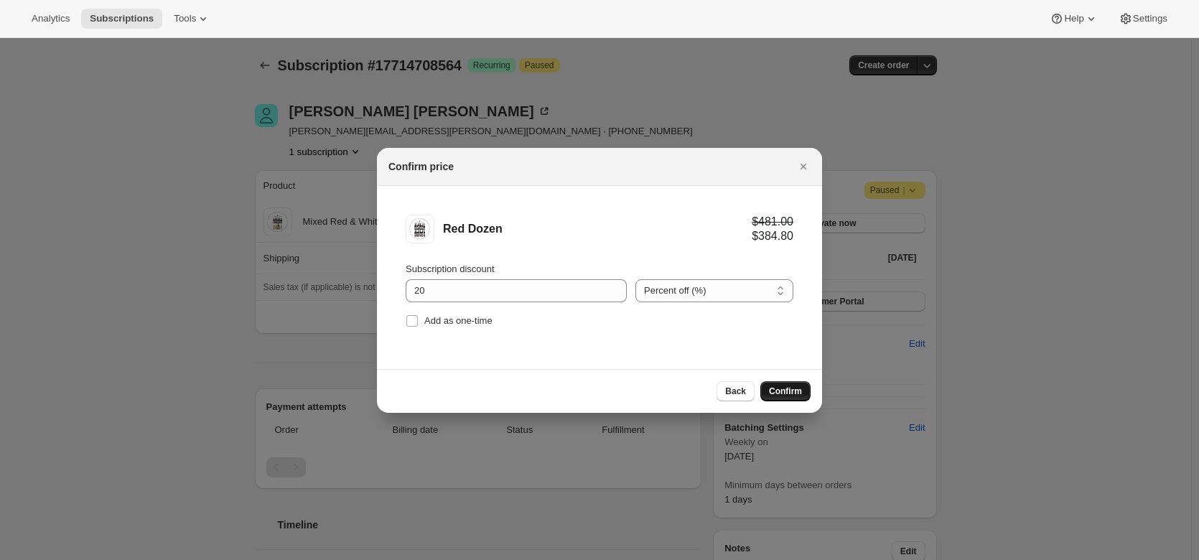
click at [775, 385] on span "Confirm" at bounding box center [785, 390] width 33 height 11
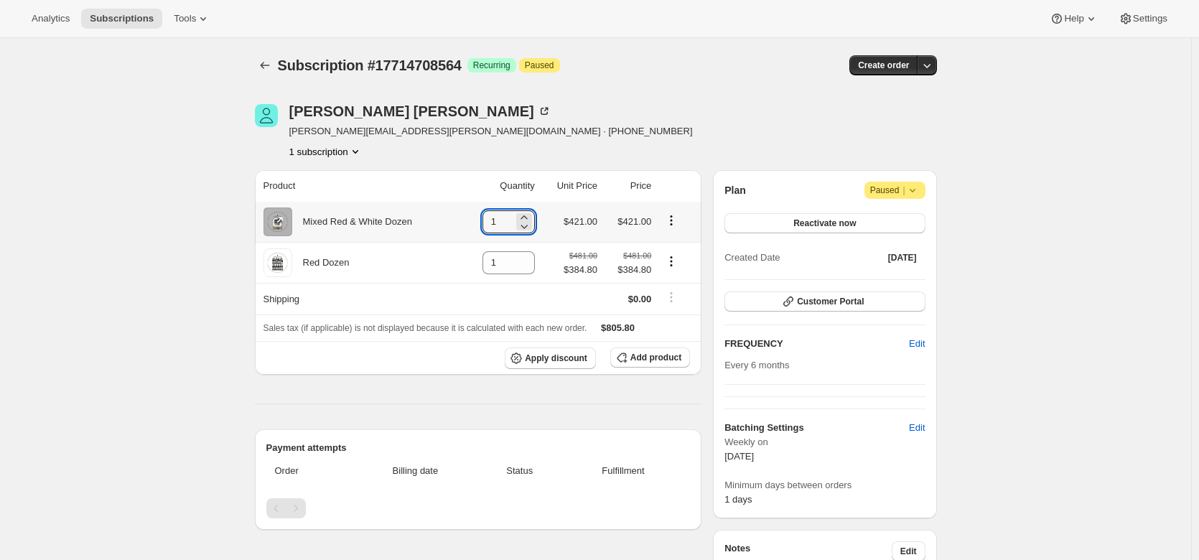
drag, startPoint x: 511, startPoint y: 221, endPoint x: 452, endPoint y: 213, distance: 60.1
click at [452, 213] on tr "Mixed Red & White Dozen 1 $421.00 $421.00" at bounding box center [478, 222] width 447 height 40
type input "0"
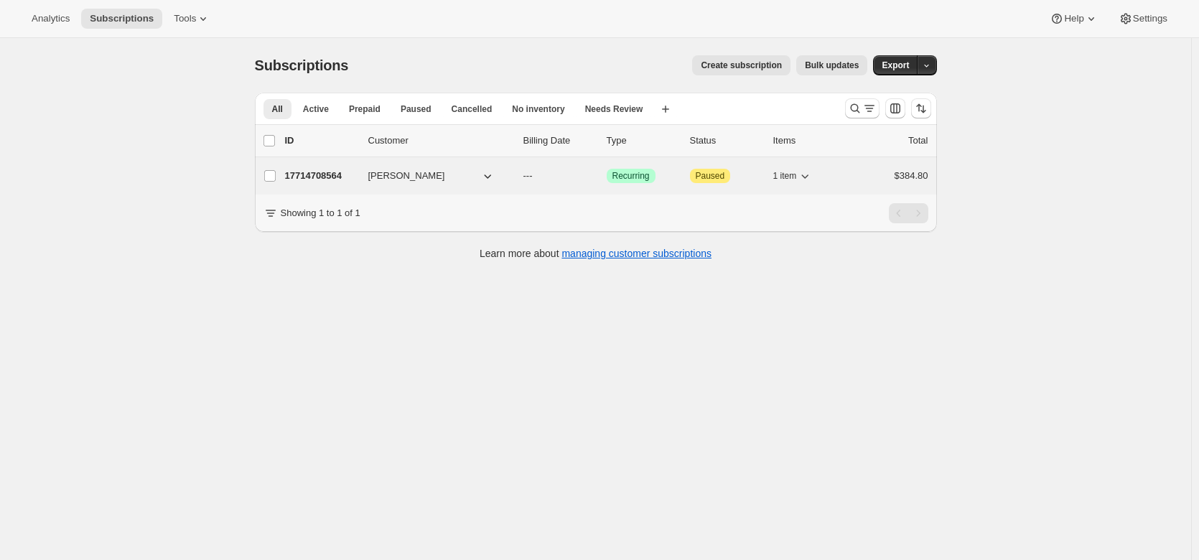
click at [331, 177] on p "17714708564" at bounding box center [321, 176] width 72 height 14
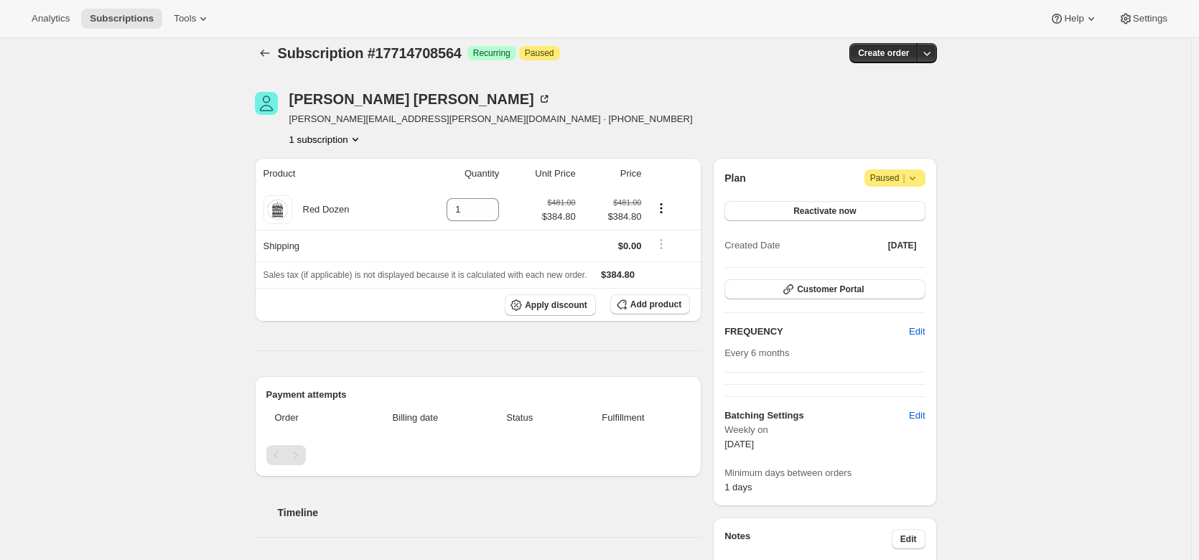
scroll to position [11, 0]
click at [650, 305] on span "Add product" at bounding box center [655, 304] width 51 height 11
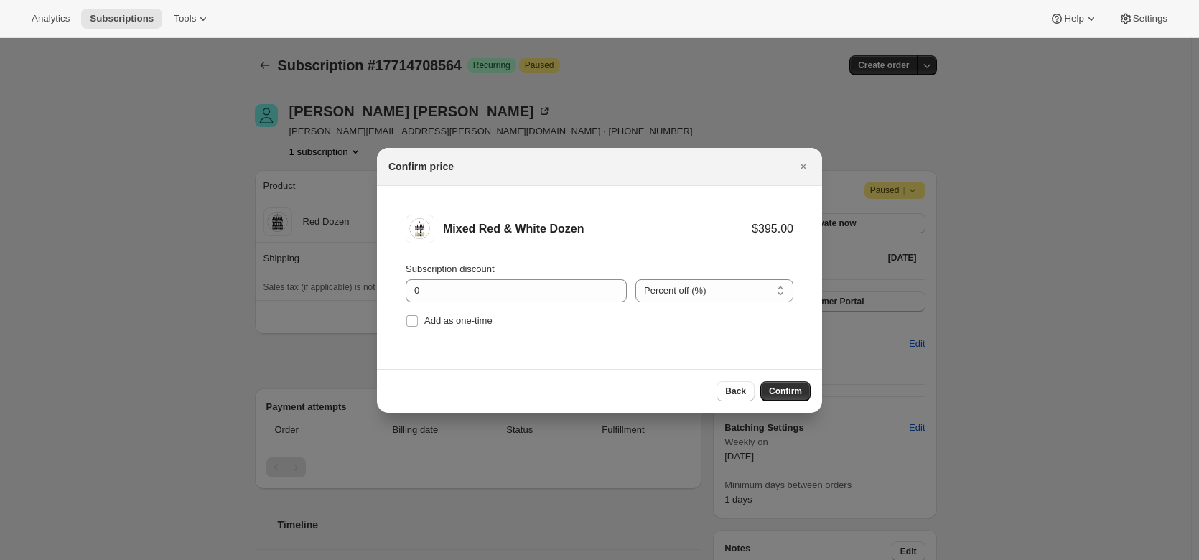
scroll to position [0, 0]
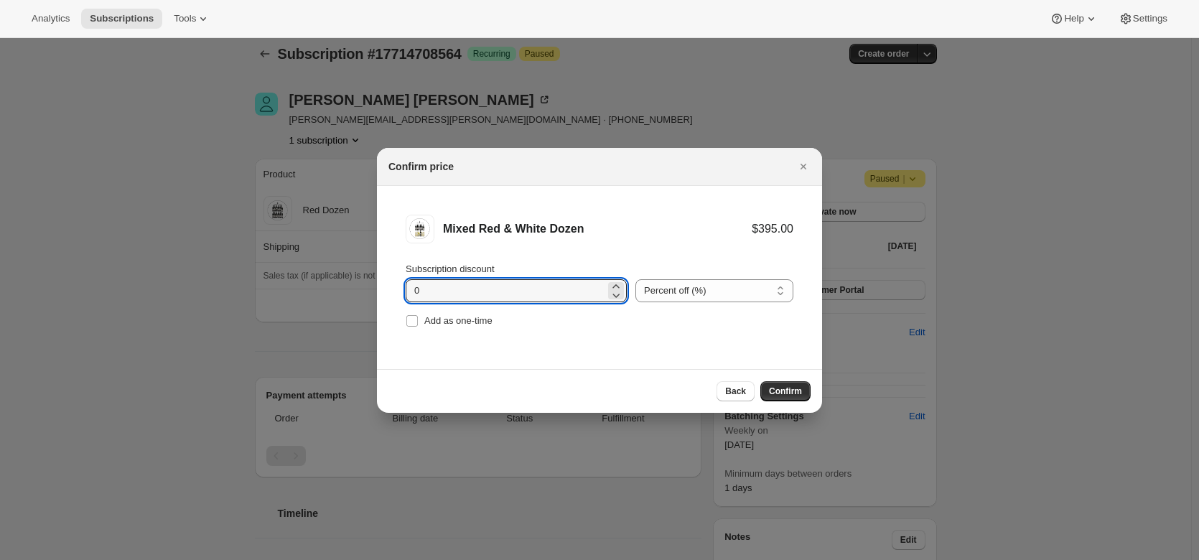
drag, startPoint x: 450, startPoint y: 289, endPoint x: 365, endPoint y: 281, distance: 85.9
type input "20"
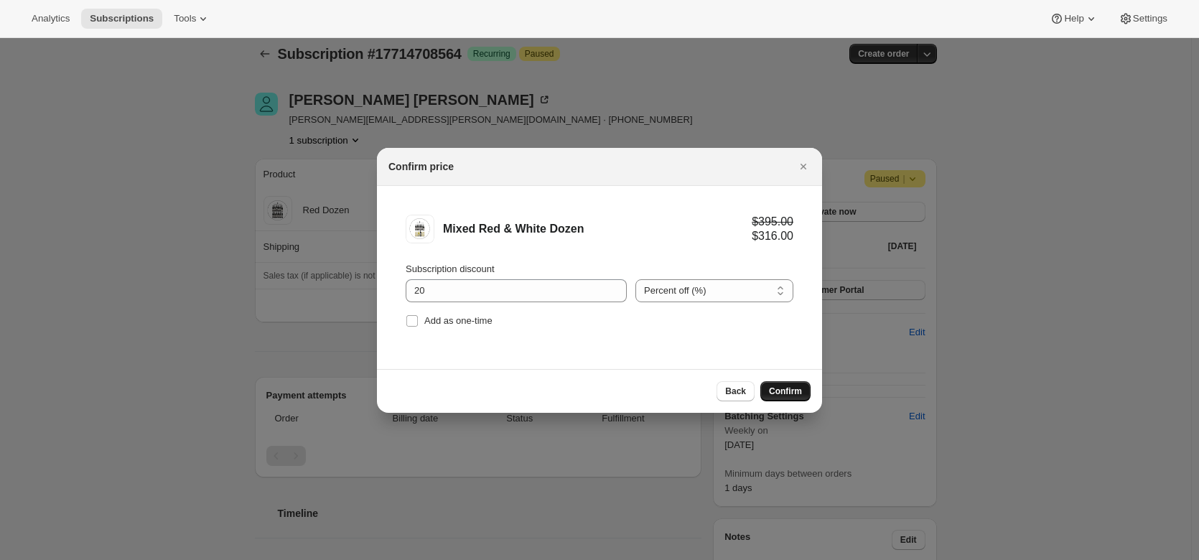
click at [780, 391] on span "Confirm" at bounding box center [785, 390] width 33 height 11
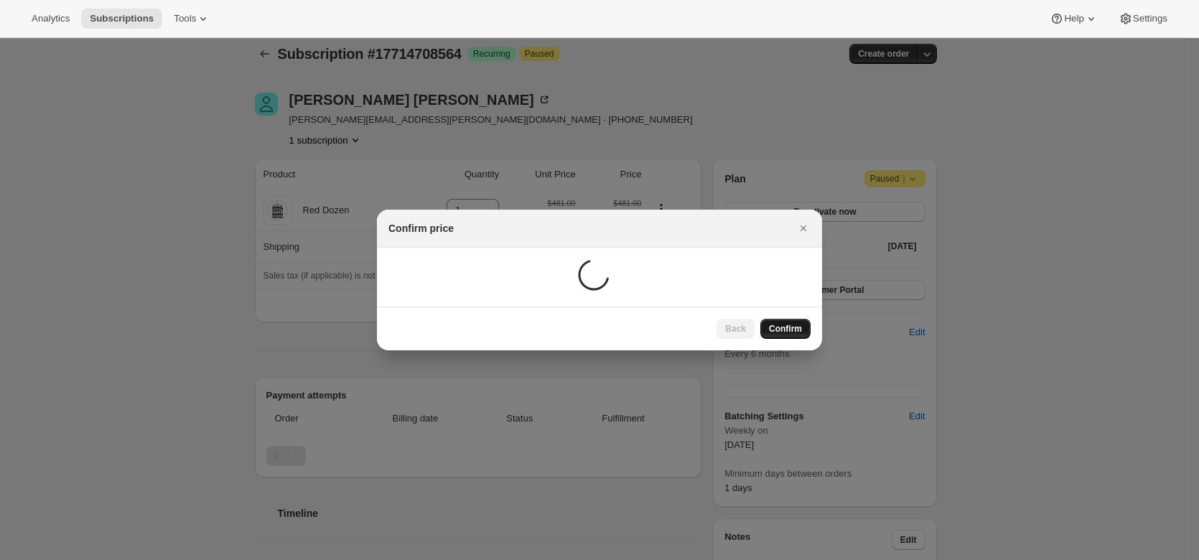
scroll to position [11, 0]
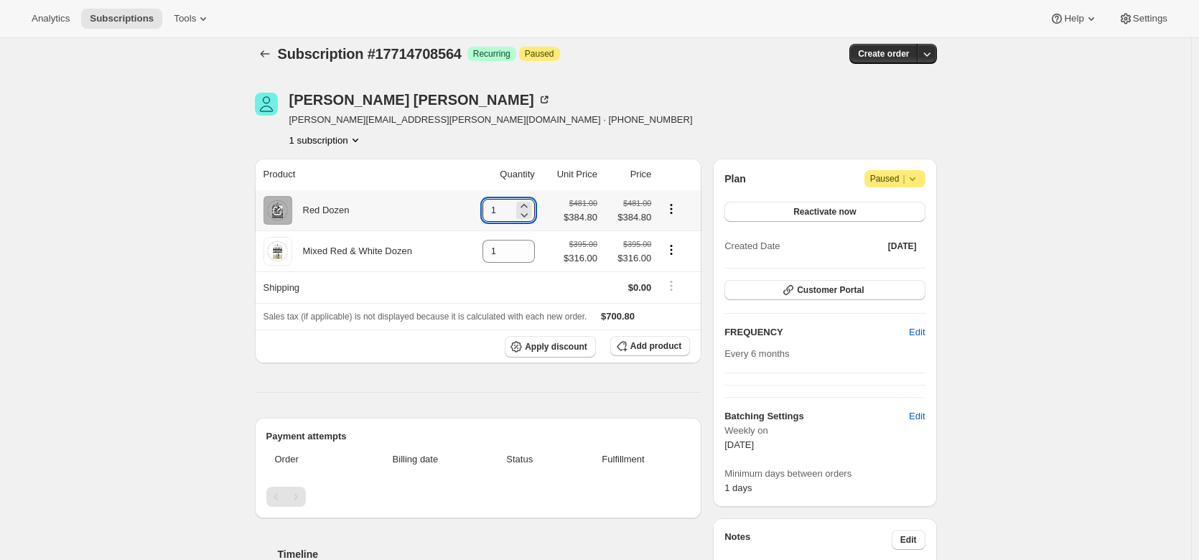
drag, startPoint x: 511, startPoint y: 210, endPoint x: 460, endPoint y: 198, distance: 52.4
click at [460, 198] on tr "Red Dozen 1 $481.00 $384.80 $481.00 $384.80" at bounding box center [478, 210] width 447 height 40
type input "0"
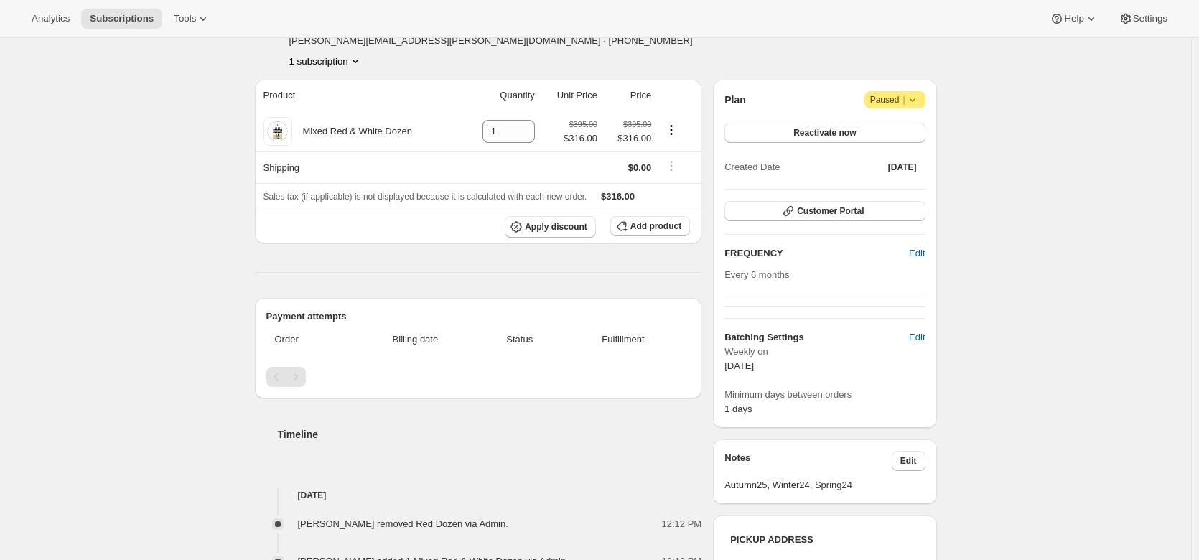
scroll to position [90, 0]
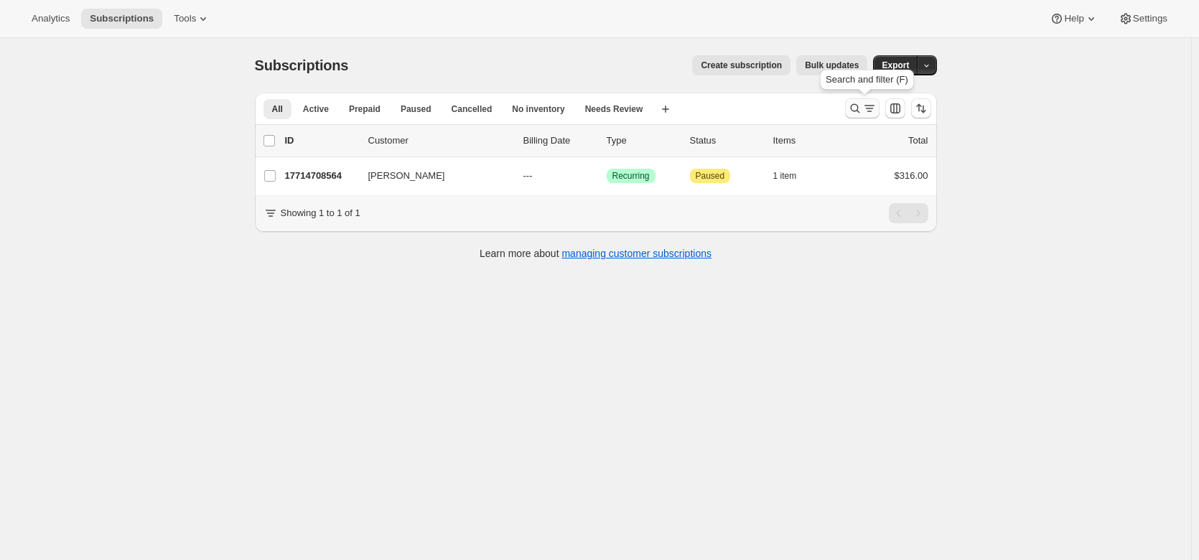
click at [859, 105] on icon "Search and filter results" at bounding box center [855, 108] width 14 height 14
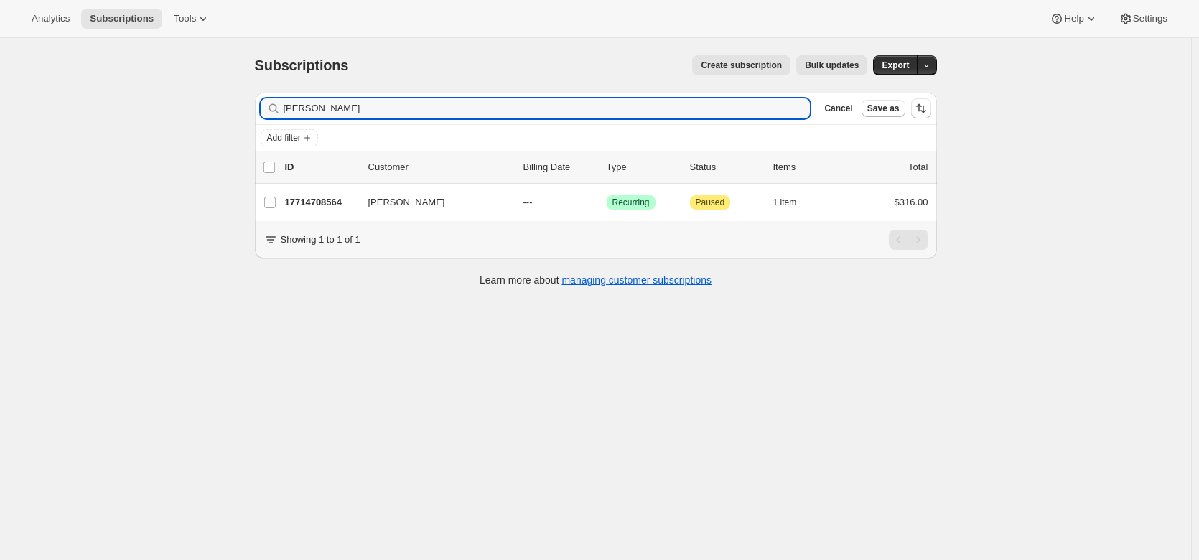
drag, startPoint x: 357, startPoint y: 103, endPoint x: 222, endPoint y: 106, distance: 135.0
click at [222, 106] on div "Subscriptions. This page is ready Subscriptions Create subscription Bulk update…" at bounding box center [595, 318] width 1191 height 560
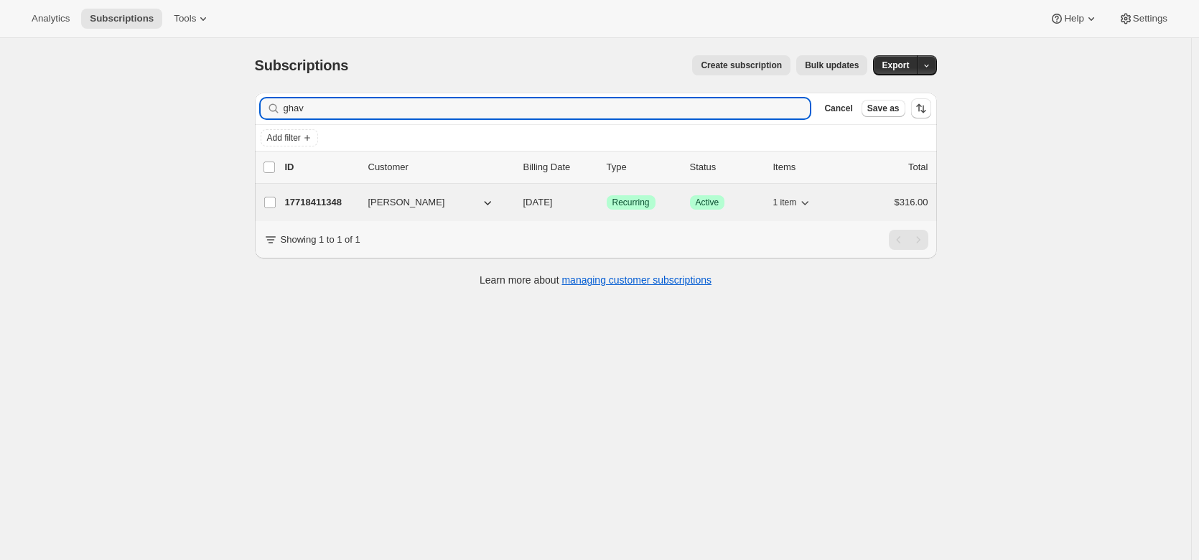
type input "ghav"
click at [308, 196] on p "17718411348" at bounding box center [321, 202] width 72 height 14
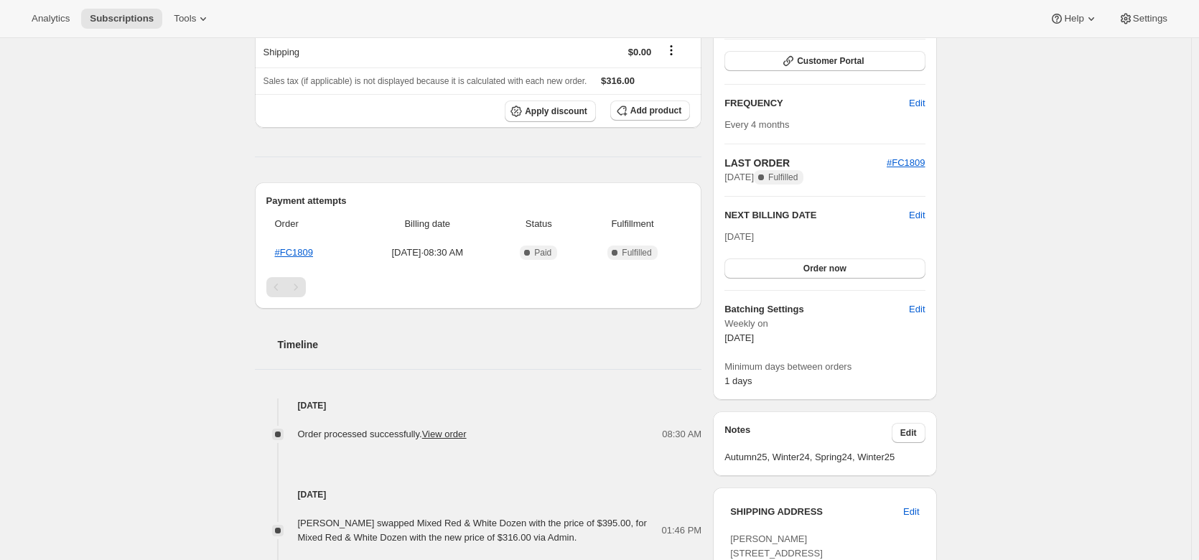
scroll to position [205, 0]
click at [301, 251] on link "#FC1809" at bounding box center [294, 253] width 38 height 11
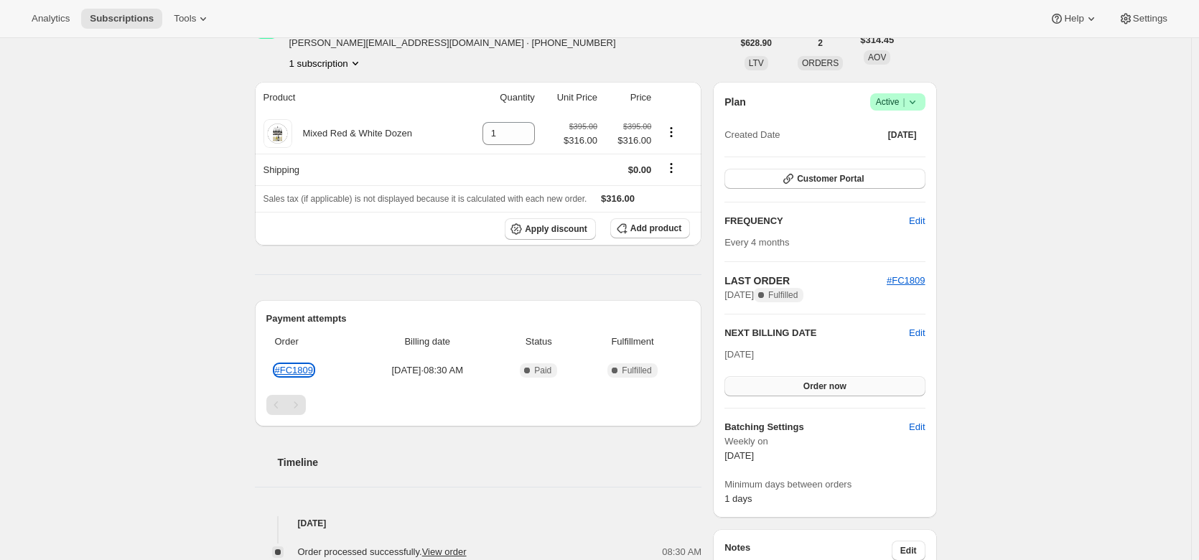
scroll to position [0, 0]
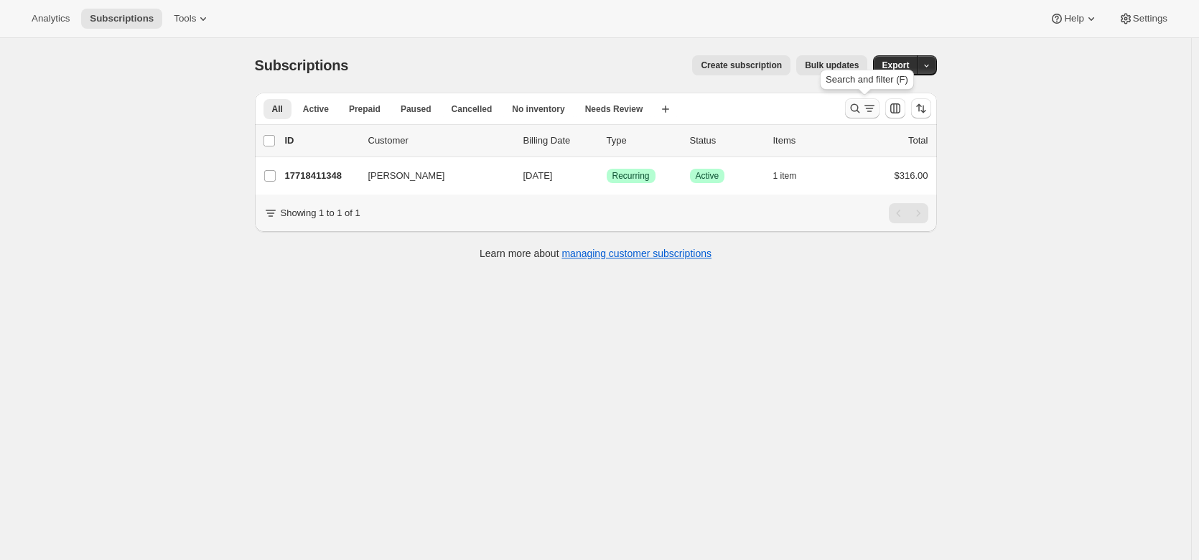
click at [866, 108] on icon "Search and filter results" at bounding box center [869, 108] width 14 height 14
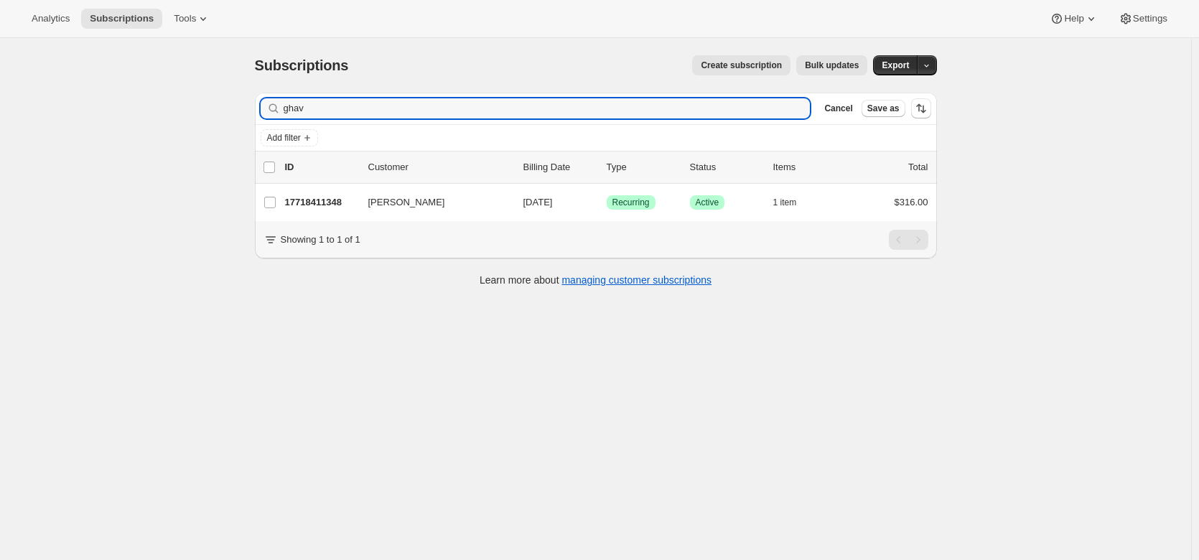
drag, startPoint x: 319, startPoint y: 103, endPoint x: 244, endPoint y: 101, distance: 75.4
click at [244, 101] on div "Subscriptions. This page is ready Subscriptions Create subscription Bulk update…" at bounding box center [596, 169] width 716 height 263
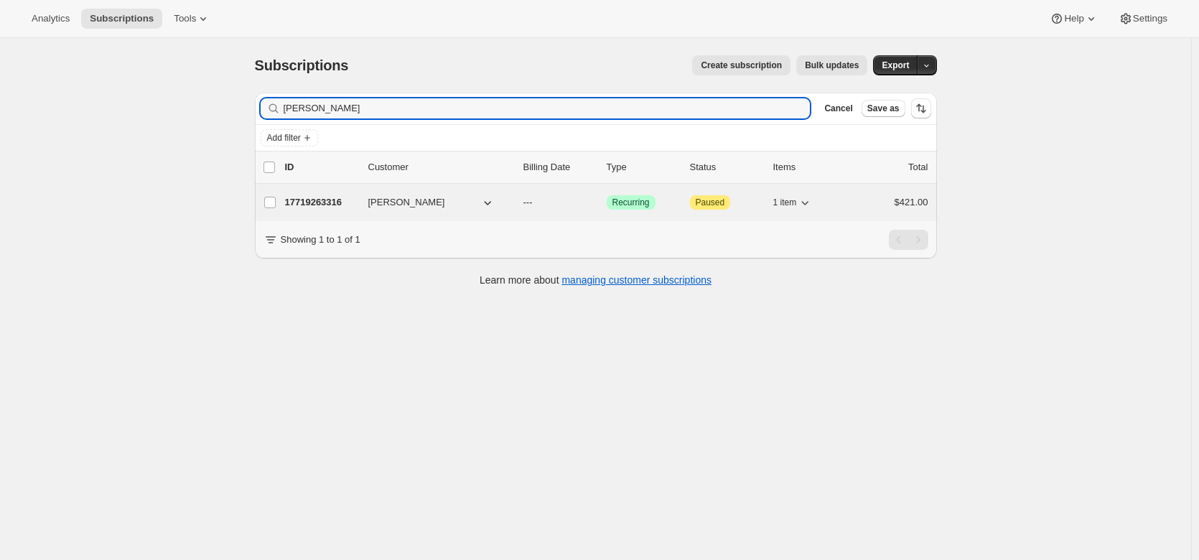
type input "Paul Vogels"
click at [319, 205] on p "17719263316" at bounding box center [321, 202] width 72 height 14
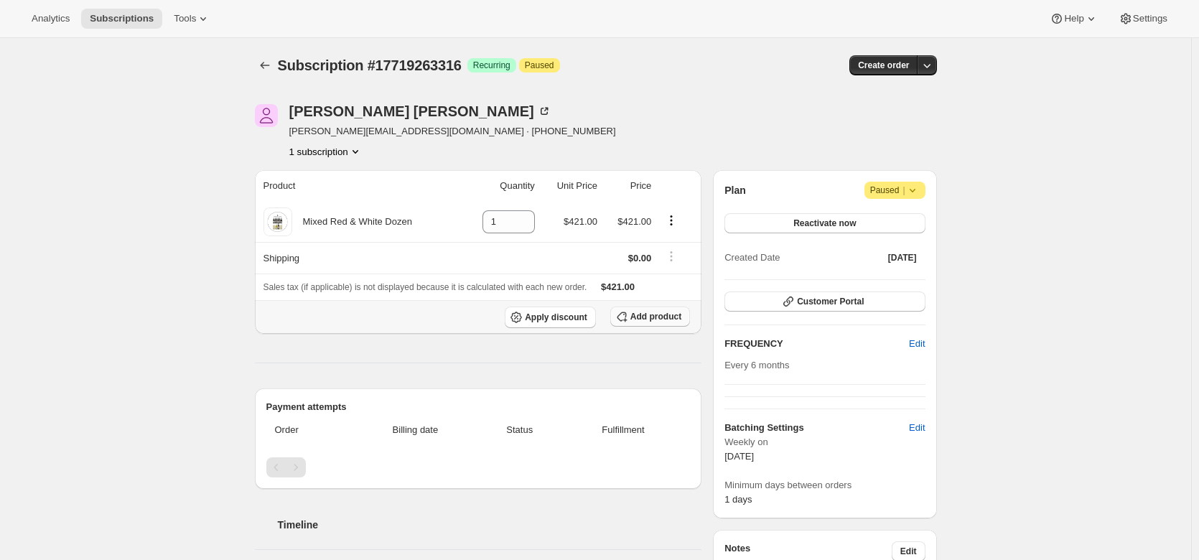
click at [641, 317] on span "Add product" at bounding box center [655, 316] width 51 height 11
click at [674, 219] on icon "Product actions" at bounding box center [671, 220] width 14 height 14
click at [692, 191] on th at bounding box center [678, 186] width 46 height 32
click at [663, 318] on span "Add product" at bounding box center [655, 316] width 51 height 11
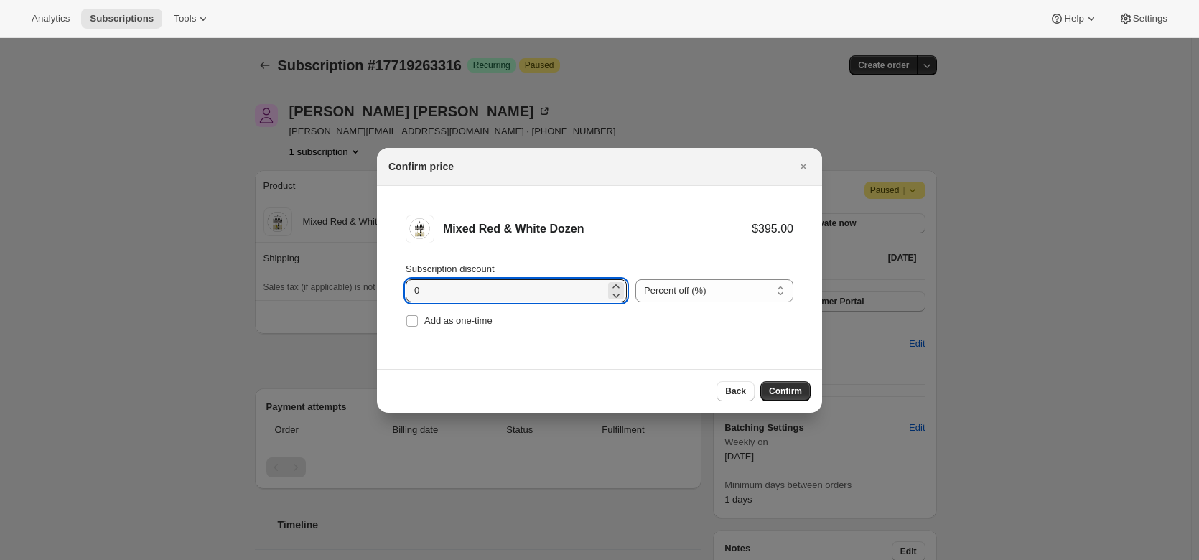
drag, startPoint x: 441, startPoint y: 286, endPoint x: 398, endPoint y: 279, distance: 43.0
click at [398, 279] on li "Mixed Red & White Dozen $395.00 Subscription discount 0 Percent off (%) Amount …" at bounding box center [599, 273] width 445 height 174
type input "20"
click at [780, 388] on span "Confirm" at bounding box center [785, 390] width 33 height 11
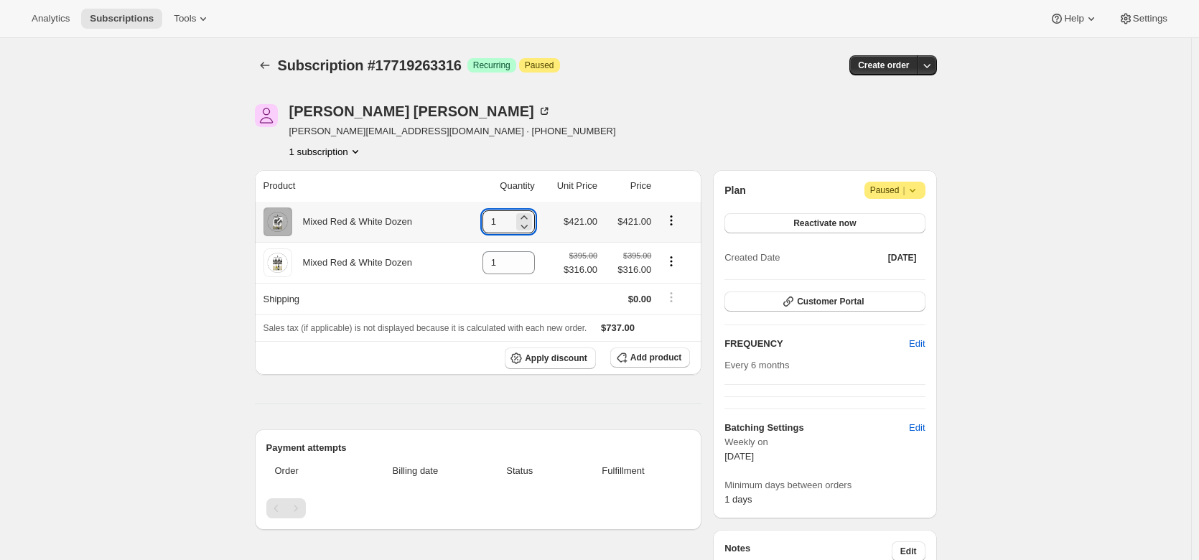
drag, startPoint x: 515, startPoint y: 222, endPoint x: 469, endPoint y: 217, distance: 46.2
click at [469, 217] on td "1" at bounding box center [500, 222] width 78 height 40
type input "0"
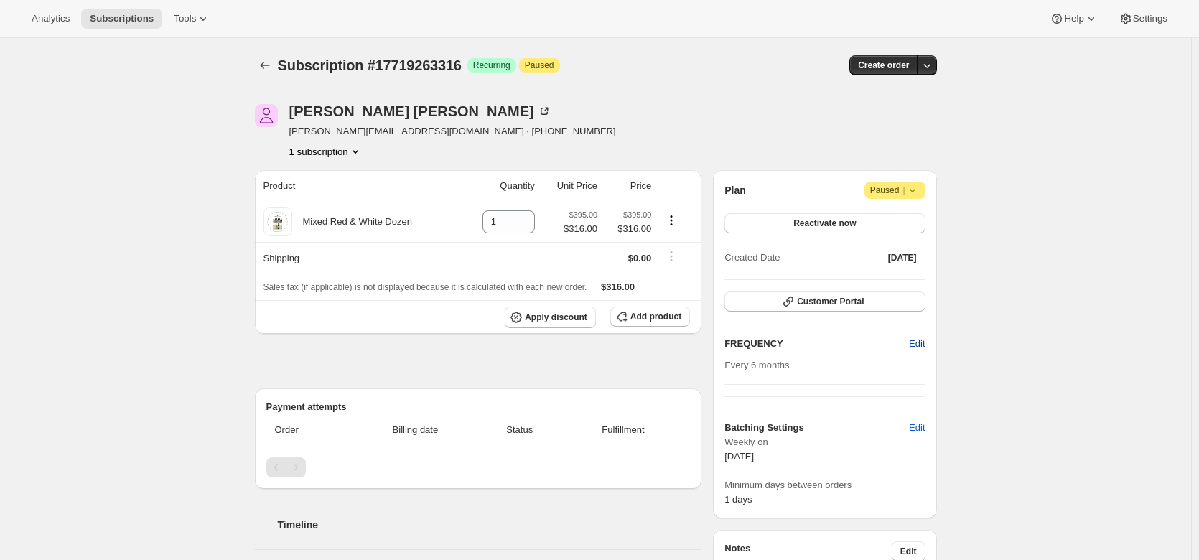
click at [917, 342] on span "Edit" at bounding box center [917, 344] width 16 height 14
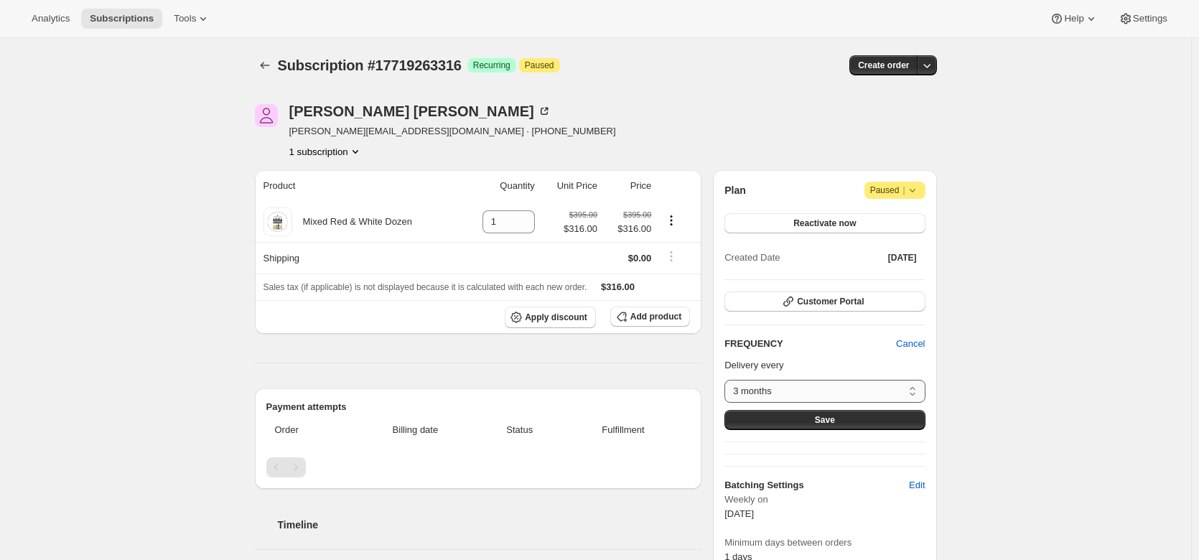
click at [912, 388] on select "3 months 4 months 6 months Custom..." at bounding box center [824, 391] width 200 height 23
click at [728, 380] on select "3 months 4 months 6 months Custom..." at bounding box center [824, 391] width 200 height 23
click at [834, 419] on span "Save" at bounding box center [825, 419] width 20 height 11
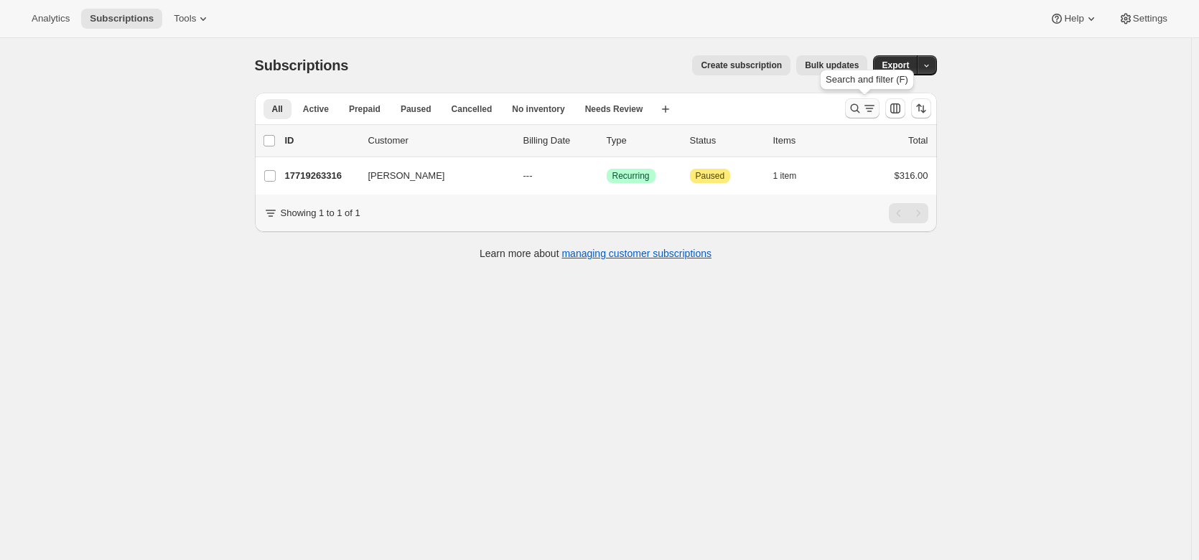
click at [861, 108] on icon "Search and filter results" at bounding box center [855, 108] width 14 height 14
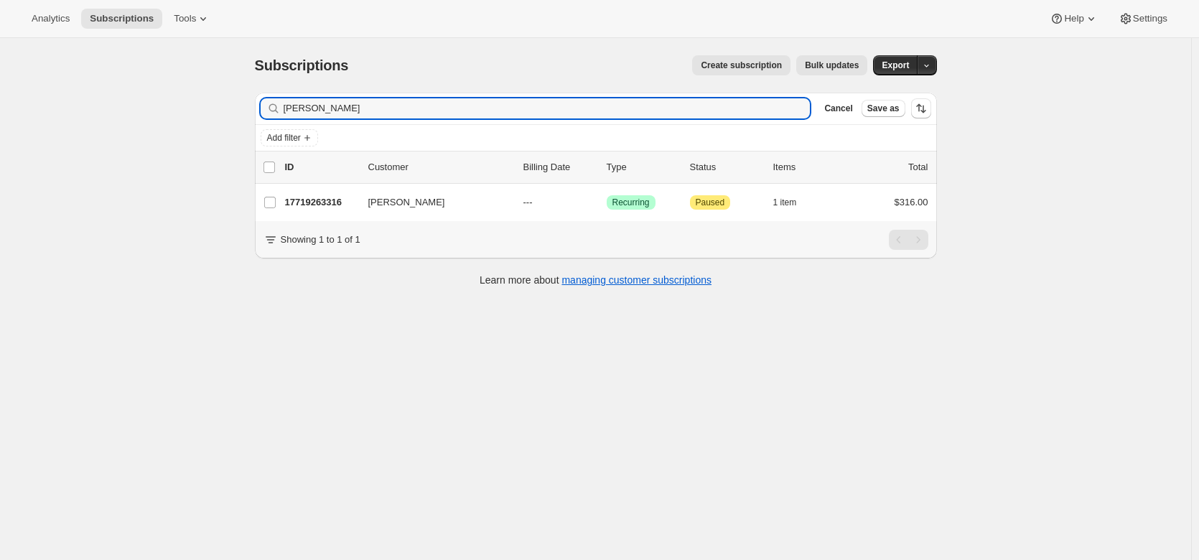
drag, startPoint x: 346, startPoint y: 113, endPoint x: 217, endPoint y: 96, distance: 130.4
click at [217, 96] on div "Subscriptions. This page is ready Subscriptions Create subscription Bulk update…" at bounding box center [595, 318] width 1191 height 560
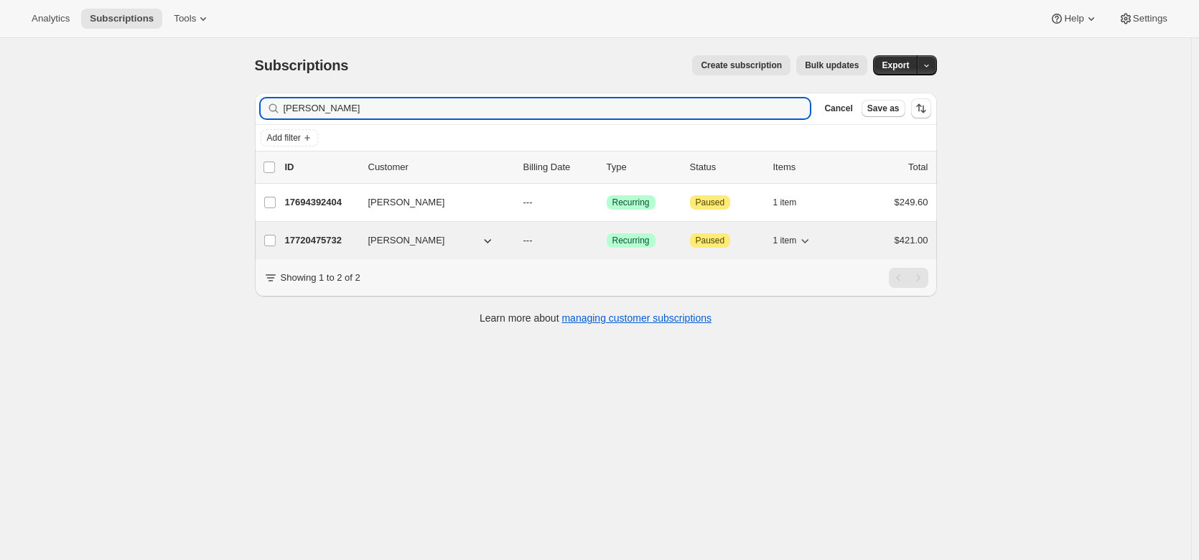
type input "bryant"
click at [310, 240] on p "17720475732" at bounding box center [321, 240] width 72 height 14
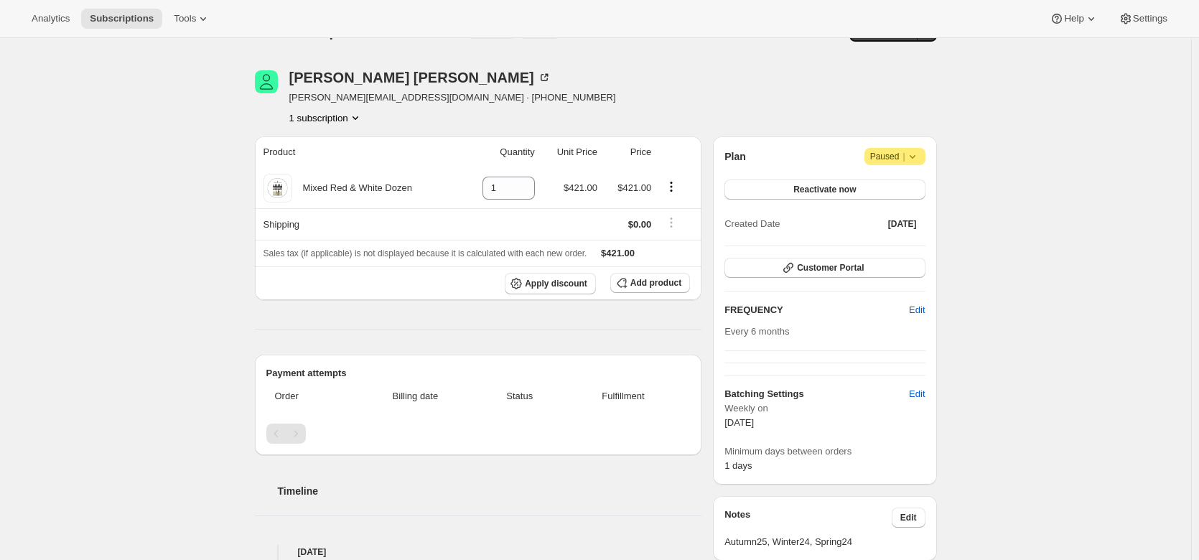
scroll to position [33, 0]
click at [655, 280] on span "Add product" at bounding box center [655, 283] width 51 height 11
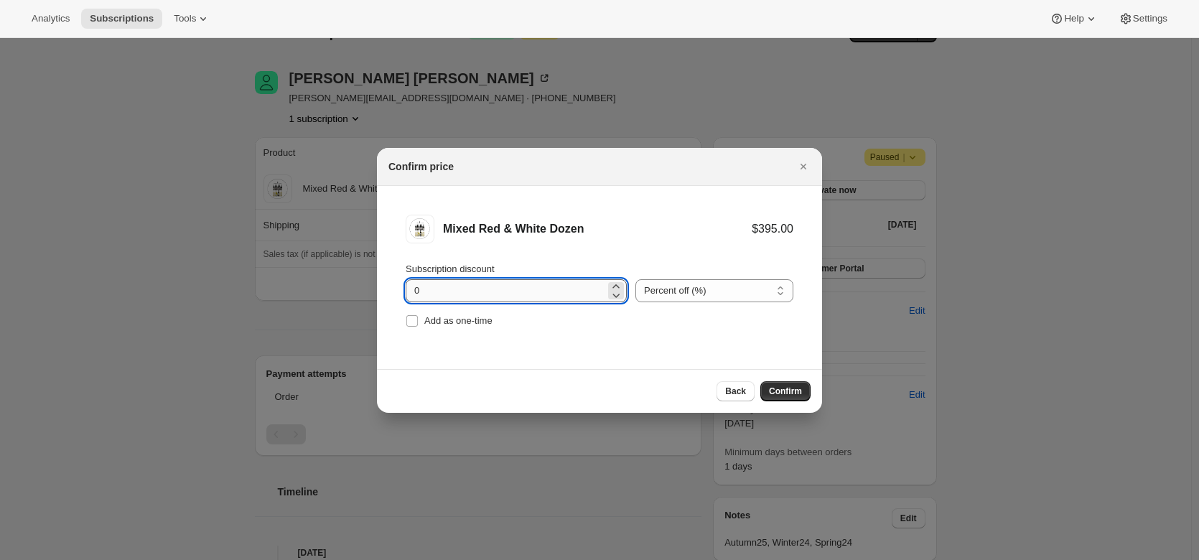
drag, startPoint x: 424, startPoint y: 293, endPoint x: 410, endPoint y: 291, distance: 14.5
click at [410, 291] on input "0" at bounding box center [506, 290] width 200 height 23
type input "20"
click at [777, 395] on span "Confirm" at bounding box center [785, 390] width 33 height 11
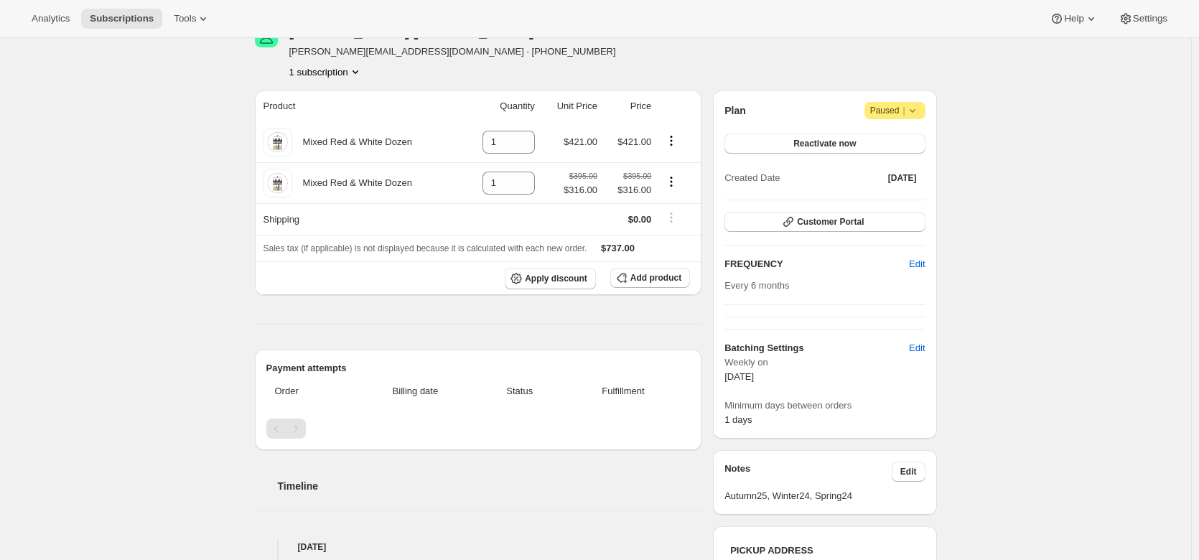
scroll to position [80, 0]
drag, startPoint x: 509, startPoint y: 139, endPoint x: 422, endPoint y: 125, distance: 88.0
click at [422, 125] on tr "Mixed Red & White Dozen 1 $421.00 $421.00" at bounding box center [478, 141] width 447 height 40
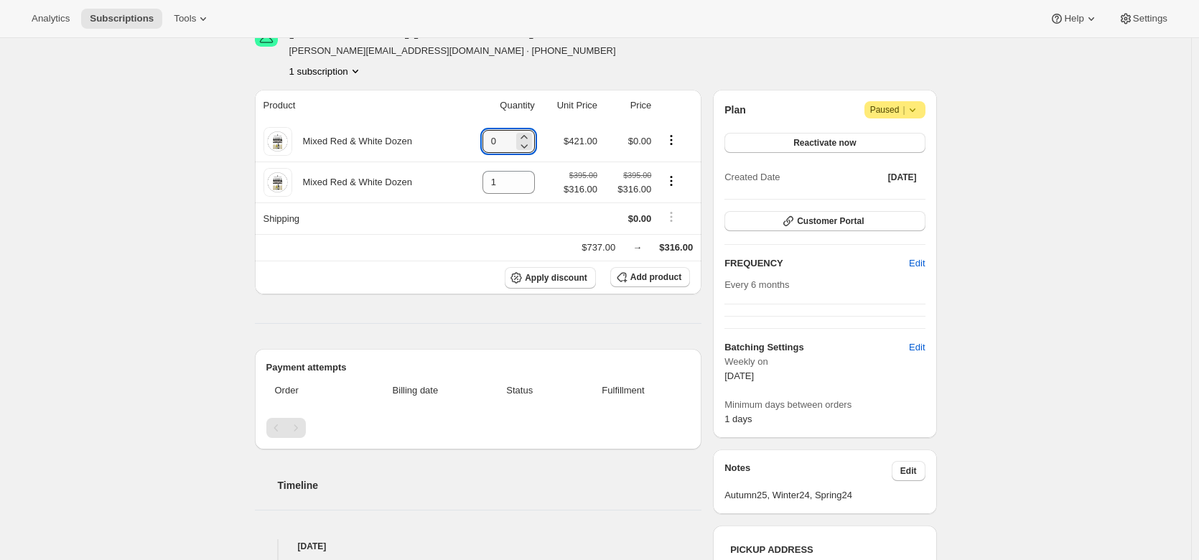
type input "0"
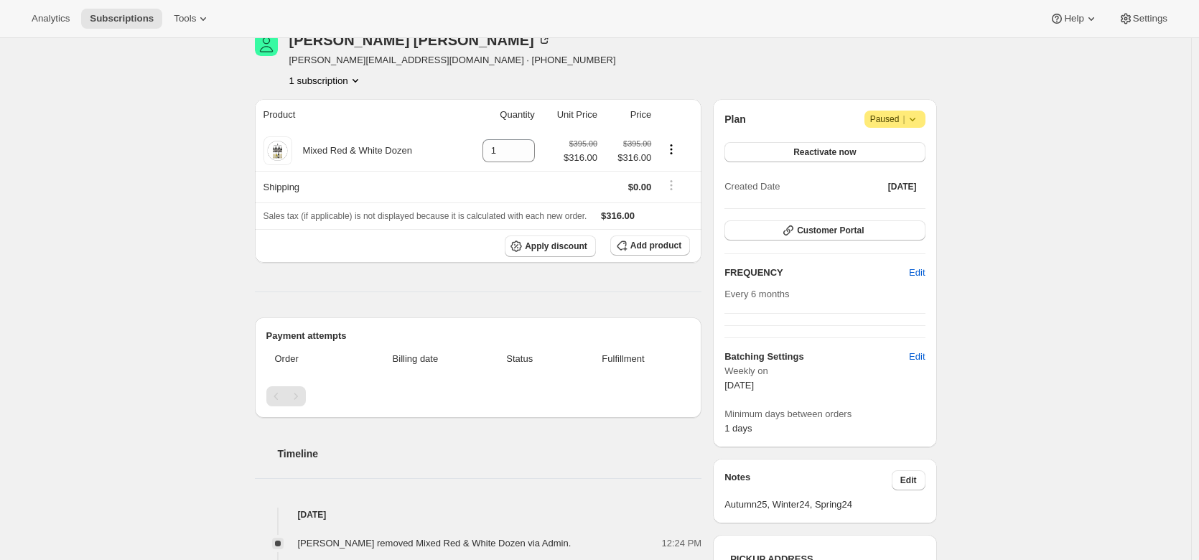
scroll to position [0, 0]
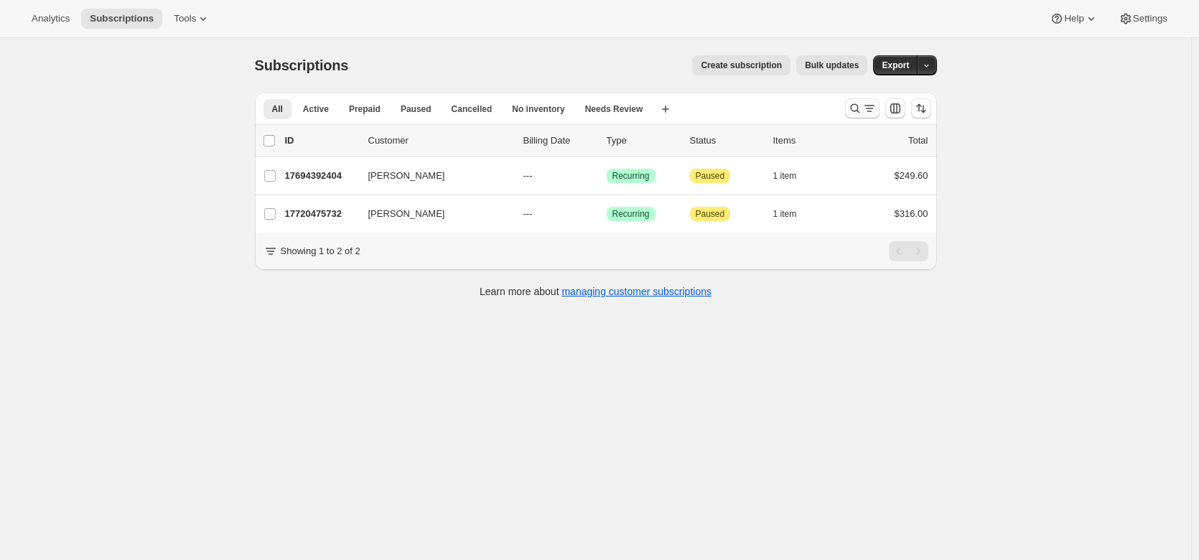
click at [858, 105] on icon "Search and filter results" at bounding box center [854, 108] width 9 height 9
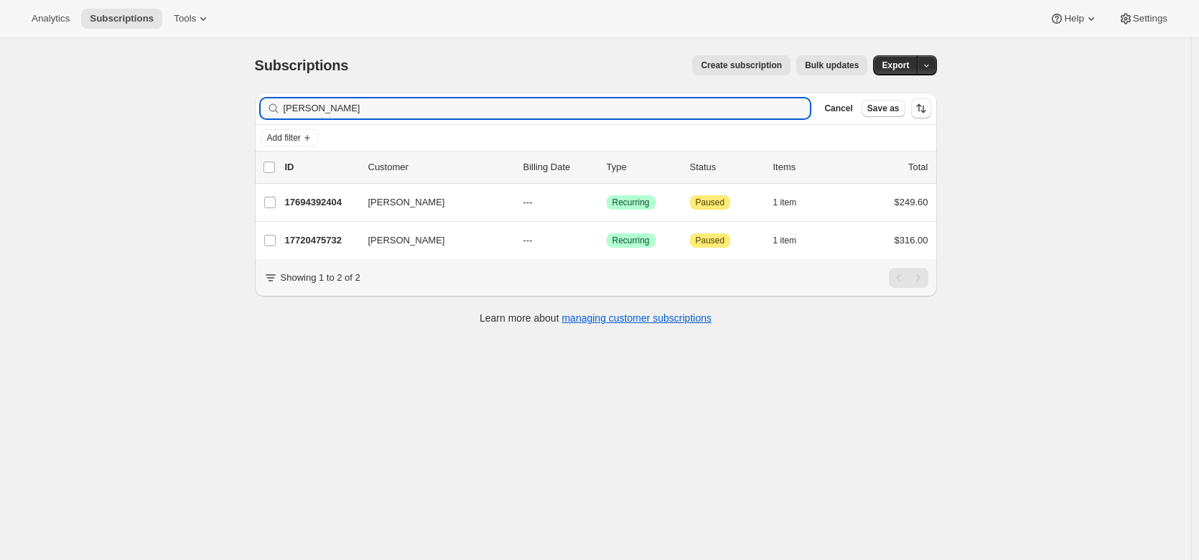
drag, startPoint x: 322, startPoint y: 111, endPoint x: 218, endPoint y: 103, distance: 103.6
click at [218, 103] on div "Subscriptions. This page is ready Subscriptions Create subscription Bulk update…" at bounding box center [595, 318] width 1191 height 560
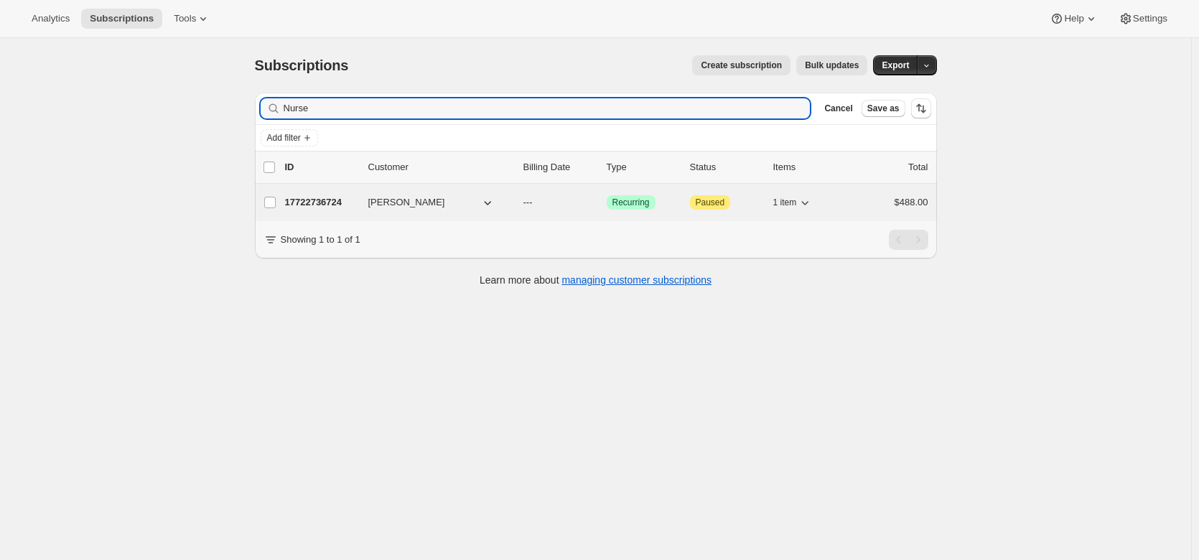
type input "Nurse"
click at [335, 196] on p "17722736724" at bounding box center [321, 202] width 72 height 14
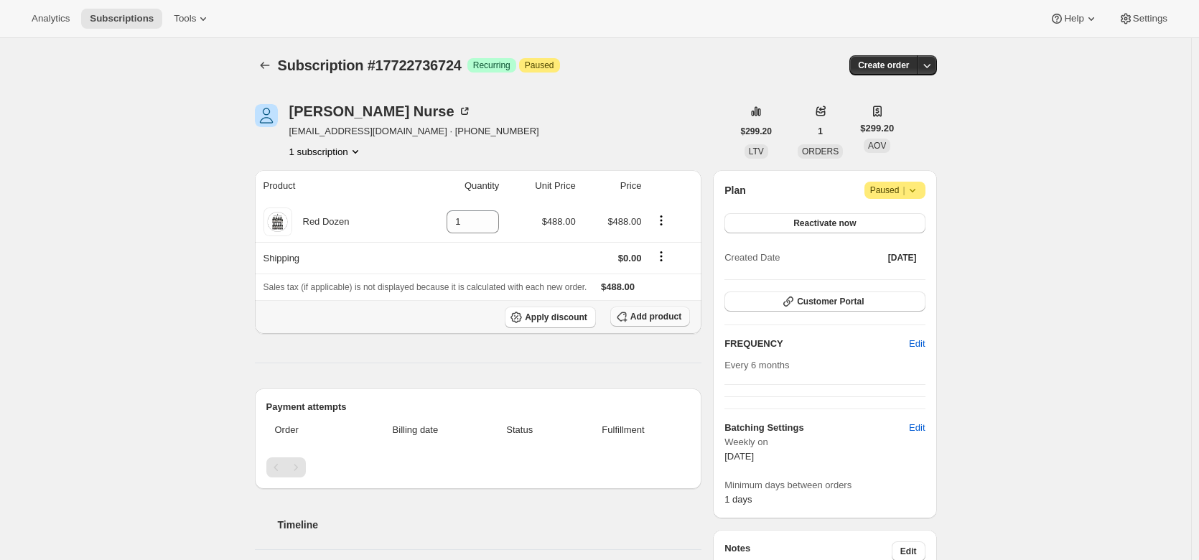
click at [652, 320] on span "Add product" at bounding box center [655, 316] width 51 height 11
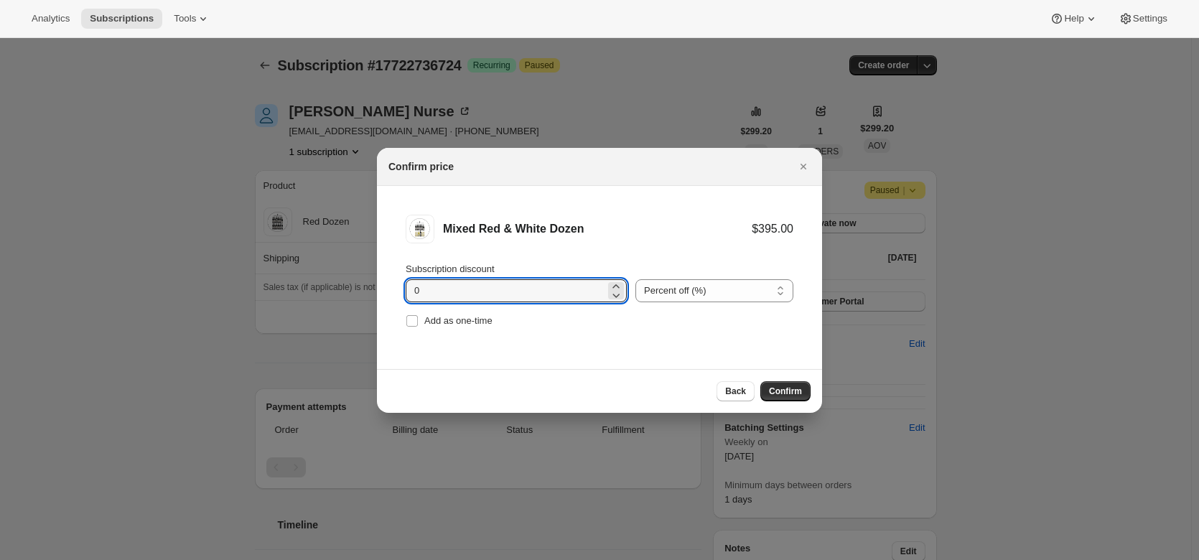
drag, startPoint x: 453, startPoint y: 286, endPoint x: 401, endPoint y: 288, distance: 52.4
click at [401, 288] on li "Mixed Red & White Dozen $395.00 Subscription discount 0 Percent off (%) Amount …" at bounding box center [599, 273] width 445 height 174
type input "20"
click at [784, 396] on span "Confirm" at bounding box center [785, 390] width 33 height 11
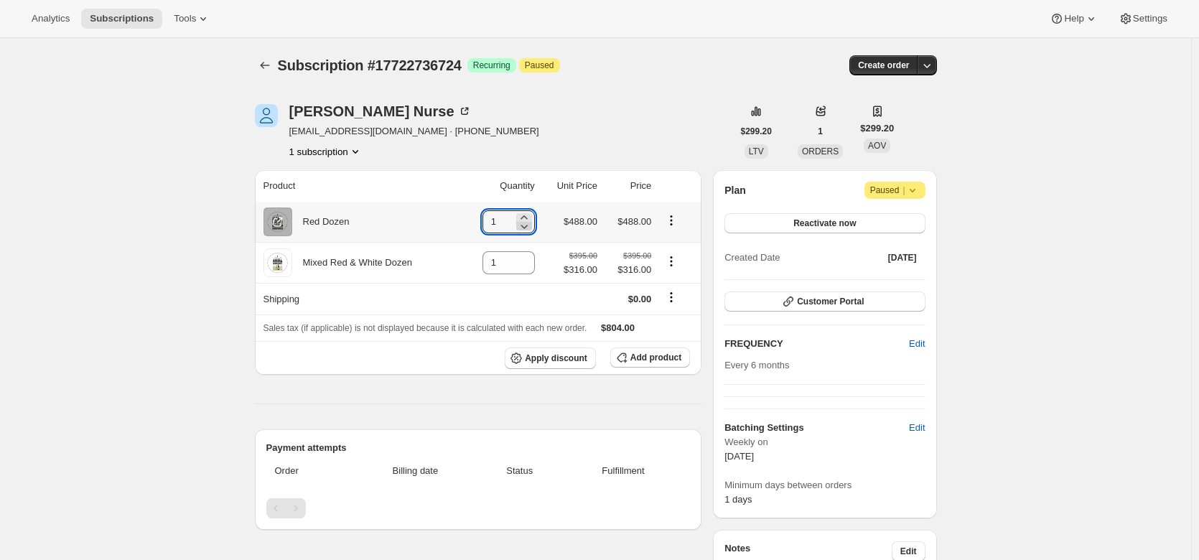
click at [525, 225] on icon at bounding box center [524, 226] width 14 height 14
type input "0"
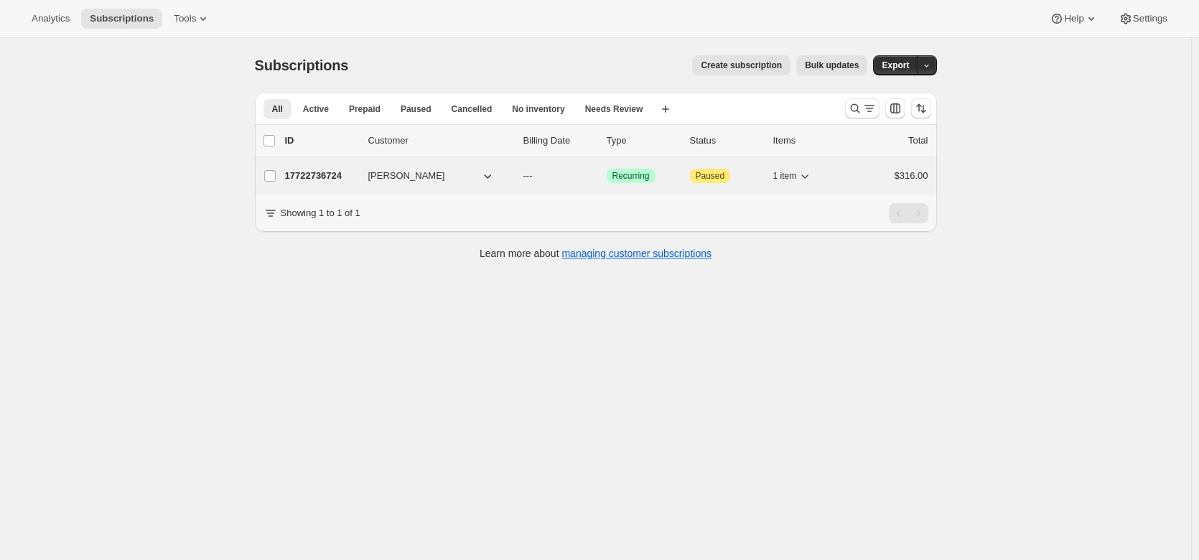
click at [337, 177] on p "17722736724" at bounding box center [321, 176] width 72 height 14
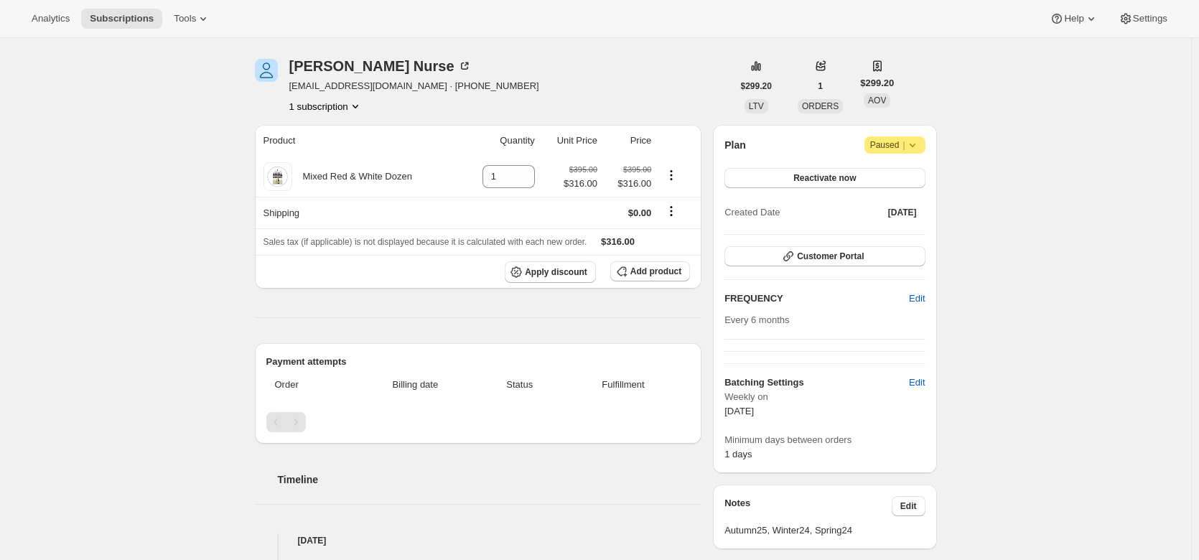
scroll to position [47, 0]
click at [457, 60] on icon at bounding box center [464, 64] width 14 height 14
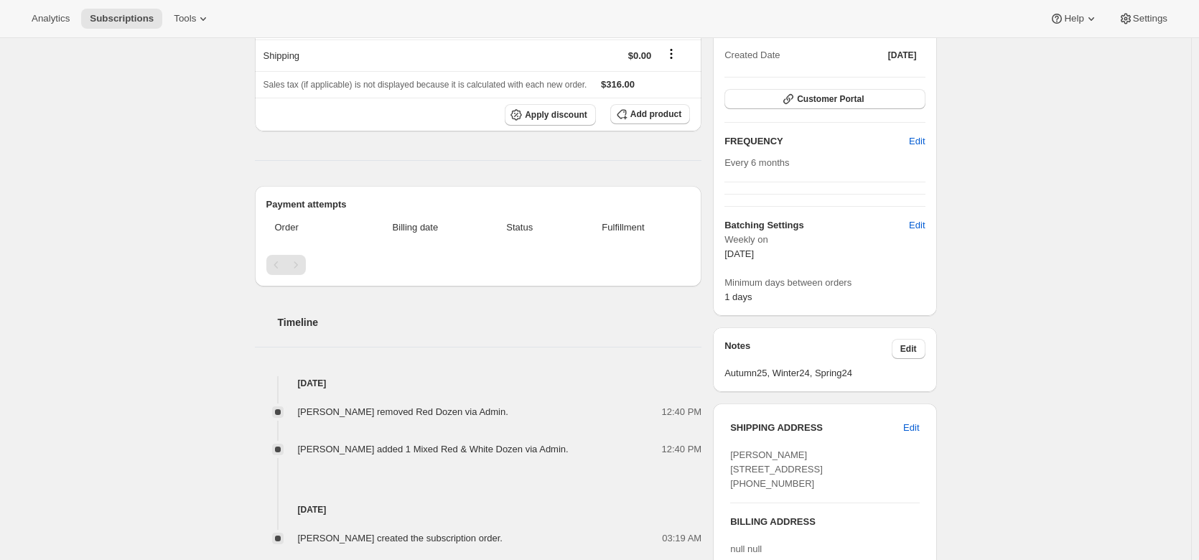
scroll to position [0, 0]
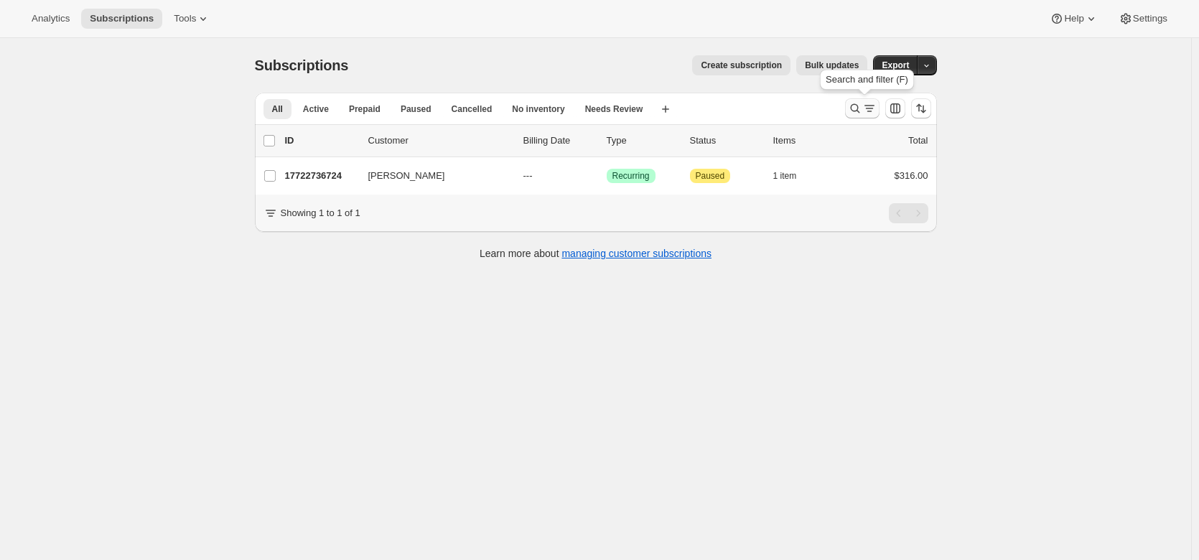
click at [858, 107] on icon "Search and filter results" at bounding box center [855, 108] width 14 height 14
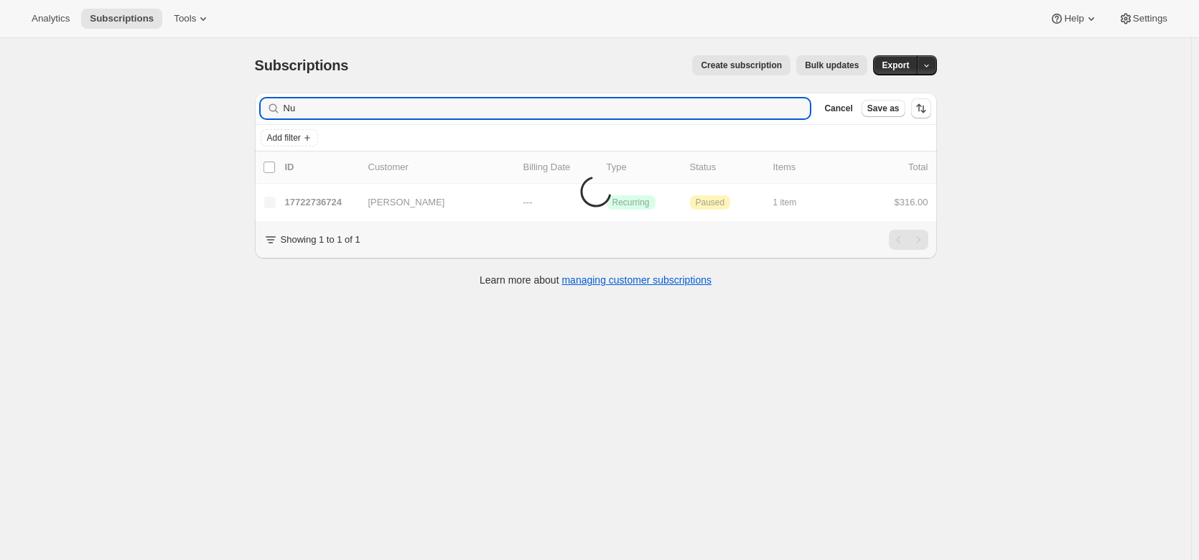
type input "N"
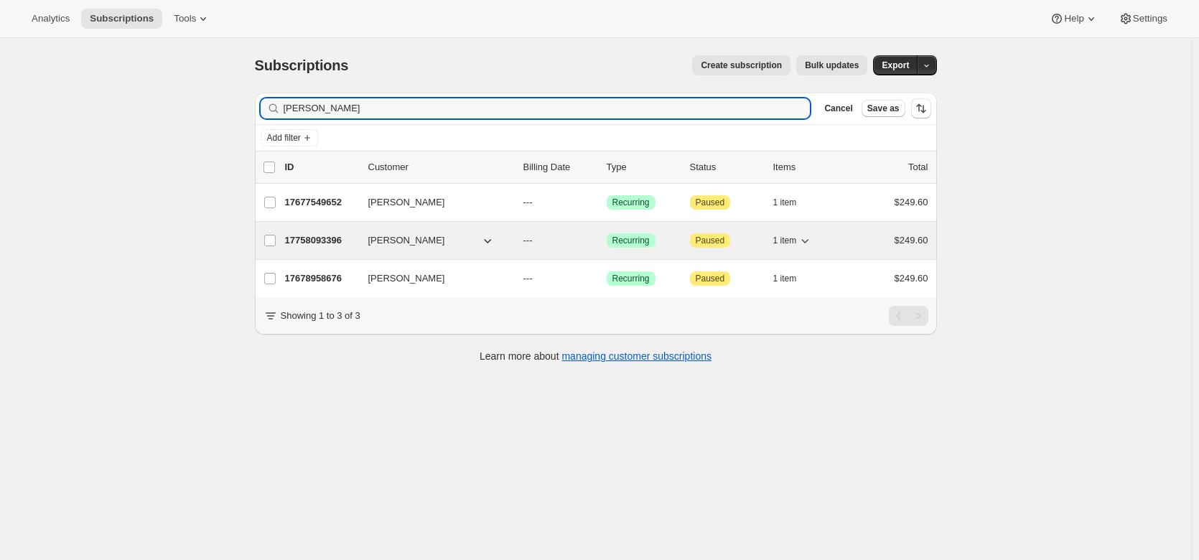
type input "Robinson"
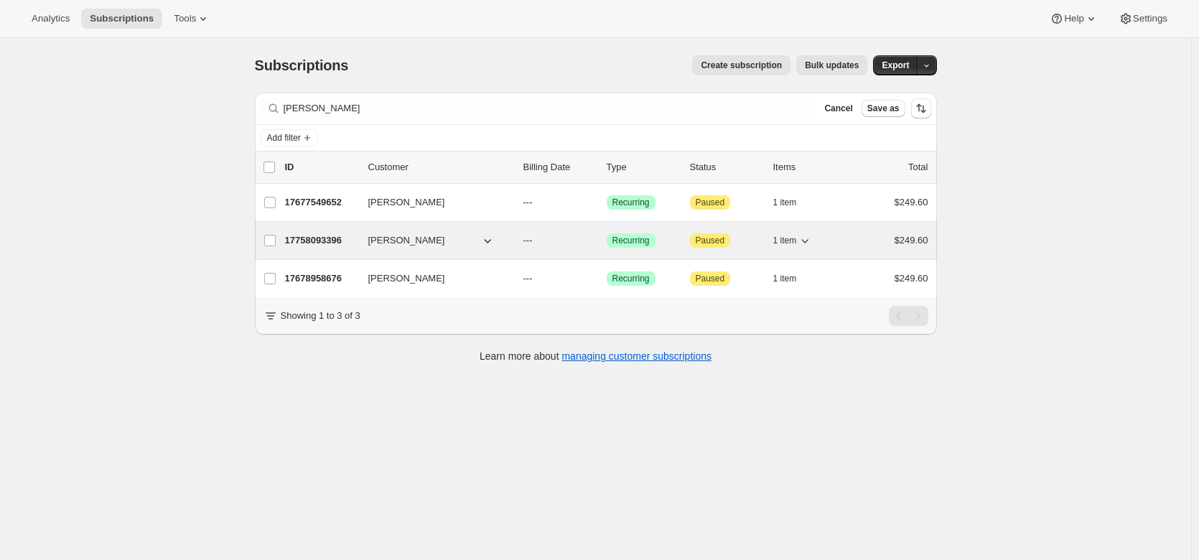
click at [325, 235] on p "17758093396" at bounding box center [321, 240] width 72 height 14
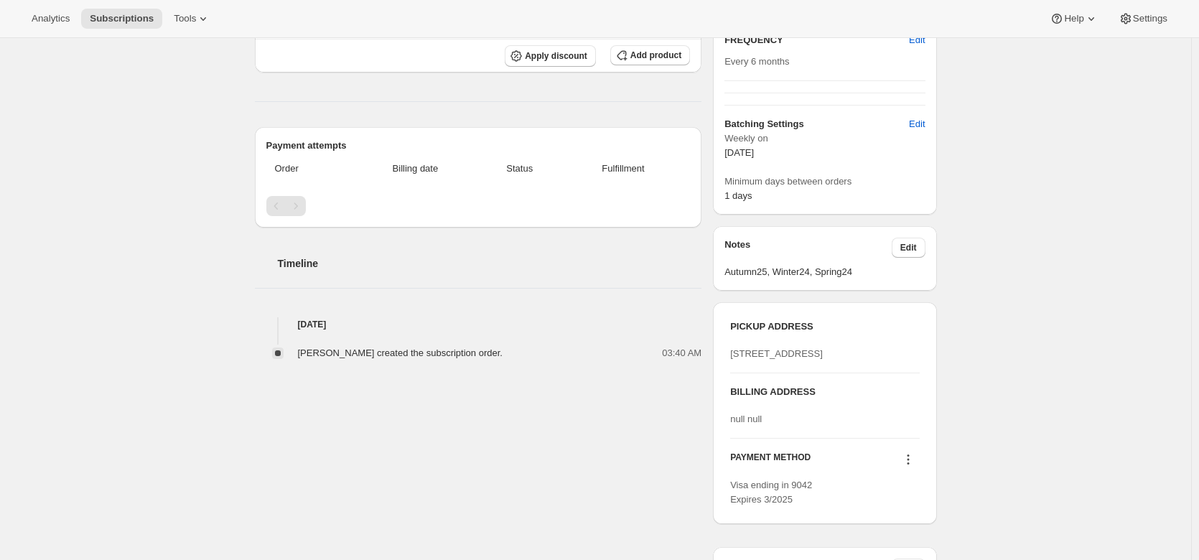
scroll to position [409, 0]
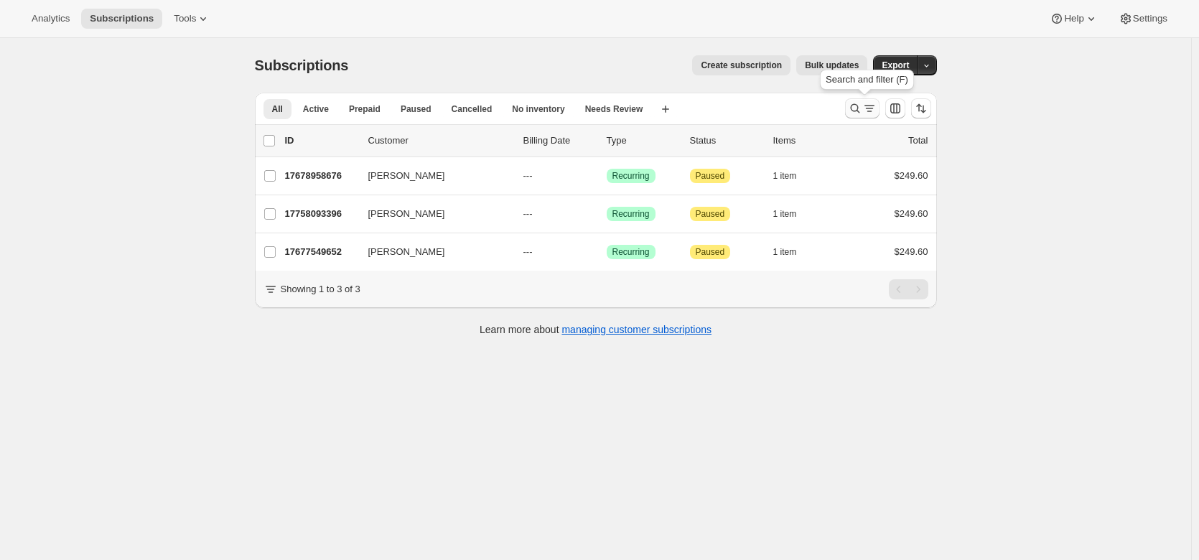
click at [862, 105] on icon "Search and filter results" at bounding box center [855, 108] width 14 height 14
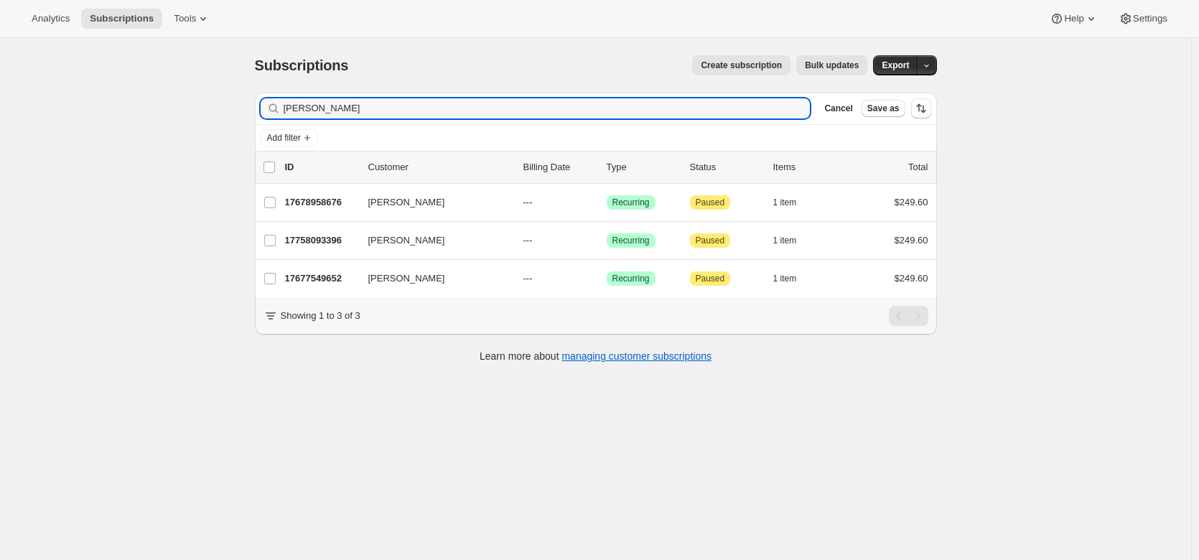
drag, startPoint x: 332, startPoint y: 112, endPoint x: 253, endPoint y: 94, distance: 80.3
click at [253, 94] on div "Filter subscribers Robinson Clear Cancel Save as Add filter 0 selected Update n…" at bounding box center [589, 229] width 693 height 296
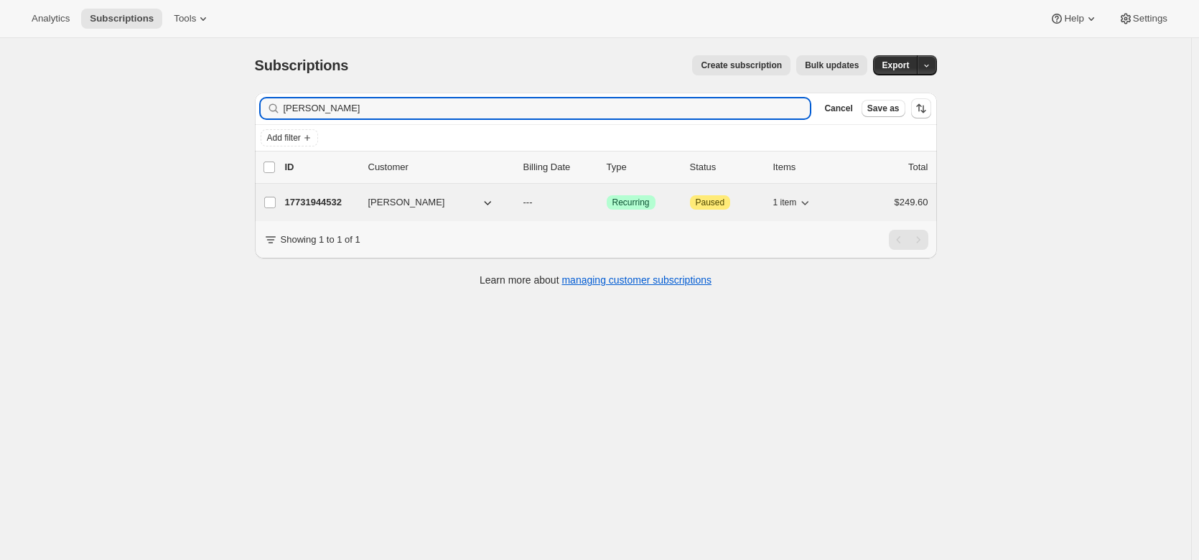
type input "[PERSON_NAME]"
click at [313, 203] on p "17731944532" at bounding box center [321, 202] width 72 height 14
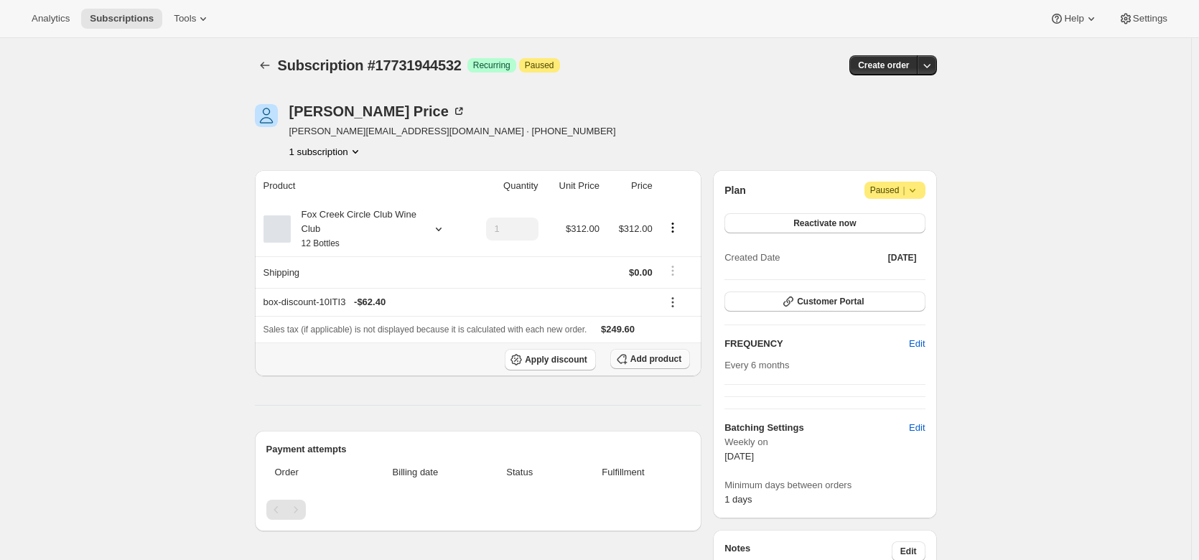
click at [650, 360] on span "Add product" at bounding box center [655, 358] width 51 height 11
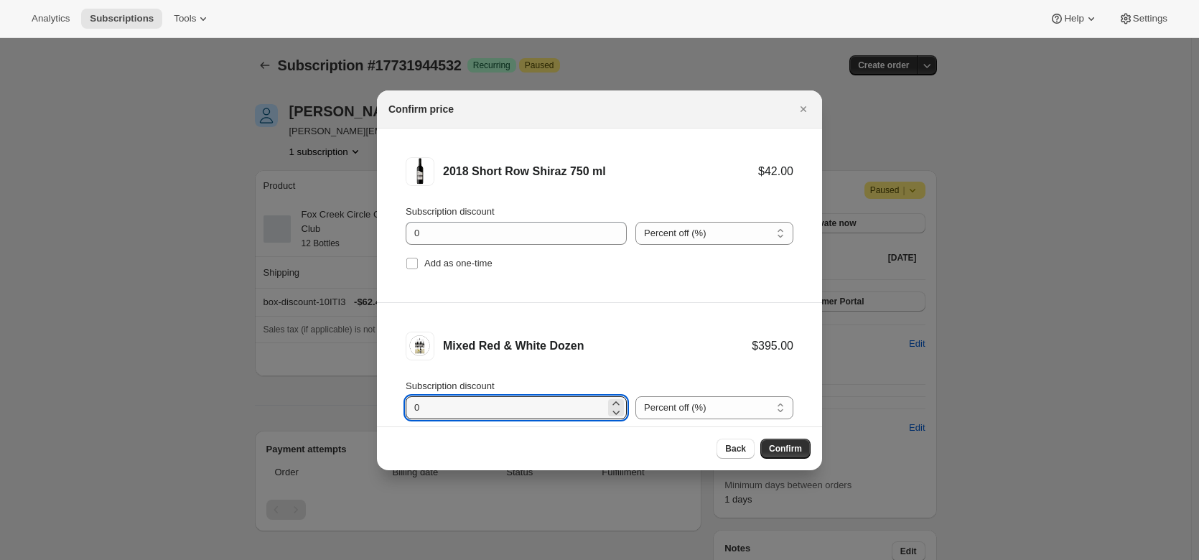
drag, startPoint x: 449, startPoint y: 407, endPoint x: 377, endPoint y: 403, distance: 71.9
click at [377, 403] on li "Mixed Red & White Dozen $395.00 Subscription discount 0 Percent off (%) Amount …" at bounding box center [599, 390] width 445 height 174
type input "20"
click at [810, 103] on button "Close" at bounding box center [803, 109] width 20 height 20
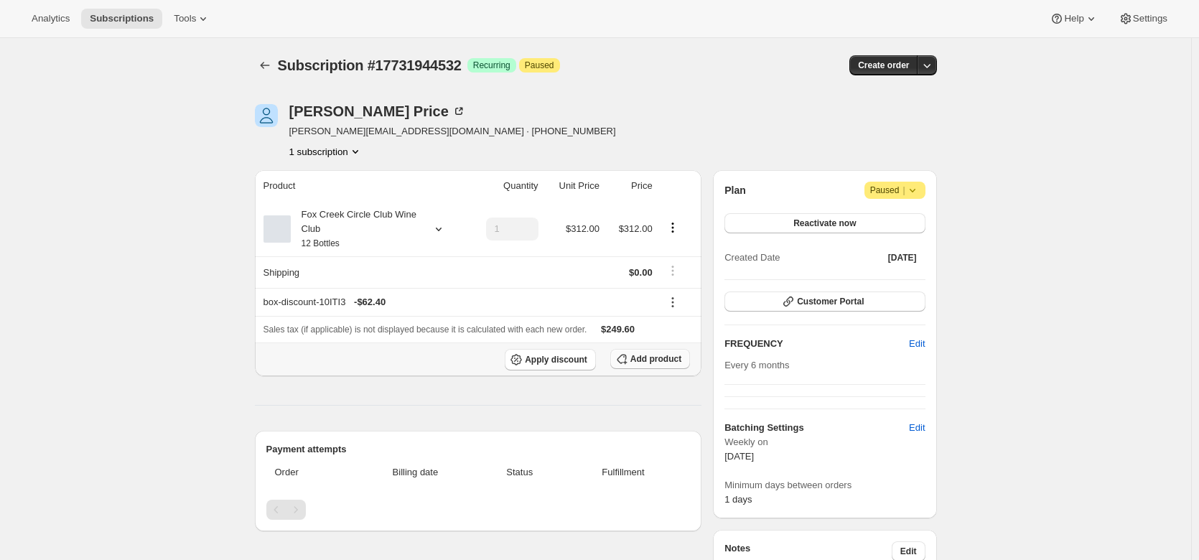
click at [660, 364] on button "Add product" at bounding box center [650, 359] width 80 height 20
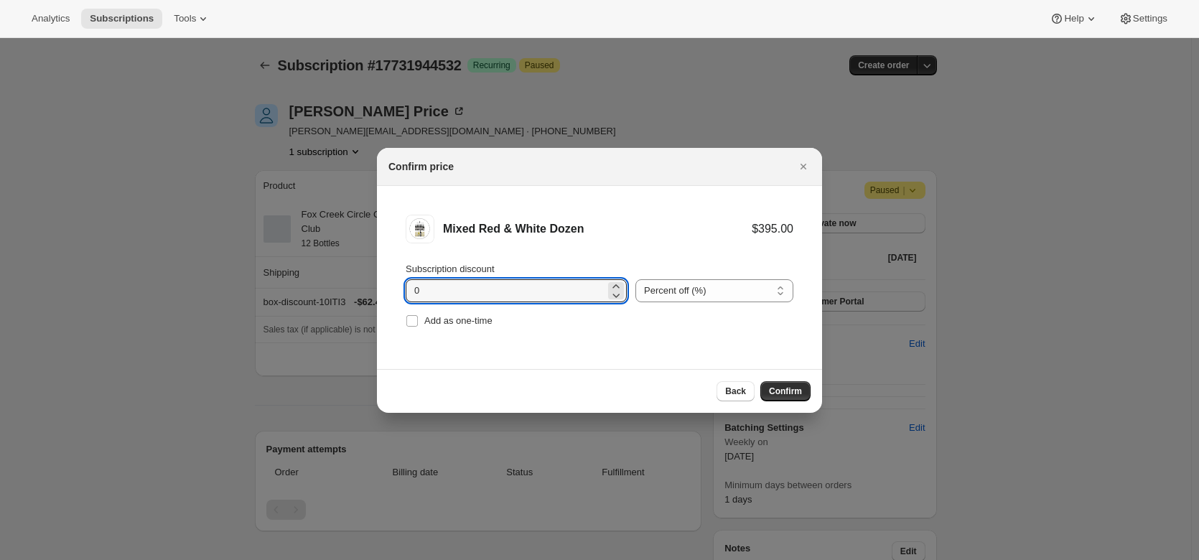
drag, startPoint x: 434, startPoint y: 292, endPoint x: 398, endPoint y: 292, distance: 36.6
click at [398, 292] on li "Mixed Red & White Dozen $395.00 Subscription discount 0 Percent off (%) Amount …" at bounding box center [599, 273] width 445 height 174
type input "20"
click at [780, 393] on span "Confirm" at bounding box center [785, 390] width 33 height 11
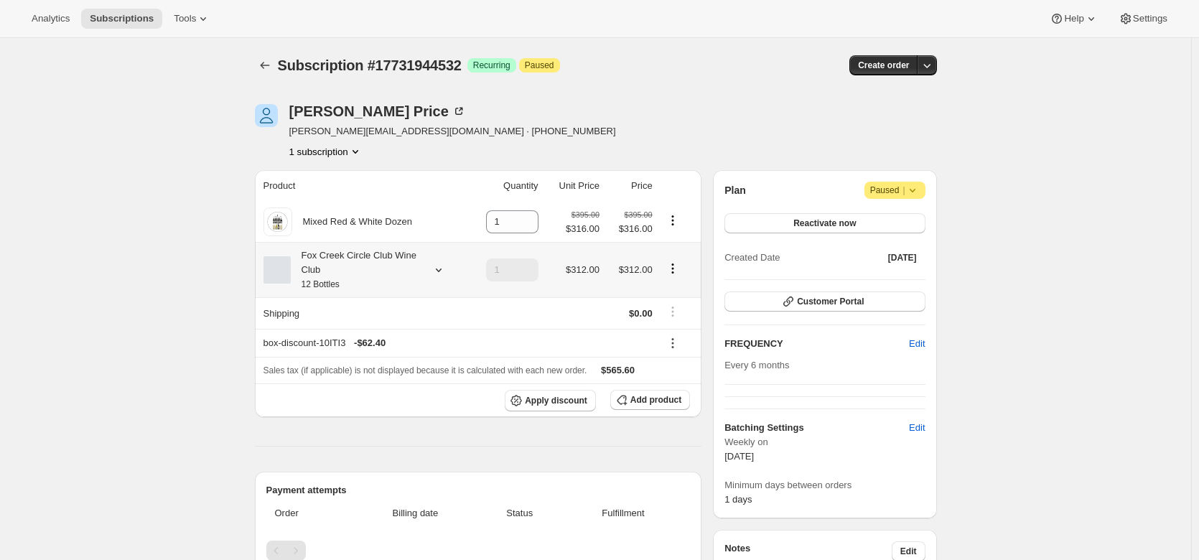
click at [673, 266] on icon "Product actions" at bounding box center [672, 264] width 2 height 2
click at [676, 271] on icon "Product actions" at bounding box center [672, 268] width 14 height 14
click at [677, 322] on span "Remove" at bounding box center [676, 321] width 34 height 11
type input "0"
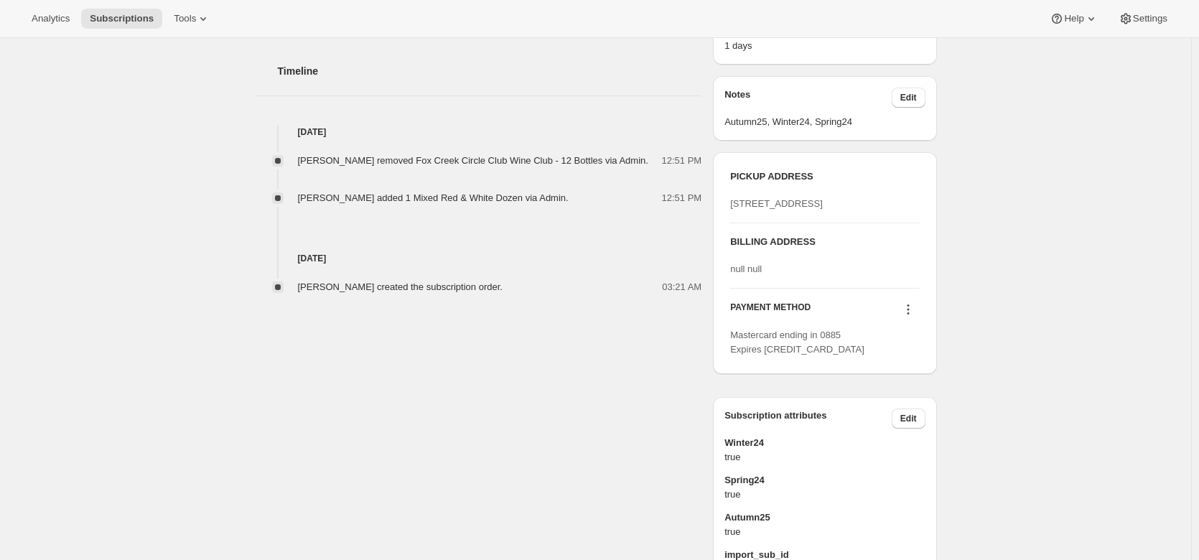
scroll to position [454, 0]
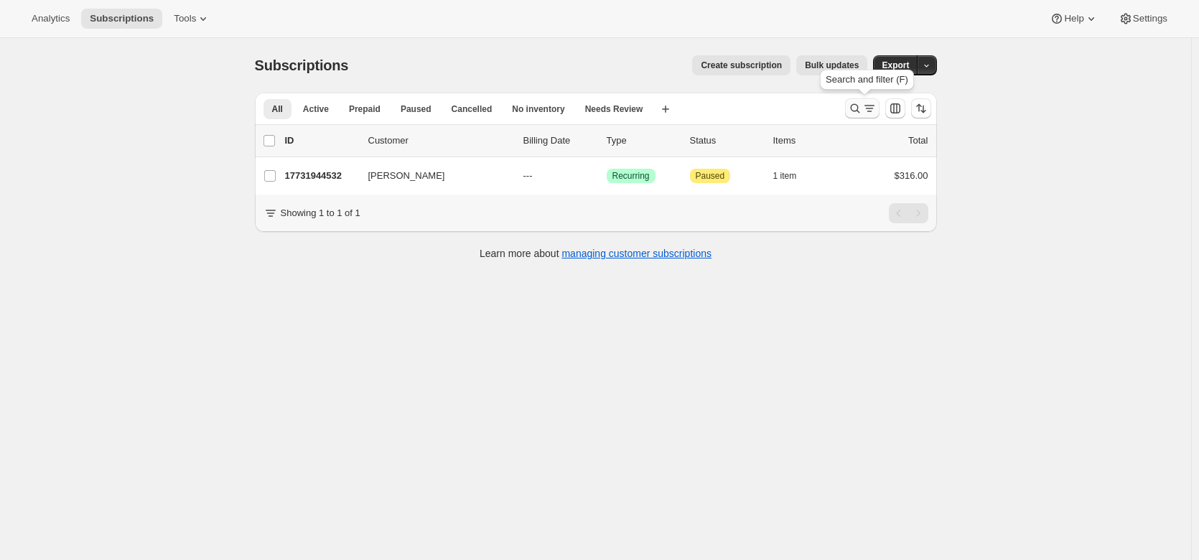
click at [855, 109] on icon "Search and filter results" at bounding box center [855, 108] width 14 height 14
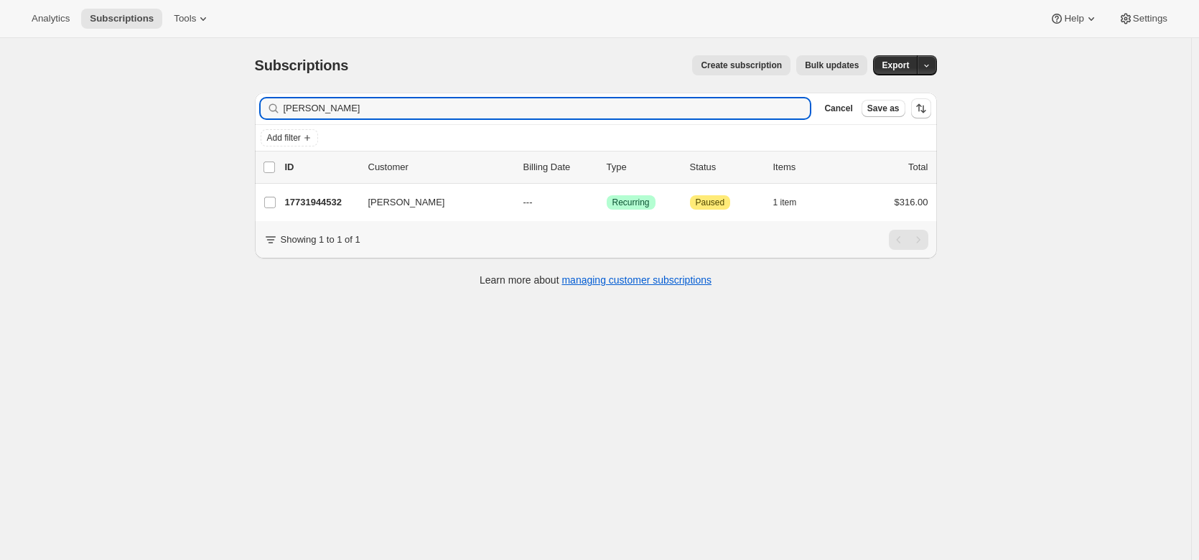
drag, startPoint x: 372, startPoint y: 104, endPoint x: 256, endPoint y: 115, distance: 116.1
click at [256, 115] on div "Filter subscribers [PERSON_NAME] Clear Cancel Save as Add filter 0 selected Upd…" at bounding box center [589, 191] width 693 height 220
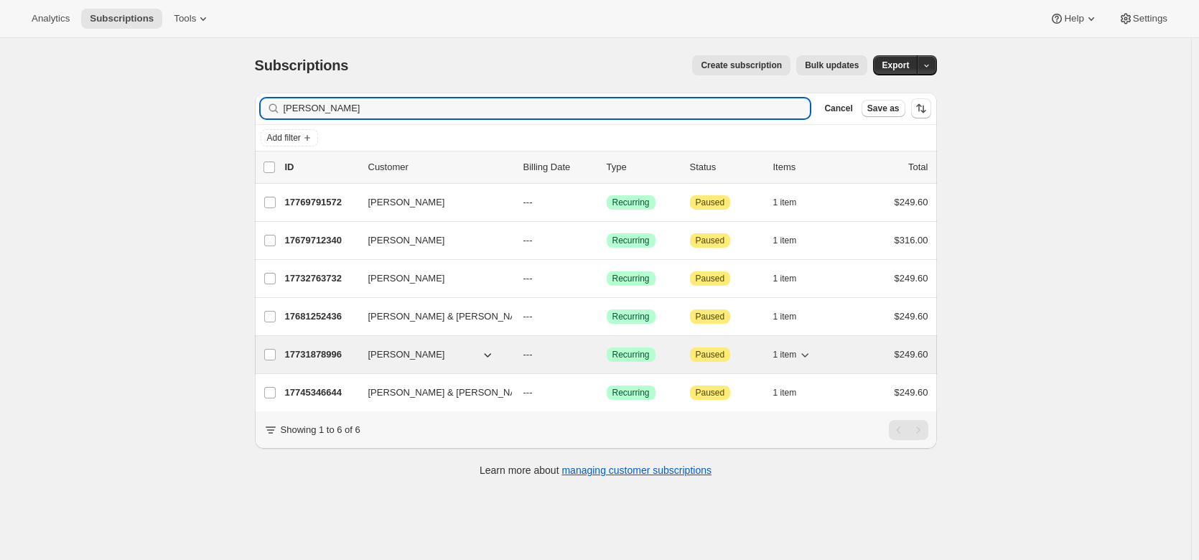
type input "[PERSON_NAME]"
click at [302, 352] on p "17731878996" at bounding box center [321, 354] width 72 height 14
